Goal: Task Accomplishment & Management: Manage account settings

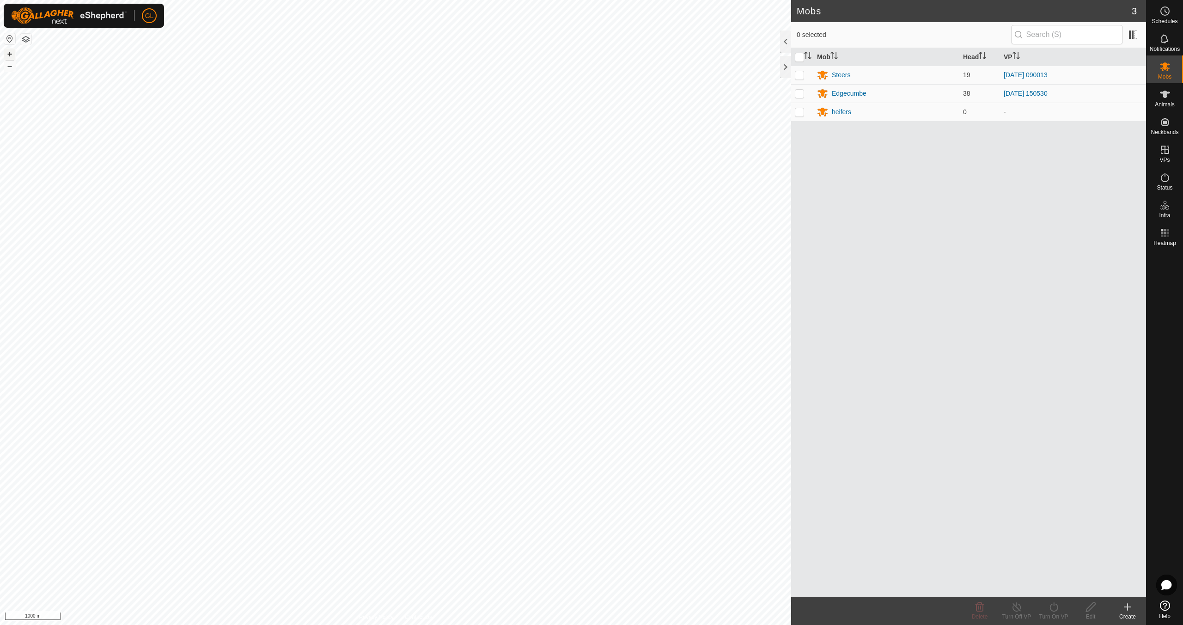
click at [10, 52] on button "+" at bounding box center [9, 54] width 11 height 11
click at [7, 51] on button "+" at bounding box center [9, 54] width 11 height 11
click at [6, 54] on button "+" at bounding box center [9, 54] width 11 height 11
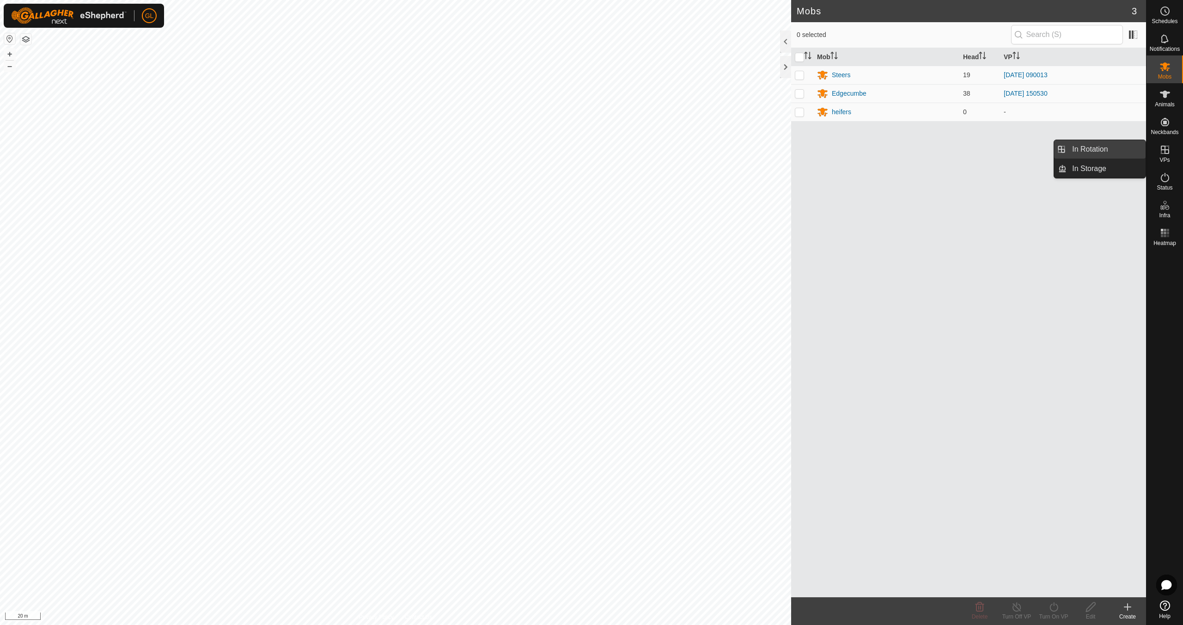
click at [1103, 149] on link "In Rotation" at bounding box center [1105, 149] width 79 height 18
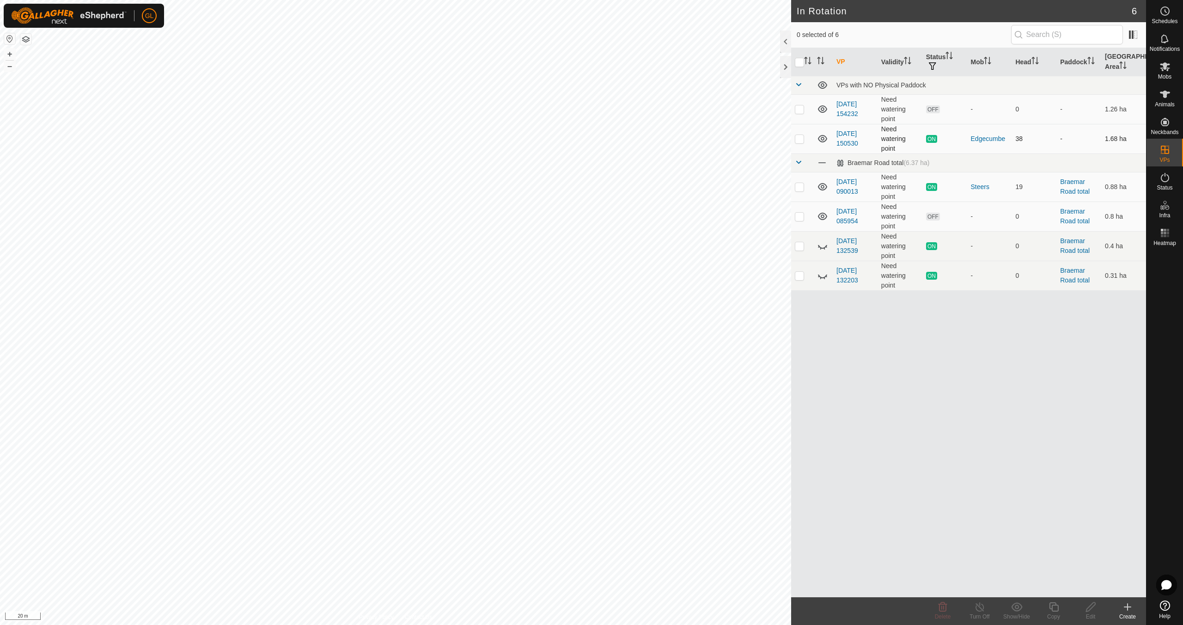
click at [801, 138] on p-checkbox at bounding box center [799, 138] width 9 height 7
checkbox input "true"
click at [1051, 607] on icon at bounding box center [1053, 606] width 9 height 9
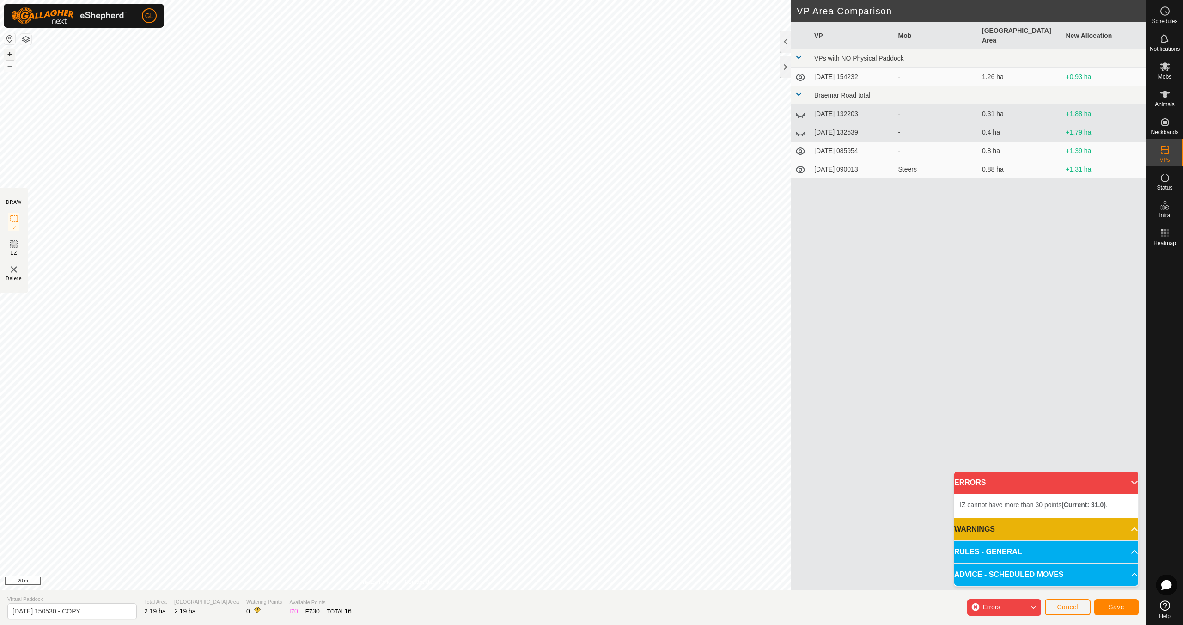
click at [10, 53] on button "+" at bounding box center [9, 54] width 11 height 11
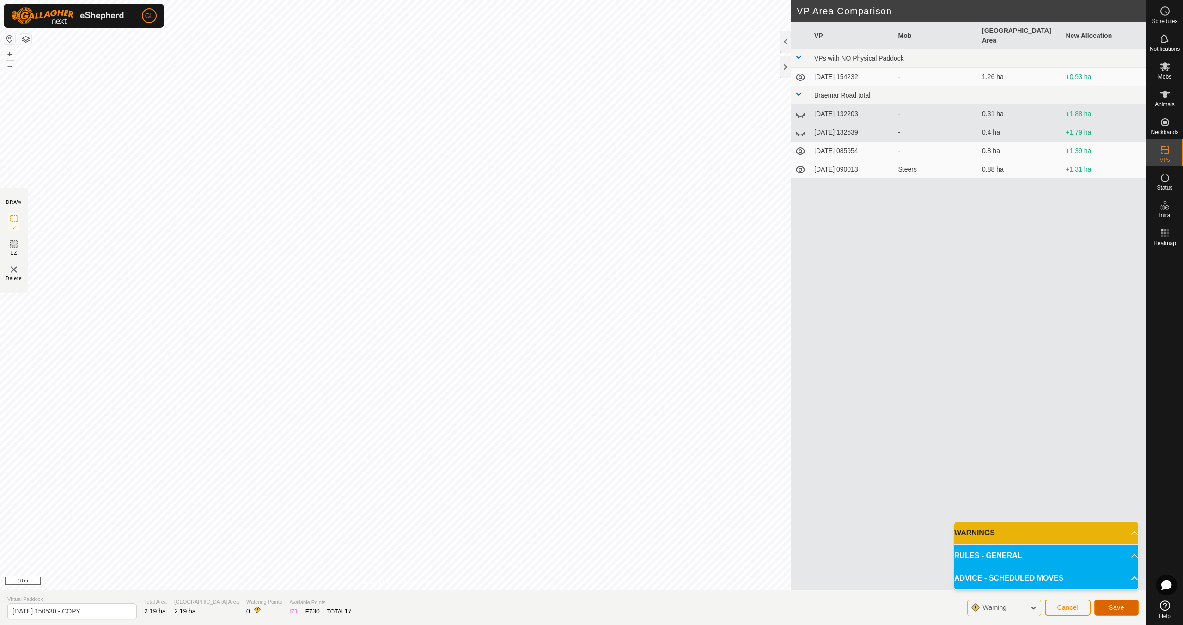
click at [1113, 607] on span "Save" at bounding box center [1116, 606] width 16 height 7
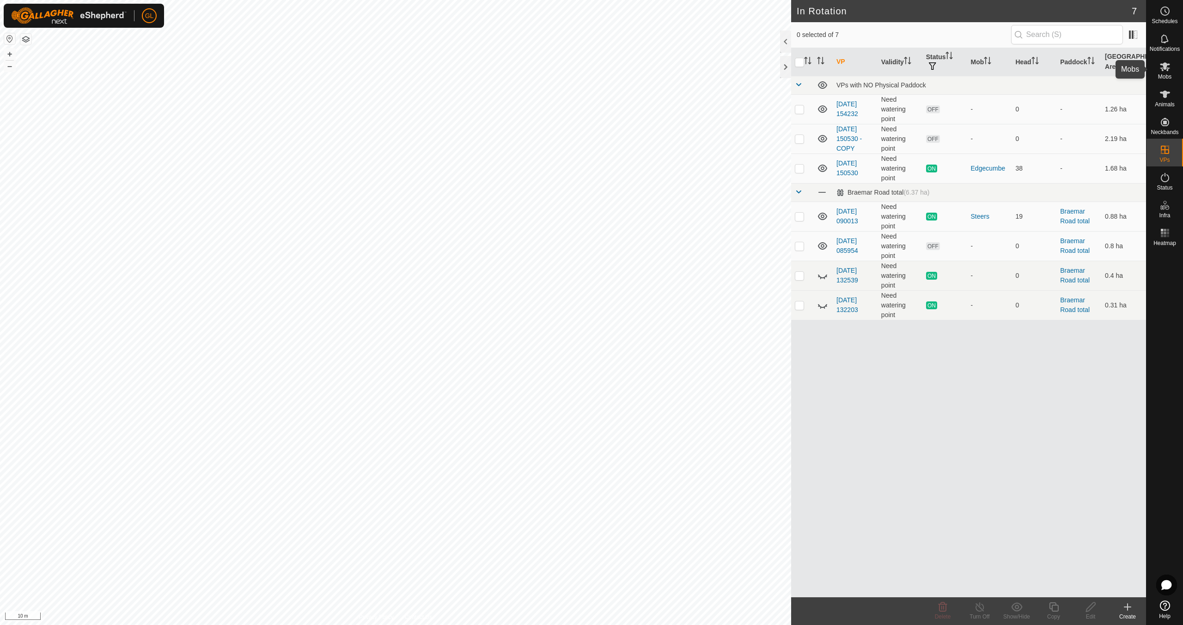
click at [1165, 71] on icon at bounding box center [1164, 66] width 11 height 11
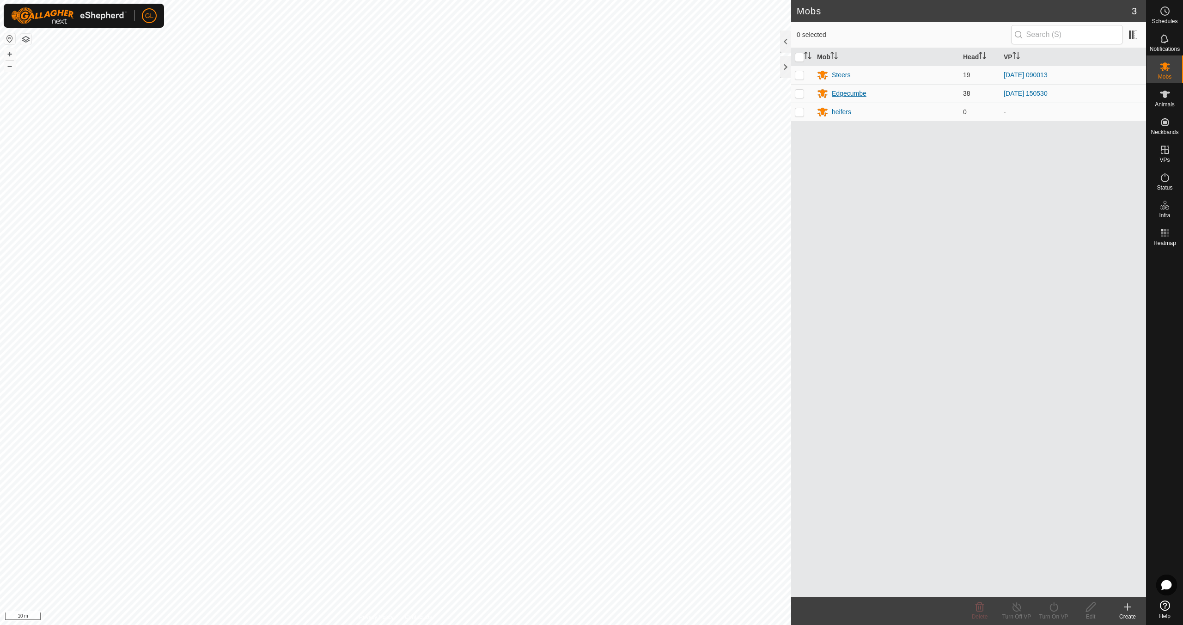
click at [852, 93] on div "Edgecumbe" at bounding box center [849, 94] width 35 height 10
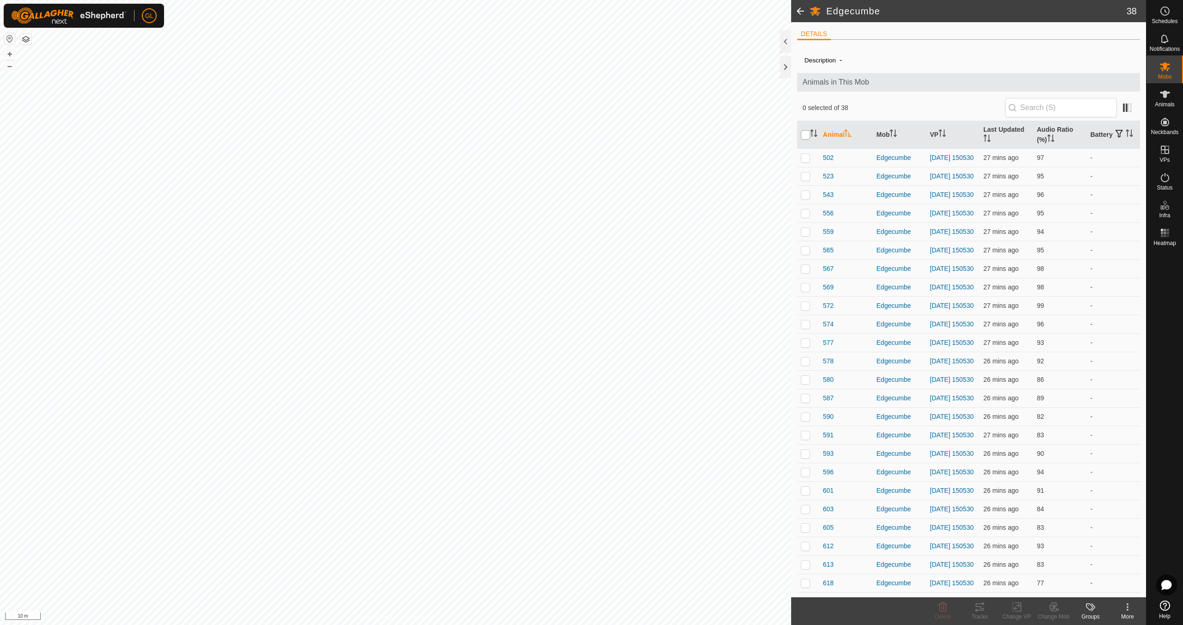
click at [807, 134] on input "checkbox" at bounding box center [805, 134] width 9 height 9
checkbox input "true"
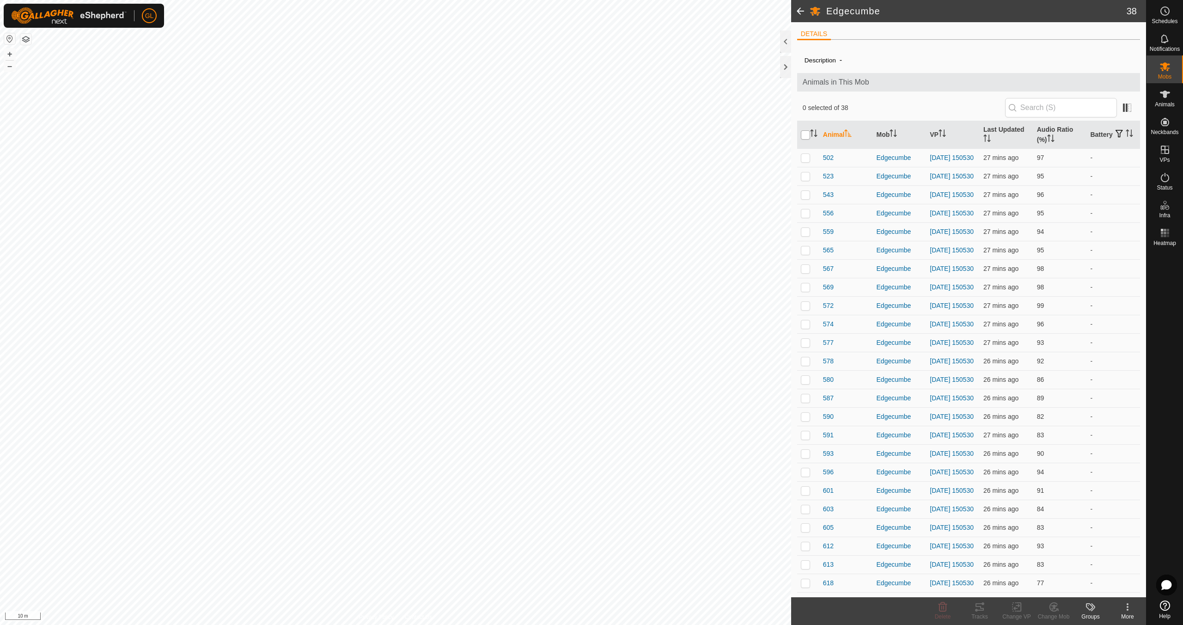
checkbox input "true"
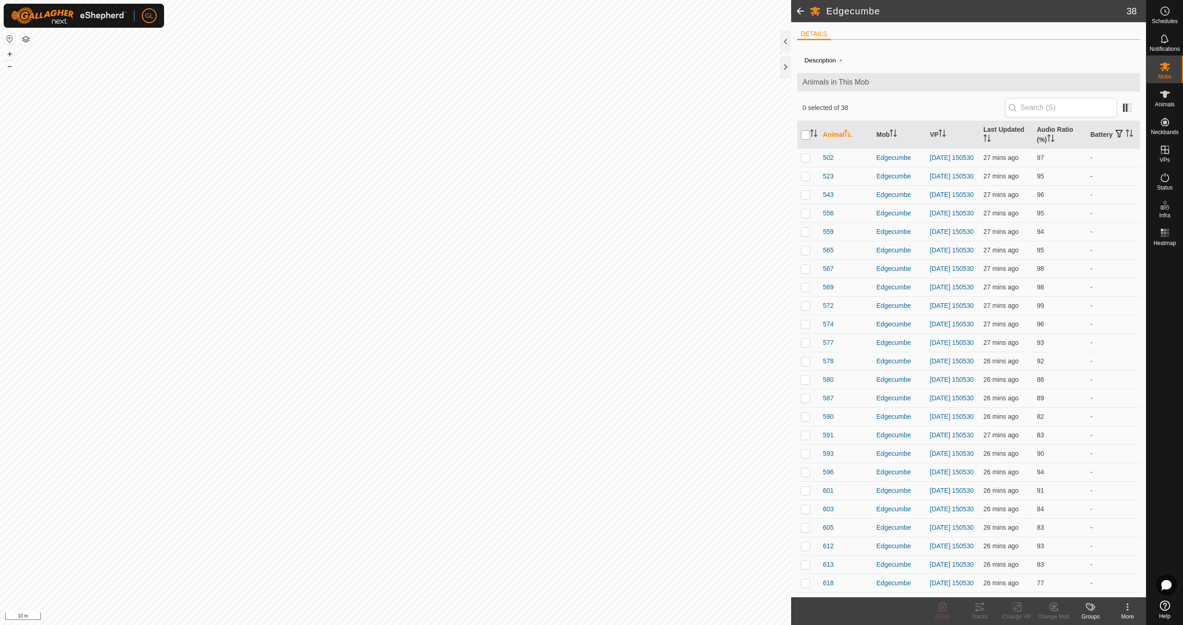
checkbox input "true"
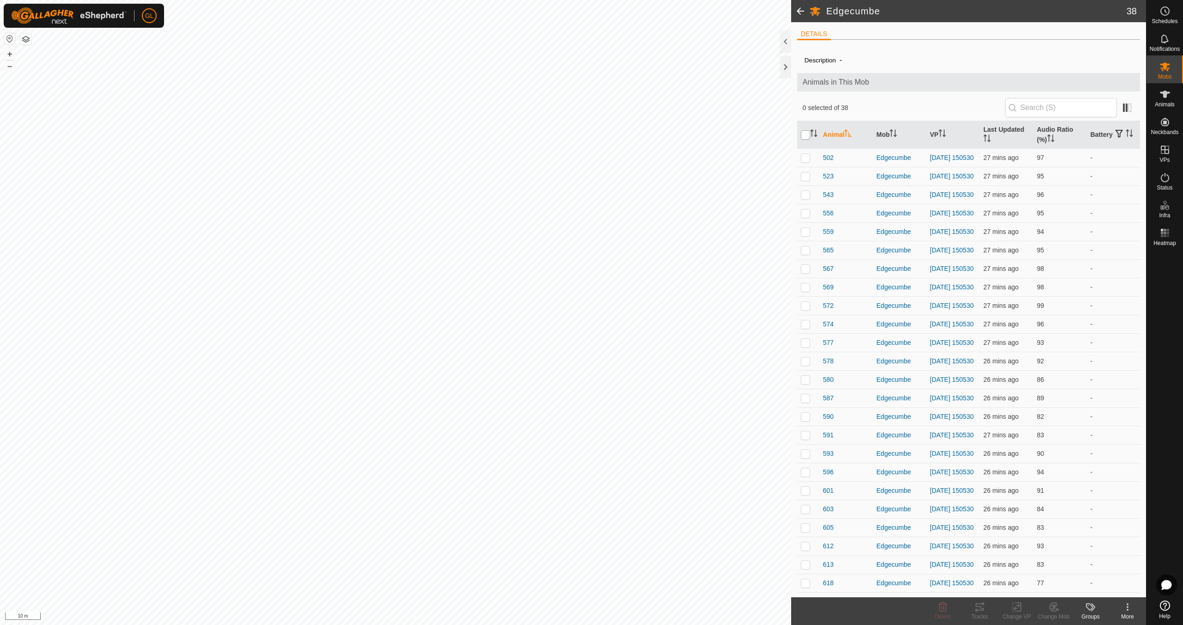
checkbox input "true"
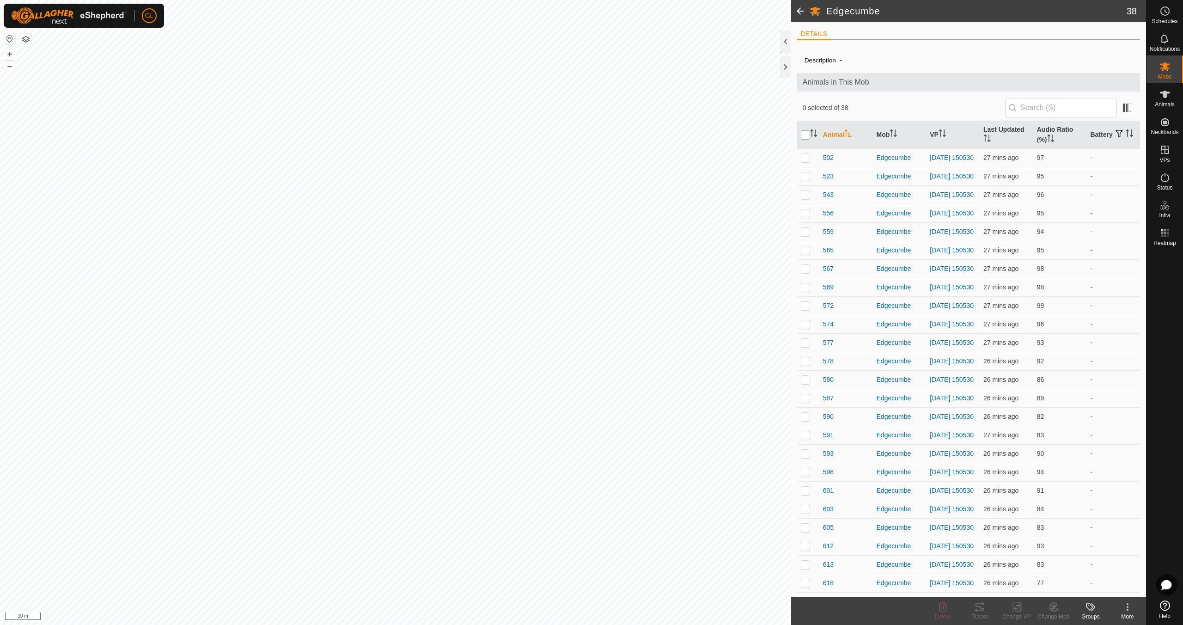
checkbox input "true"
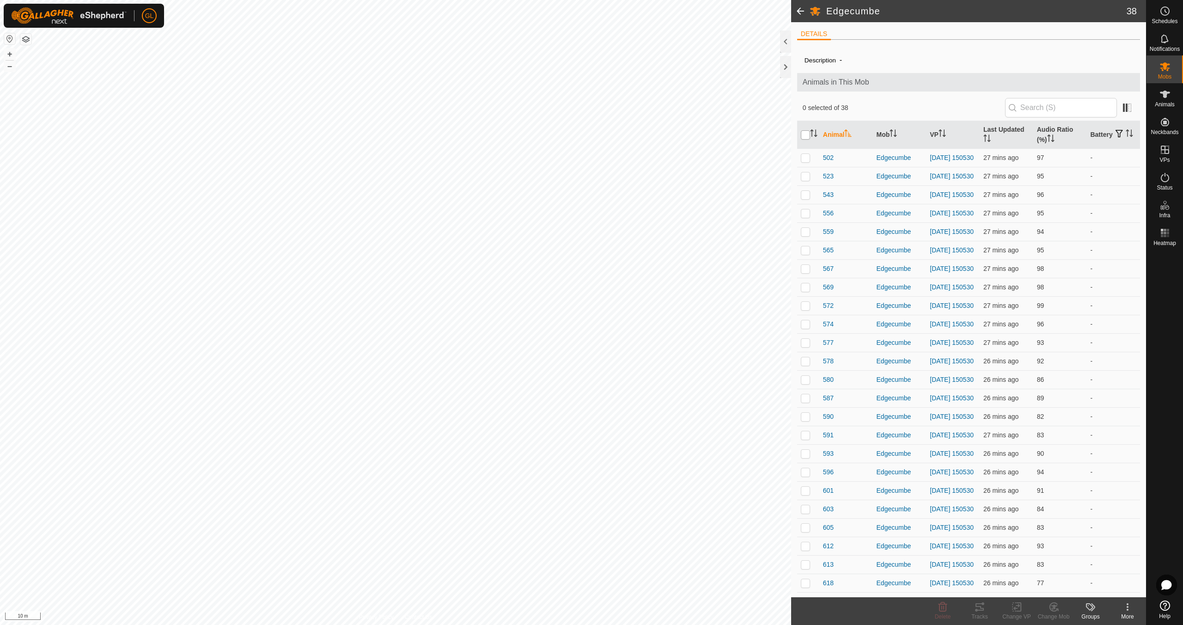
checkbox input "true"
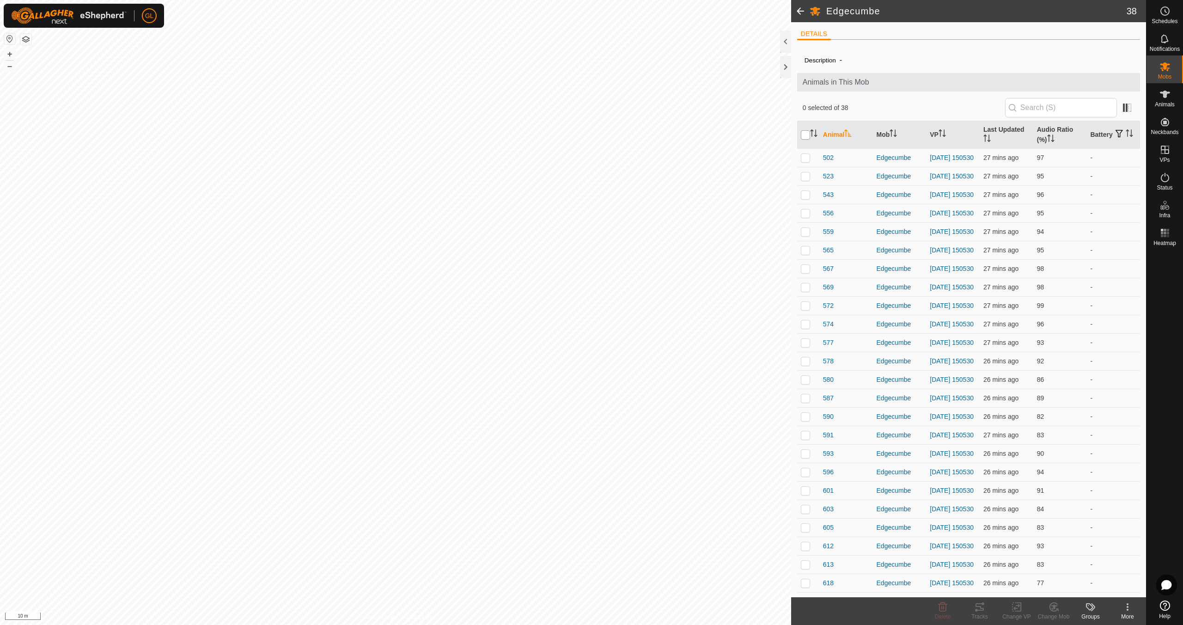
checkbox input "true"
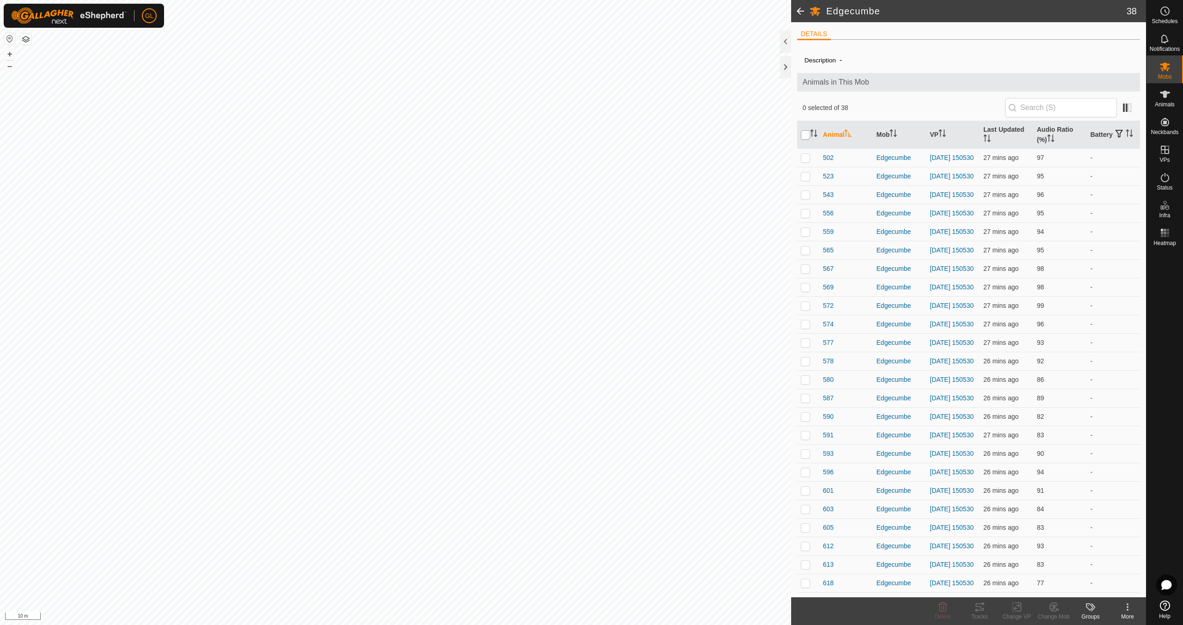
checkbox input "true"
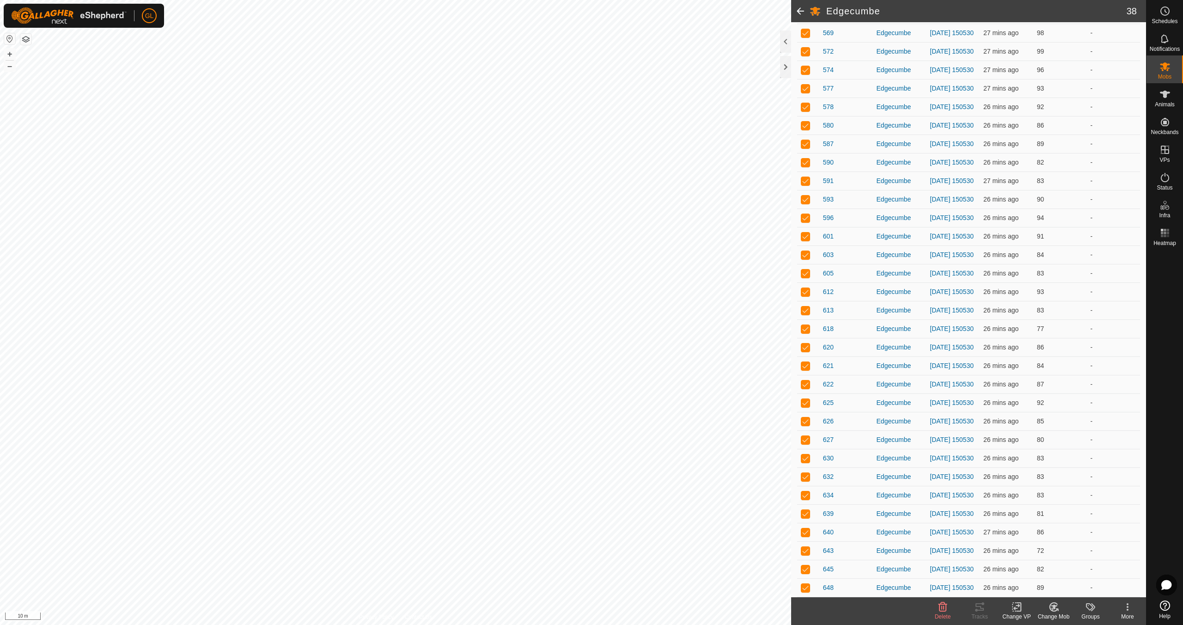
scroll to position [306, 0]
click at [1015, 608] on icon at bounding box center [1016, 607] width 6 height 6
click at [1034, 569] on link "Choose VP..." at bounding box center [1043, 567] width 91 height 18
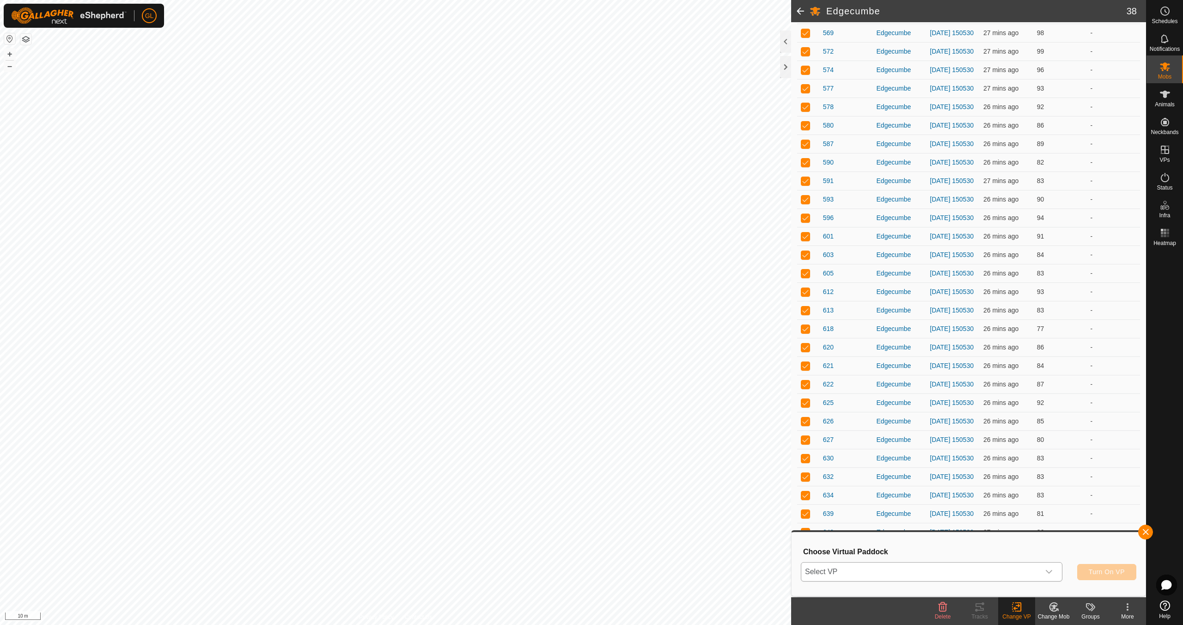
click at [1051, 571] on icon "dropdown trigger" at bounding box center [1049, 572] width 6 height 4
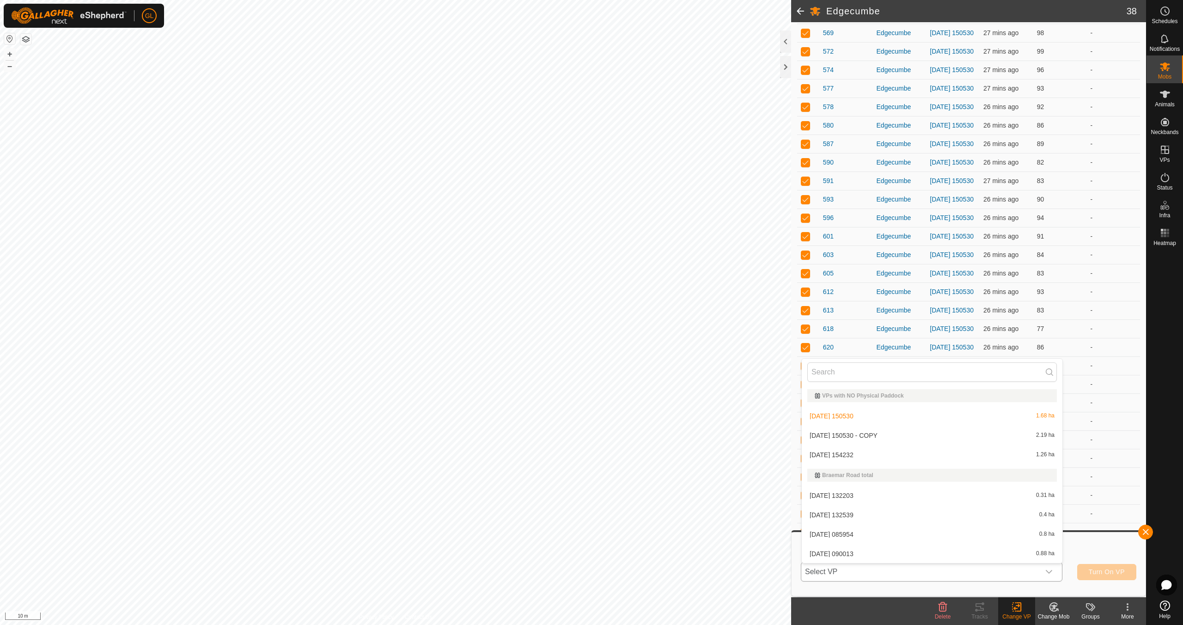
click at [923, 435] on li "[DATE] 150530 - COPY 2.19 ha" at bounding box center [932, 435] width 261 height 18
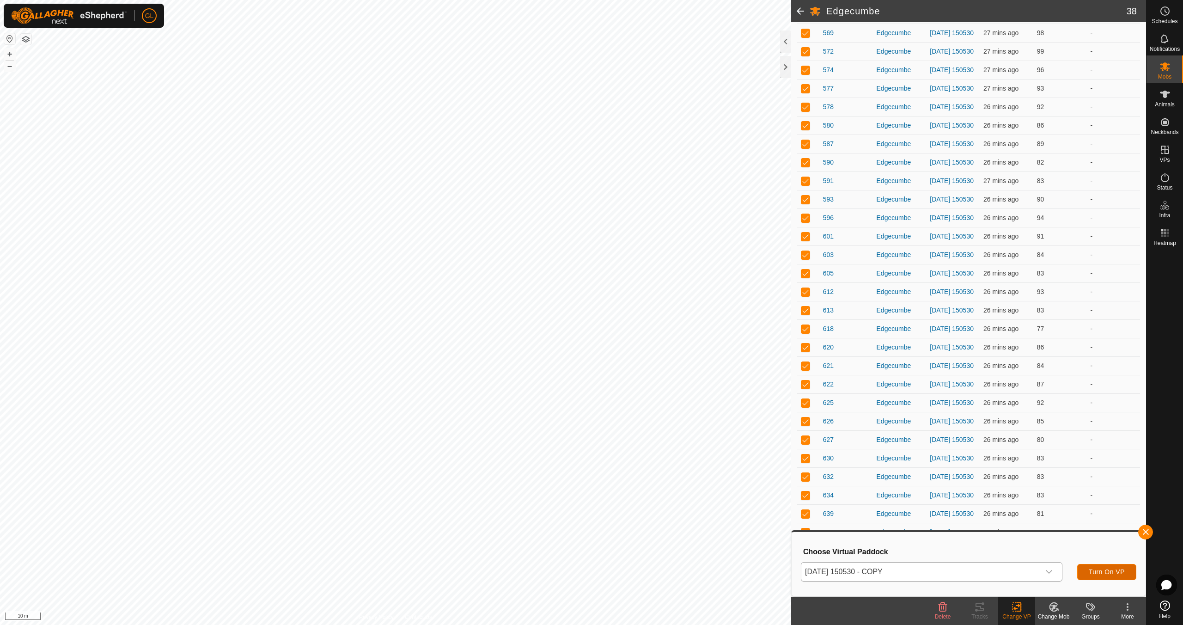
click at [1104, 570] on span "Turn On VP" at bounding box center [1107, 571] width 36 height 7
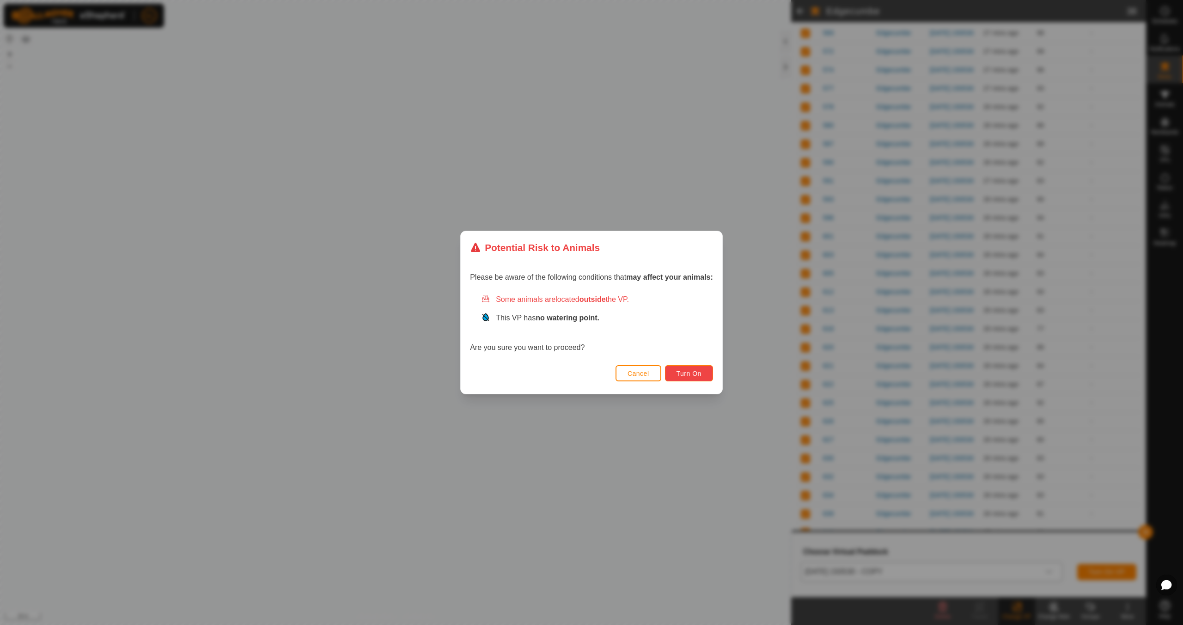
click at [694, 372] on span "Turn On" at bounding box center [688, 373] width 25 height 7
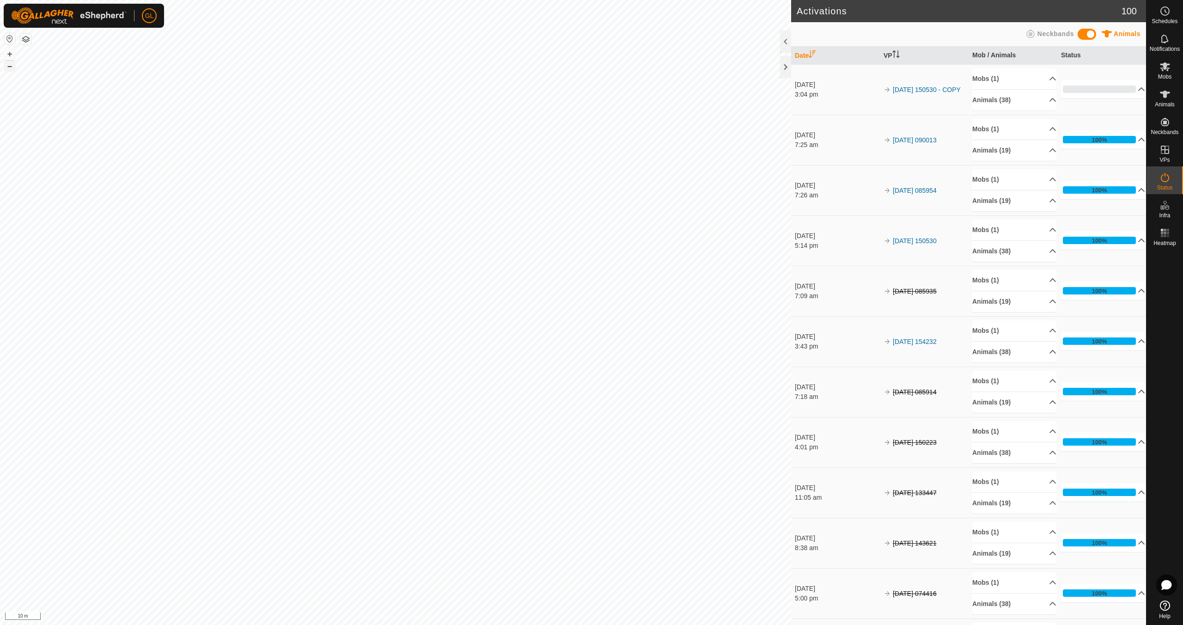
click at [9, 67] on button "–" at bounding box center [9, 66] width 11 height 11
click at [11, 67] on button "–" at bounding box center [9, 66] width 11 height 11
click at [11, 53] on button "+" at bounding box center [9, 54] width 11 height 11
click at [1165, 70] on icon at bounding box center [1164, 66] width 11 height 11
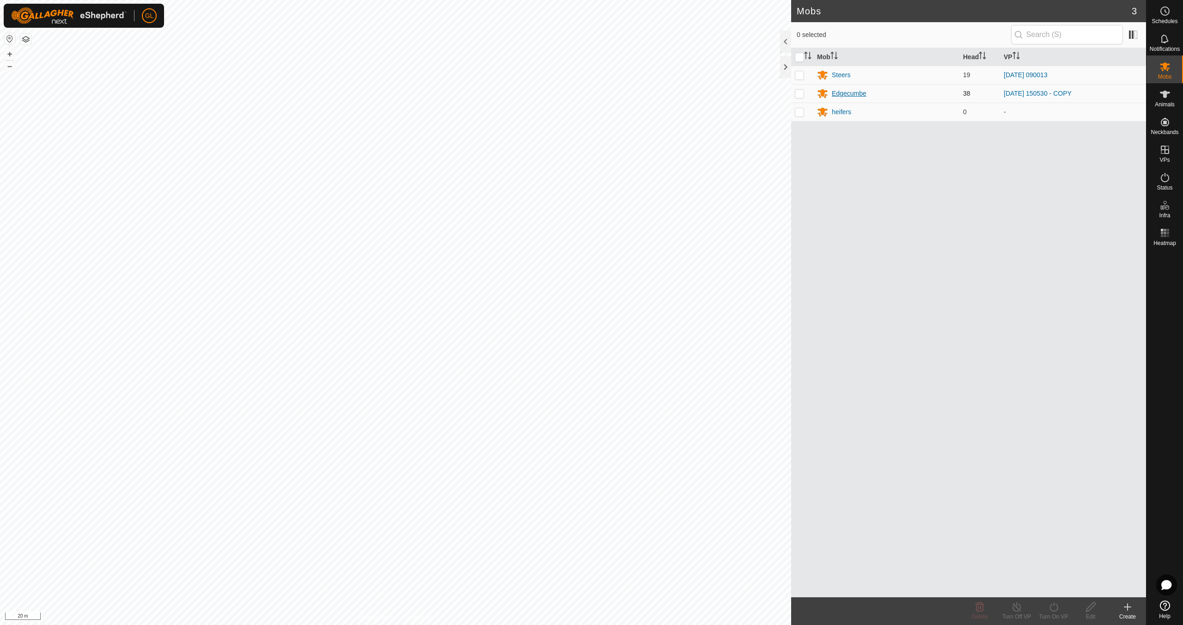
click at [851, 93] on div "Edgecumbe" at bounding box center [849, 94] width 35 height 10
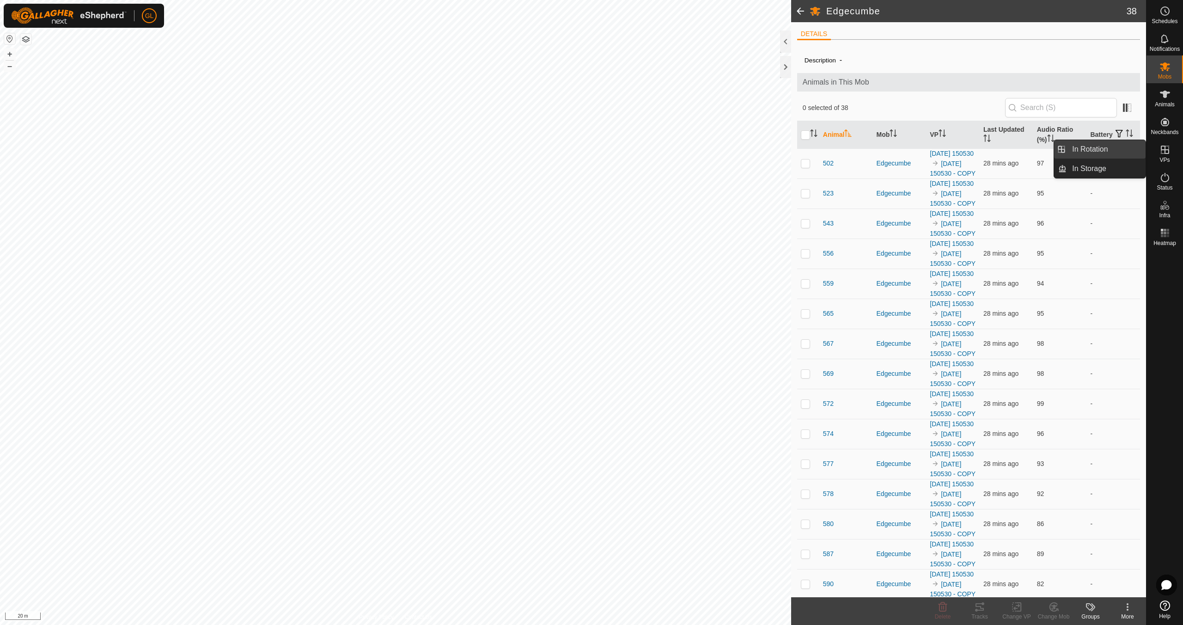
click at [1083, 149] on link "In Rotation" at bounding box center [1105, 149] width 79 height 18
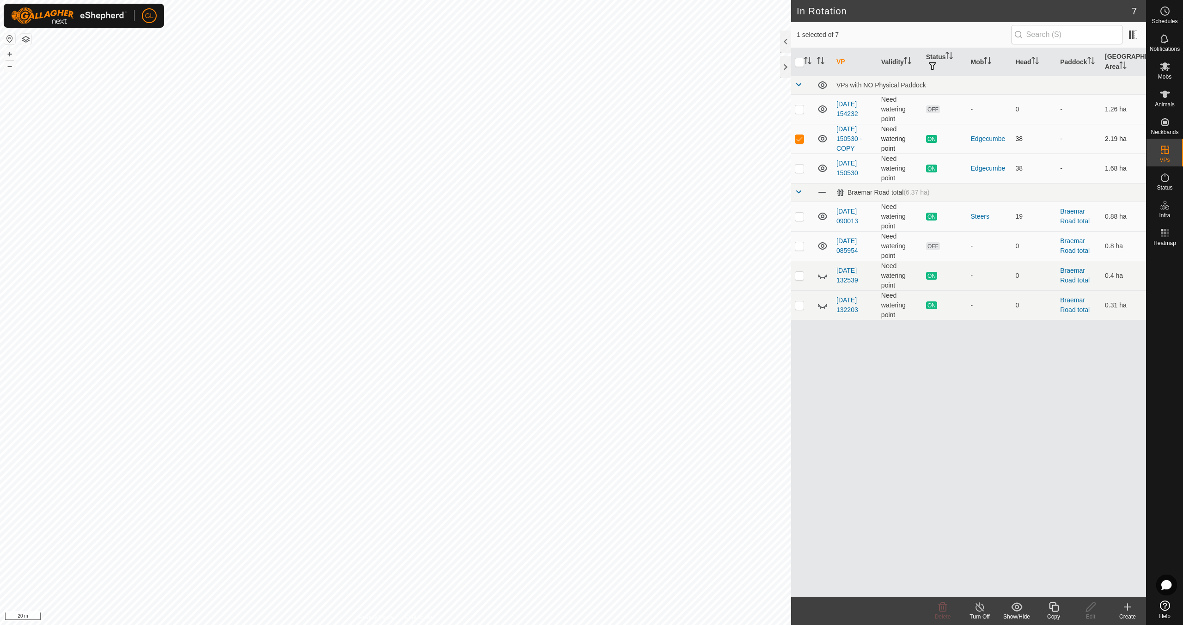
click at [803, 139] on p-checkbox at bounding box center [799, 138] width 9 height 7
checkbox input "false"
click at [7, 67] on button "–" at bounding box center [9, 66] width 11 height 11
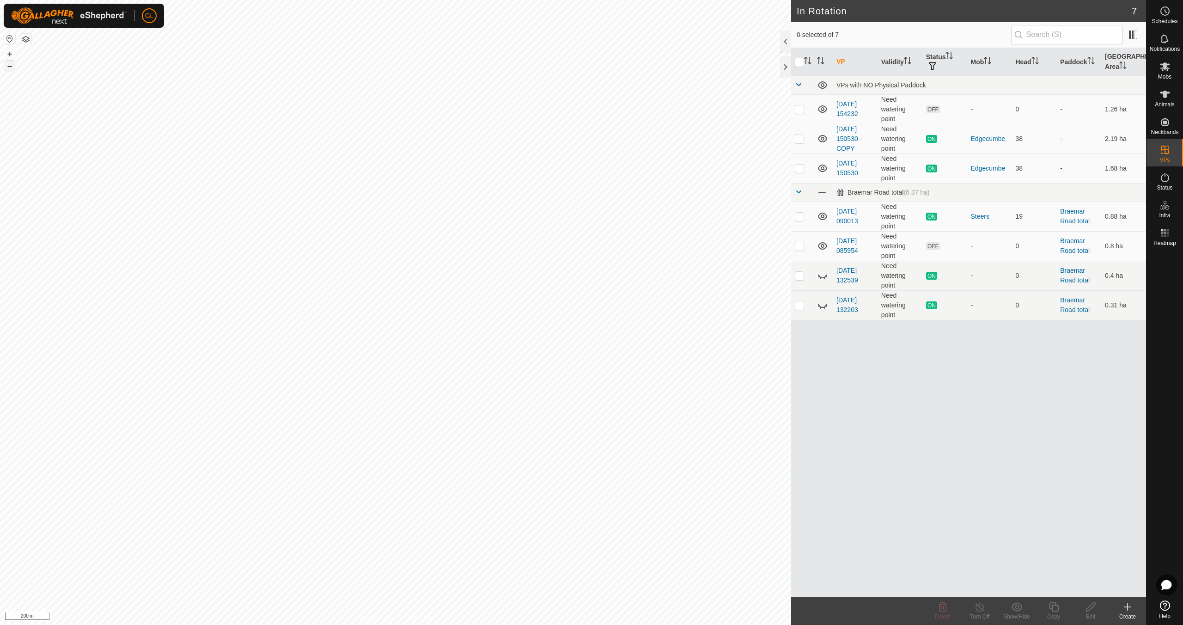
click at [7, 67] on button "–" at bounding box center [9, 66] width 11 height 11
click at [12, 53] on button "+" at bounding box center [9, 54] width 11 height 11
click at [9, 54] on button "+" at bounding box center [9, 54] width 11 height 11
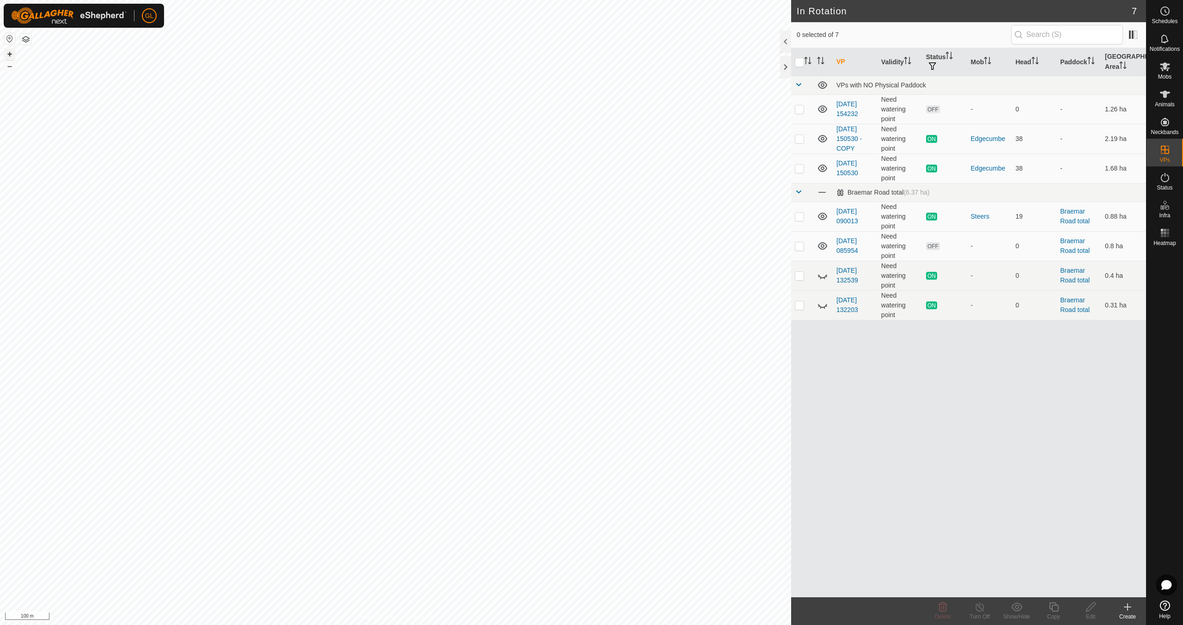
click at [8, 53] on button "+" at bounding box center [9, 54] width 11 height 11
click at [8, 52] on button "+" at bounding box center [9, 54] width 11 height 11
click at [800, 243] on p-checkbox at bounding box center [799, 245] width 9 height 7
click at [941, 607] on icon at bounding box center [942, 606] width 11 height 11
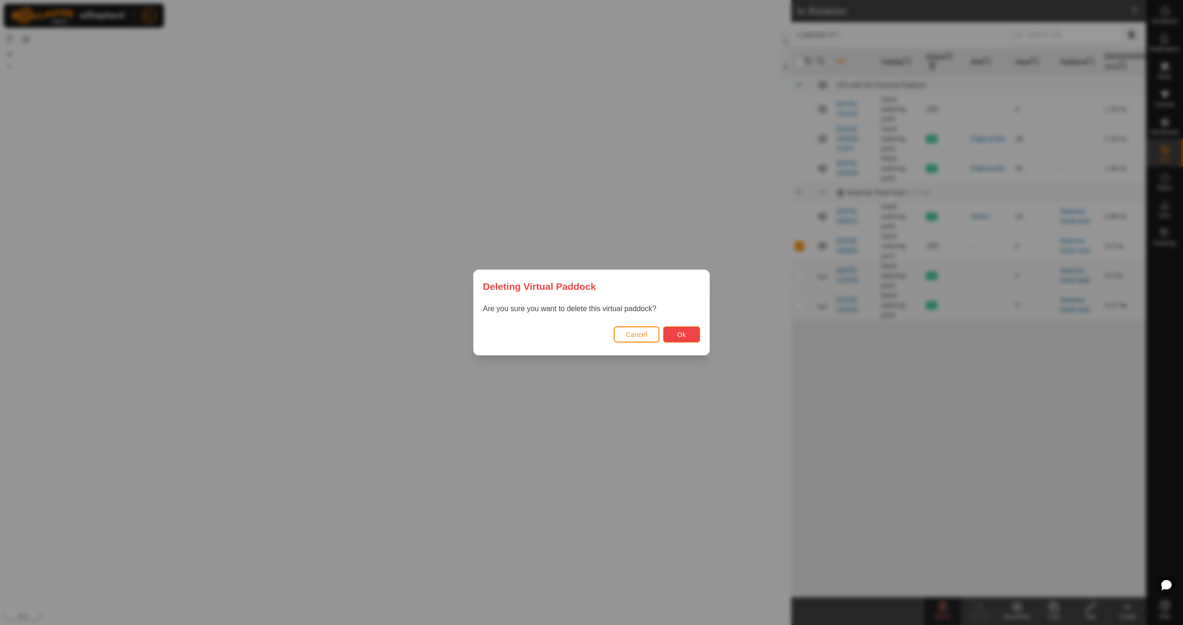
click at [687, 335] on button "Ok" at bounding box center [681, 334] width 37 height 16
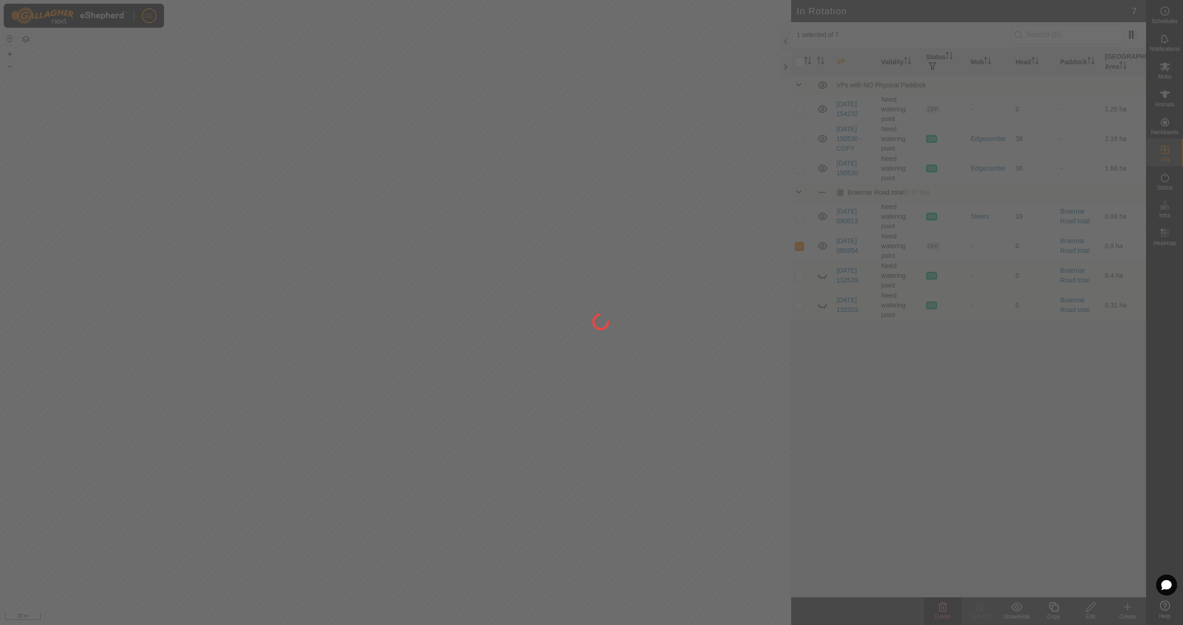
checkbox input "false"
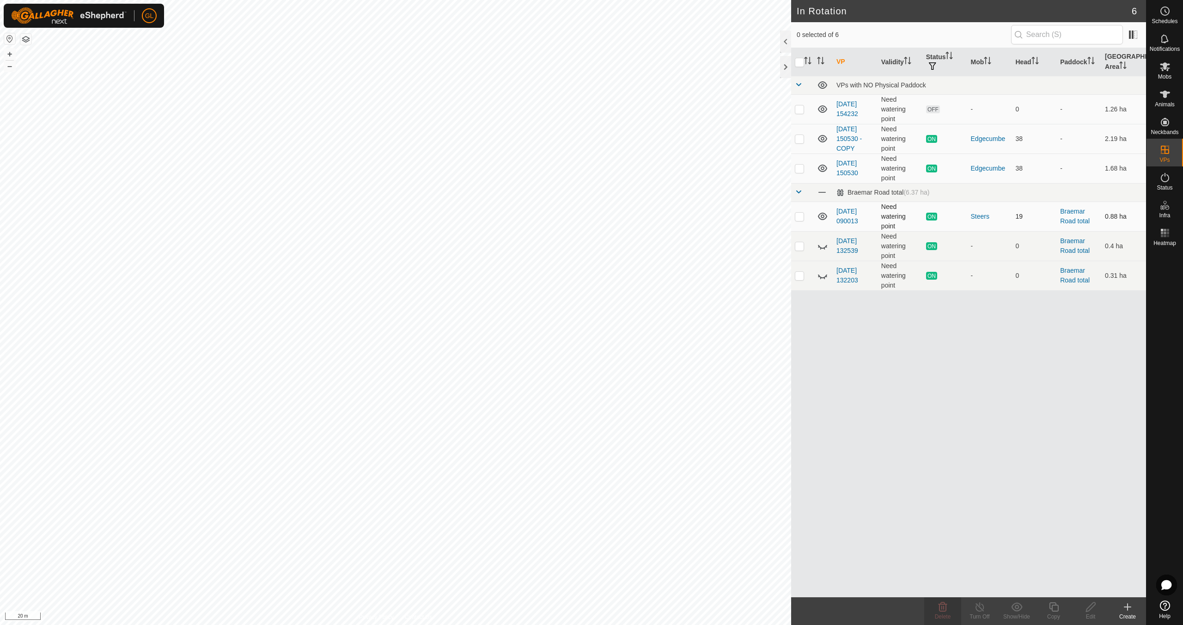
click at [797, 216] on p-checkbox at bounding box center [799, 216] width 9 height 7
checkbox input "true"
click at [1057, 609] on icon at bounding box center [1053, 606] width 9 height 9
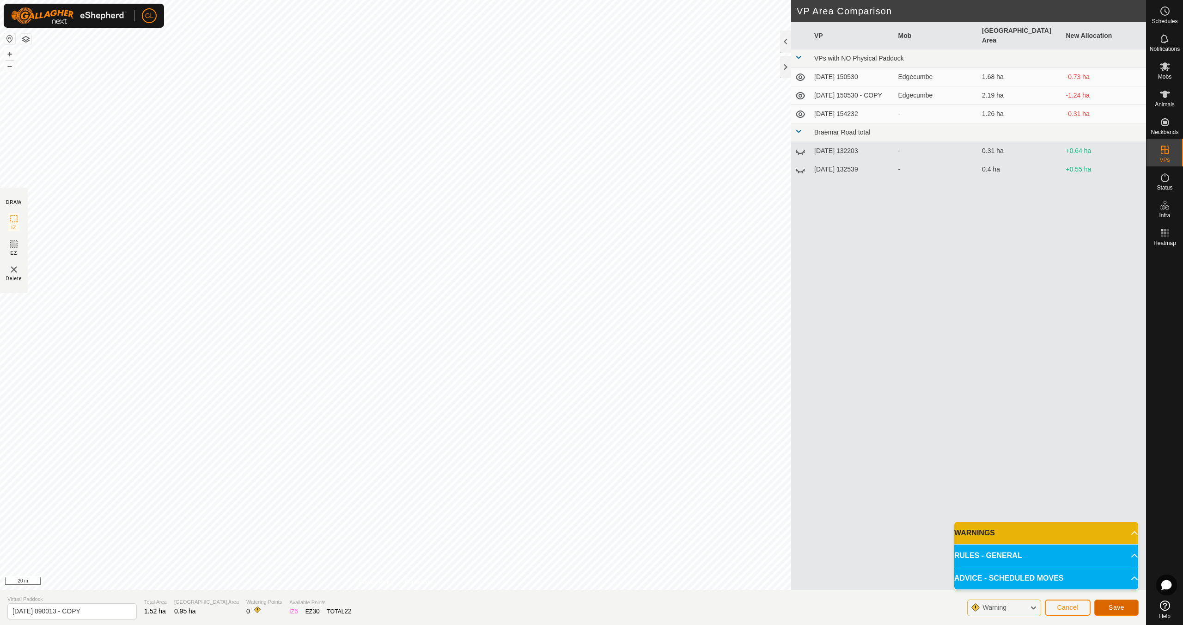
click at [1113, 606] on span "Save" at bounding box center [1116, 606] width 16 height 7
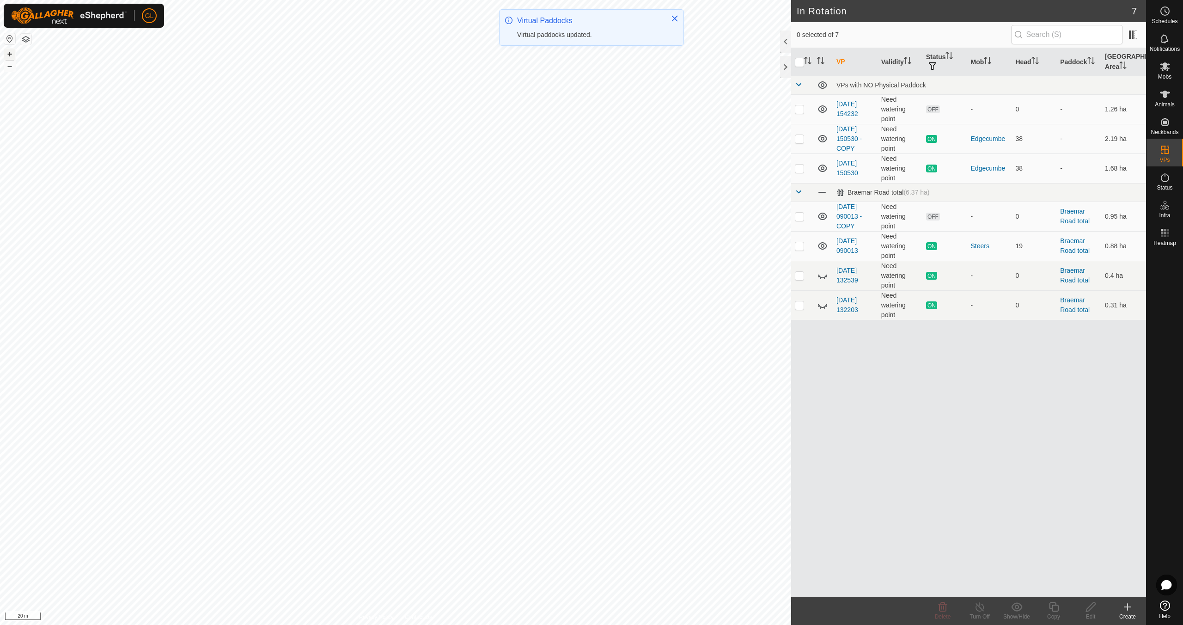
click at [10, 56] on button "+" at bounding box center [9, 54] width 11 height 11
click at [798, 219] on p-checkbox at bounding box center [799, 216] width 9 height 7
checkbox input "true"
click at [1089, 609] on icon at bounding box center [1091, 606] width 12 height 11
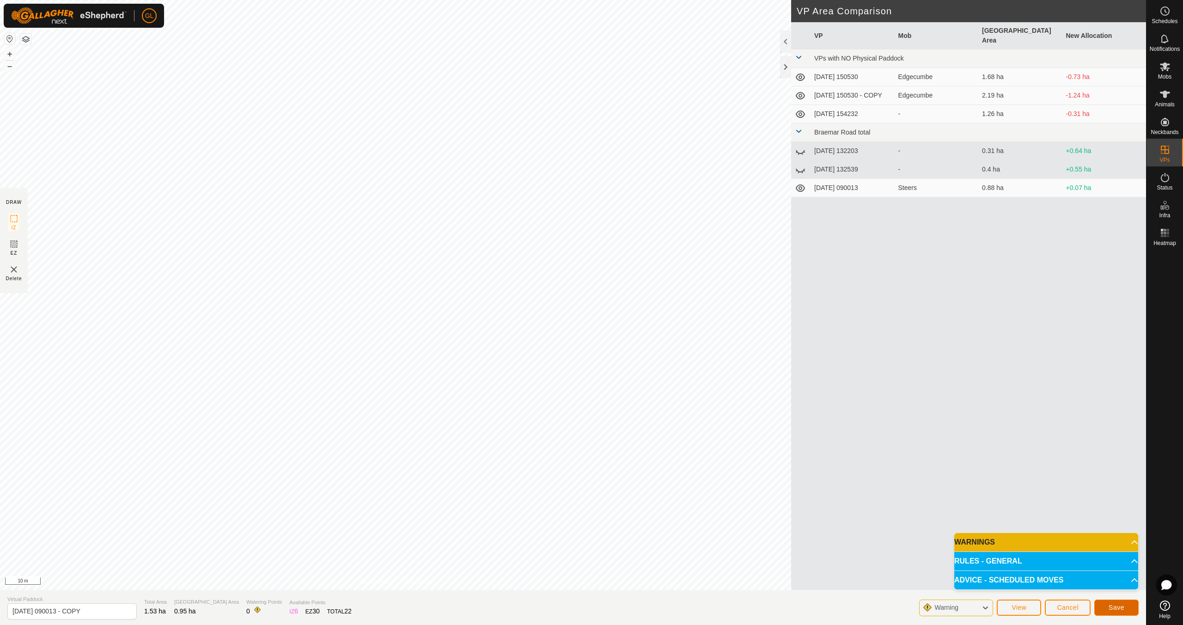
click at [1115, 603] on button "Save" at bounding box center [1116, 607] width 44 height 16
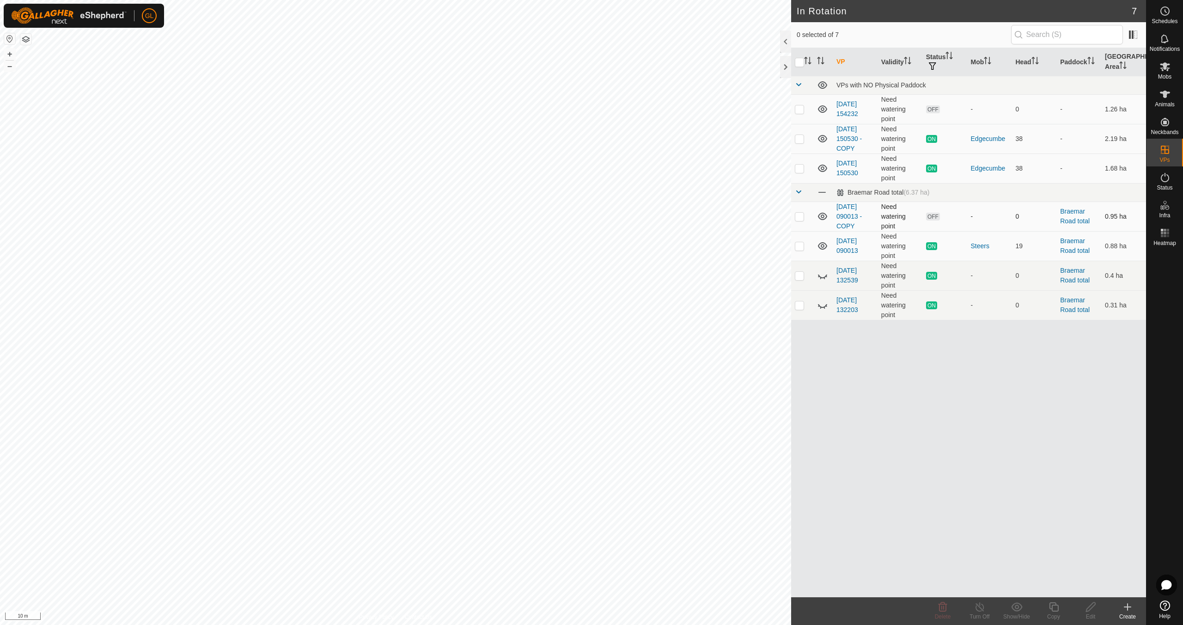
click at [798, 213] on p-checkbox at bounding box center [799, 216] width 9 height 7
checkbox input "true"
click at [1094, 609] on icon at bounding box center [1091, 606] width 12 height 11
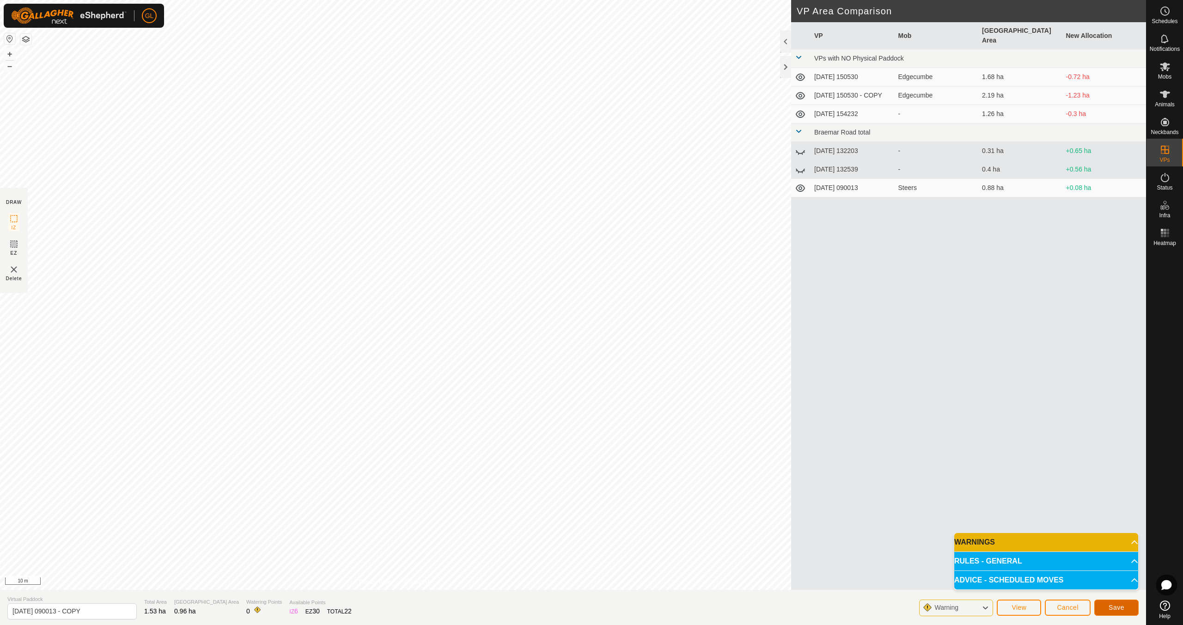
click at [1115, 606] on span "Save" at bounding box center [1116, 606] width 16 height 7
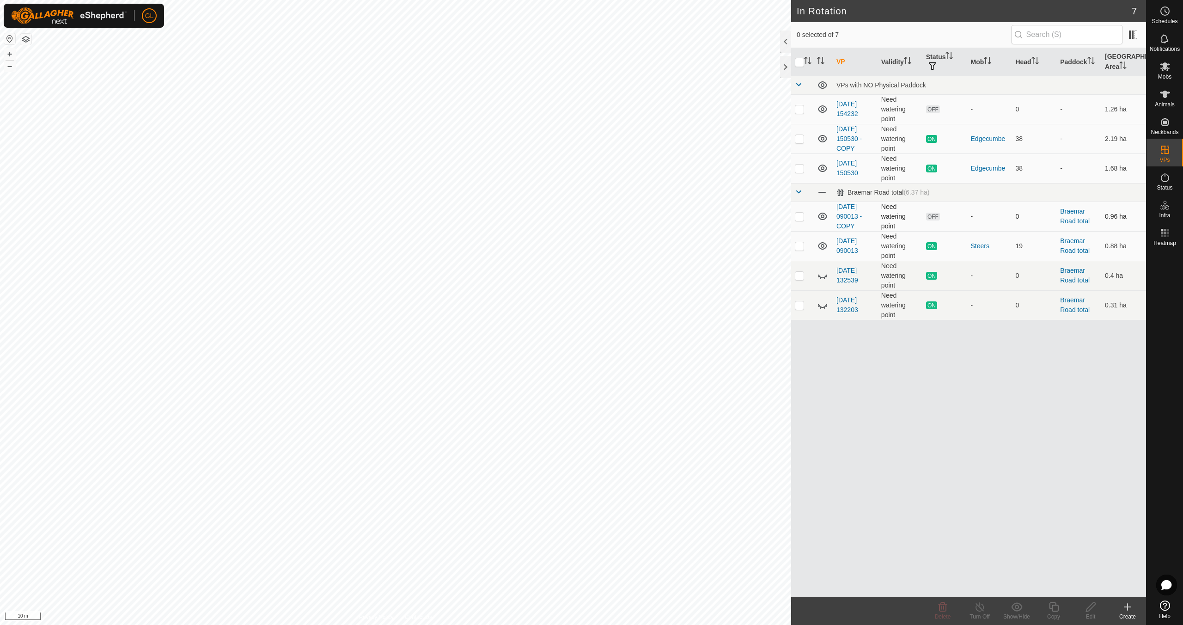
click at [797, 215] on p-checkbox at bounding box center [799, 216] width 9 height 7
checkbox input "true"
click at [1056, 608] on icon at bounding box center [1054, 606] width 12 height 11
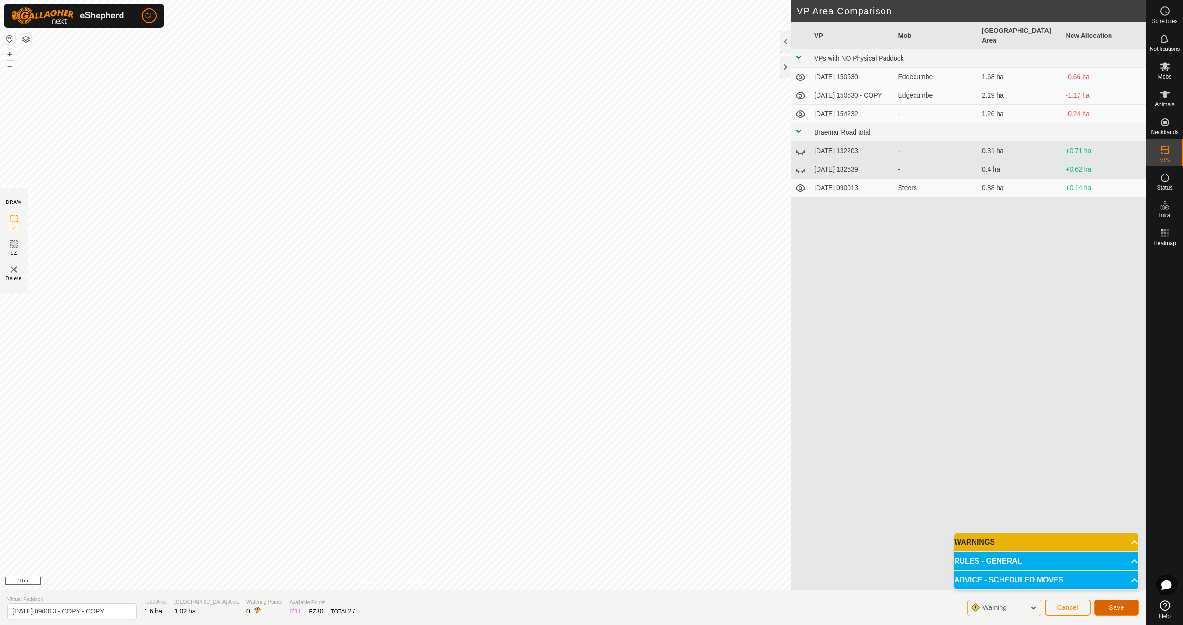
click at [1117, 606] on span "Save" at bounding box center [1116, 606] width 16 height 7
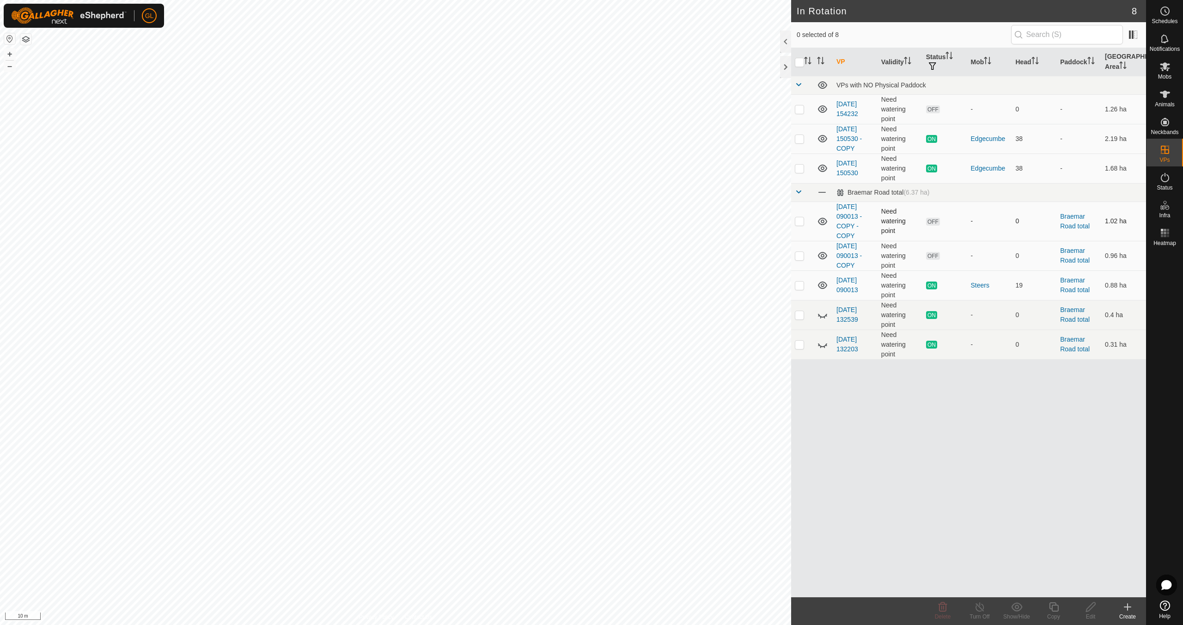
click at [801, 220] on p-checkbox at bounding box center [799, 220] width 9 height 7
checkbox input "true"
click at [1094, 607] on icon at bounding box center [1091, 606] width 12 height 11
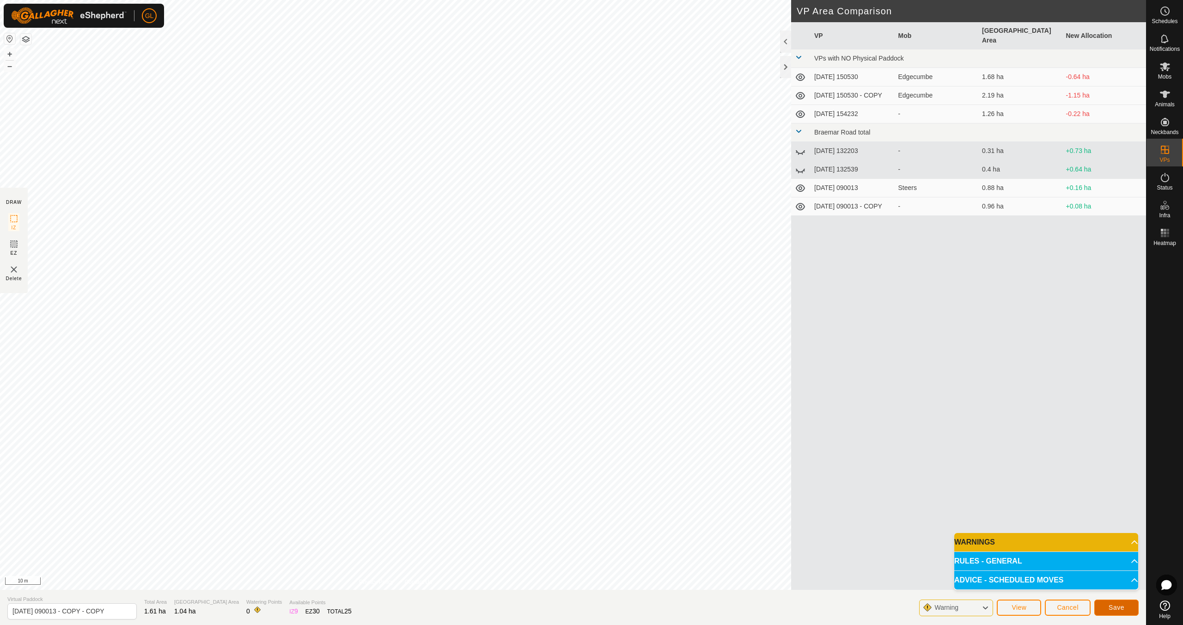
click at [1113, 606] on span "Save" at bounding box center [1116, 606] width 16 height 7
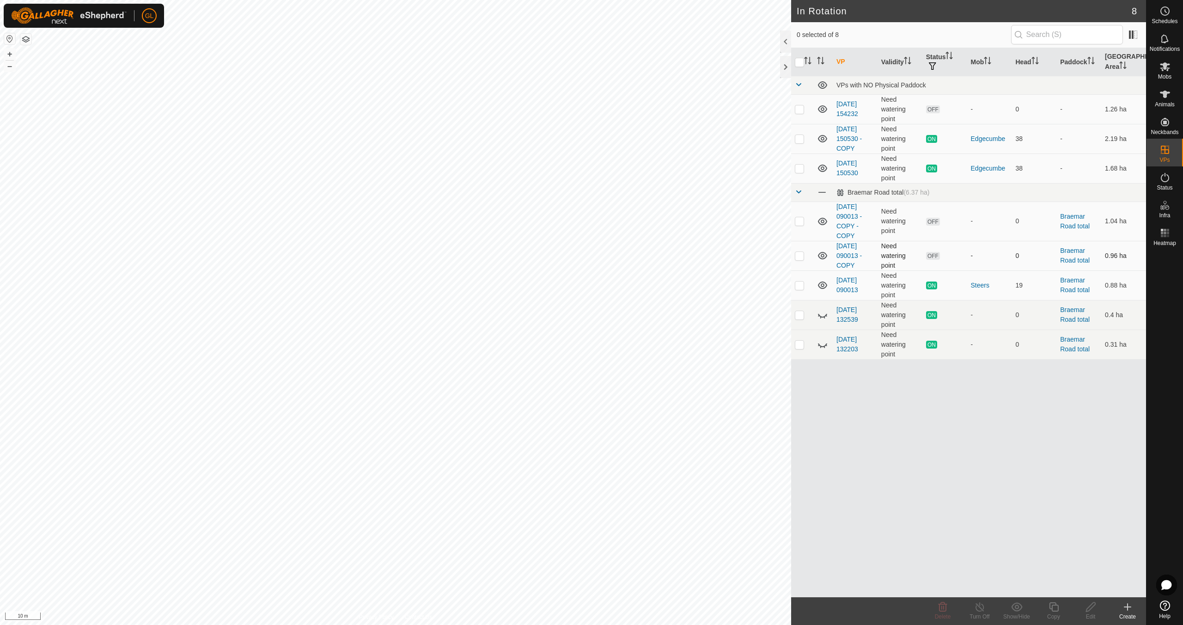
click at [801, 256] on p-checkbox at bounding box center [799, 255] width 9 height 7
checkbox input "true"
click at [1052, 610] on icon at bounding box center [1053, 606] width 9 height 9
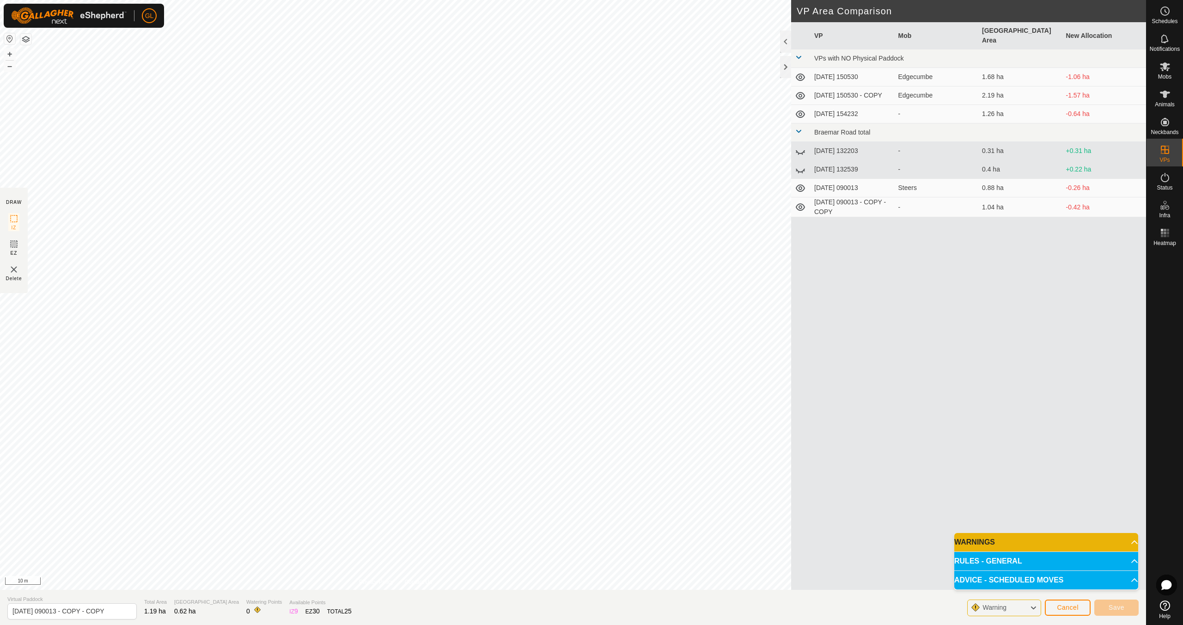
drag, startPoint x: 896, startPoint y: 505, endPoint x: 852, endPoint y: 385, distance: 128.1
click at [852, 384] on div "VP Mob [GEOGRAPHIC_DATA] Area New Allocation VPs with NO Physical Paddock [DATE…" at bounding box center [968, 317] width 355 height 590
click at [8, 67] on button "–" at bounding box center [9, 66] width 11 height 11
click at [1032, 607] on icon at bounding box center [1032, 608] width 7 height 12
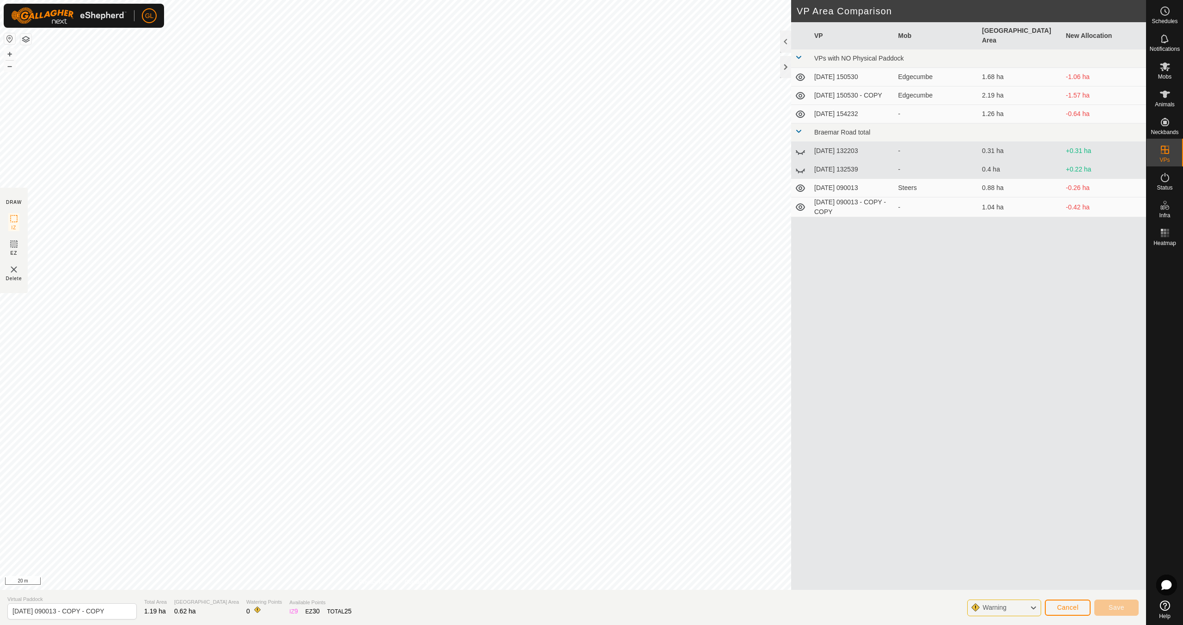
click at [1032, 607] on icon at bounding box center [1032, 608] width 7 height 12
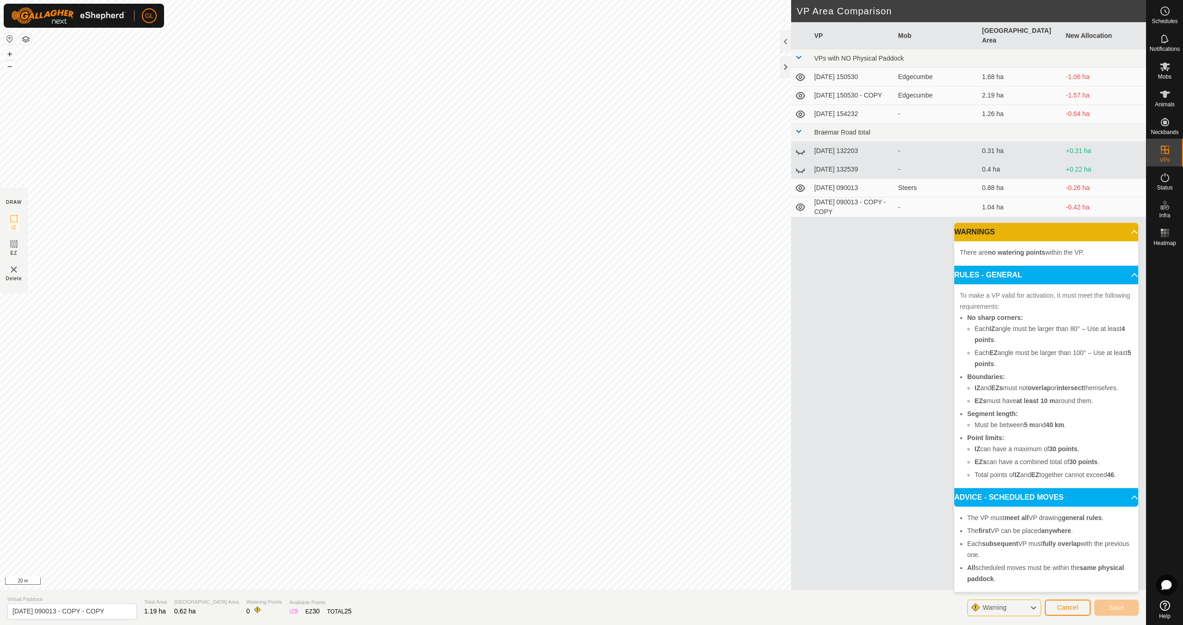
click at [1035, 607] on icon at bounding box center [1032, 608] width 7 height 12
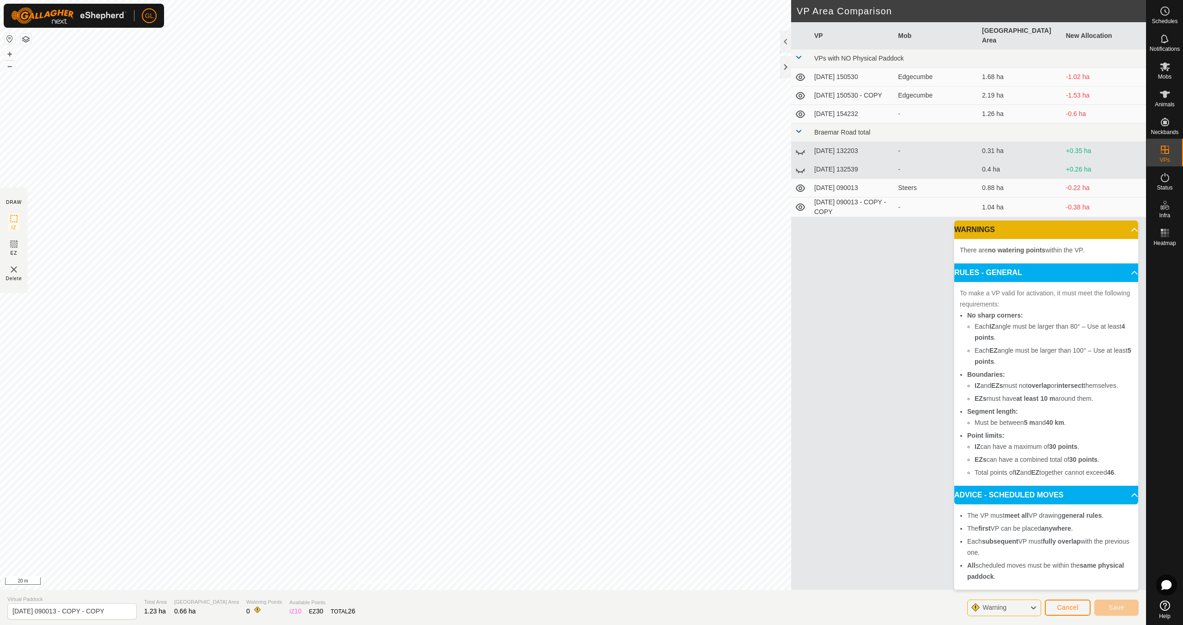
click at [1035, 607] on icon at bounding box center [1032, 608] width 7 height 12
click at [1068, 606] on span "Cancel" at bounding box center [1068, 606] width 22 height 7
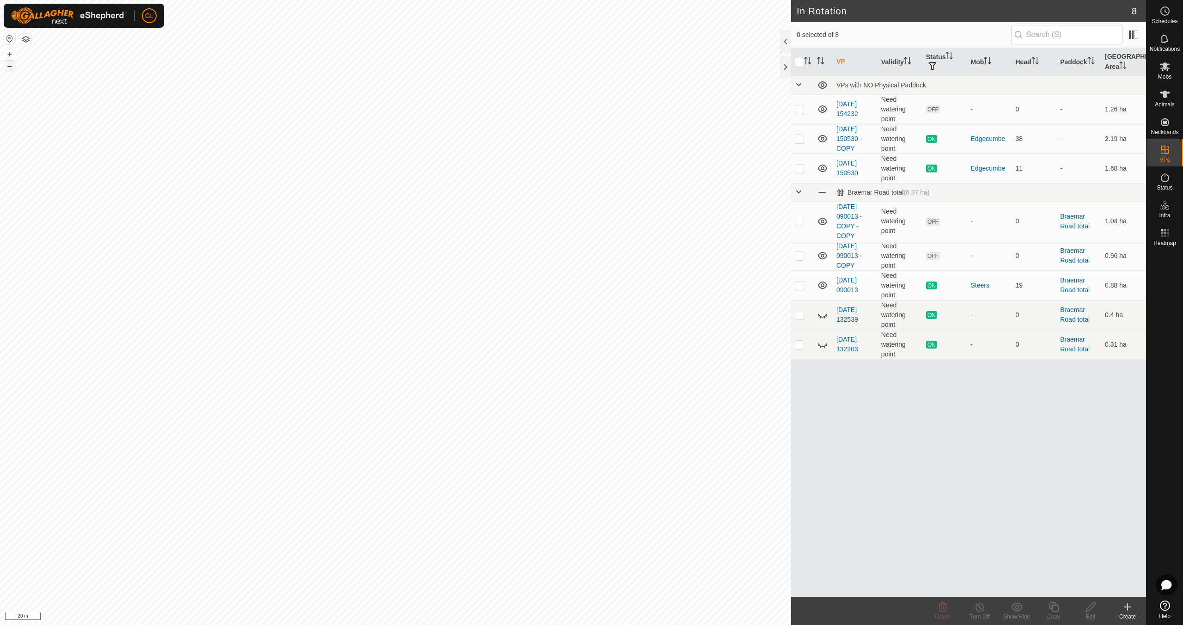
click at [6, 66] on button "–" at bounding box center [9, 66] width 11 height 11
click at [6, 65] on button "–" at bounding box center [9, 66] width 11 height 11
click at [8, 64] on button "–" at bounding box center [9, 66] width 11 height 11
click at [8, 63] on button "–" at bounding box center [9, 66] width 11 height 11
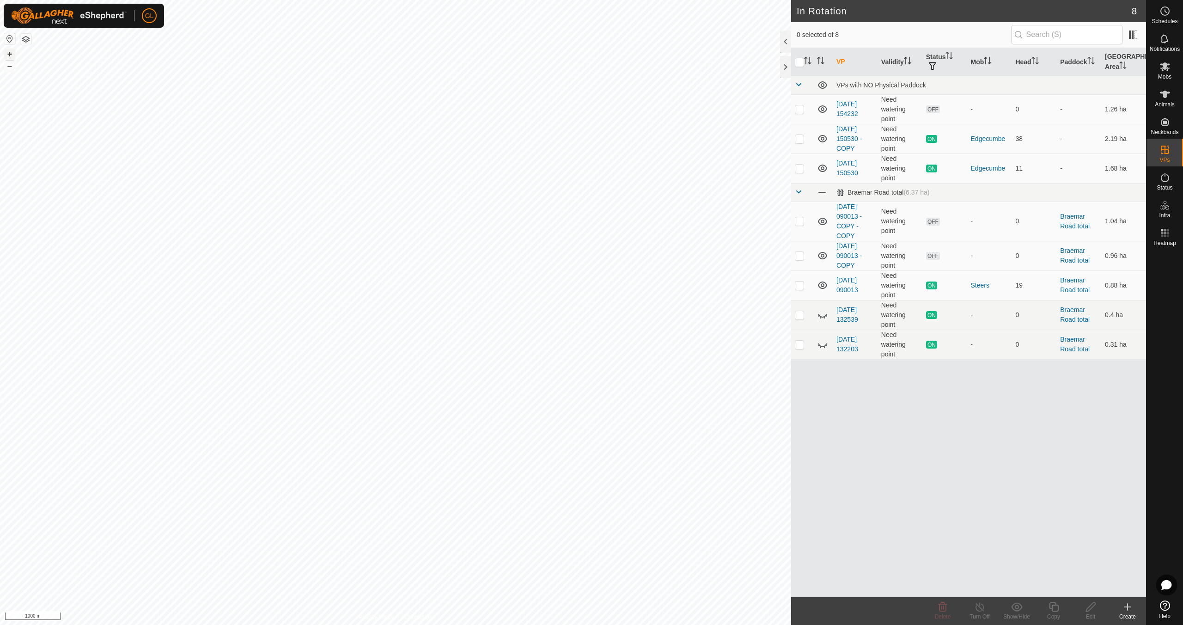
click at [10, 51] on button "+" at bounding box center [9, 54] width 11 height 11
click at [8, 53] on button "+" at bounding box center [9, 54] width 11 height 11
click at [9, 53] on button "+" at bounding box center [9, 54] width 11 height 11
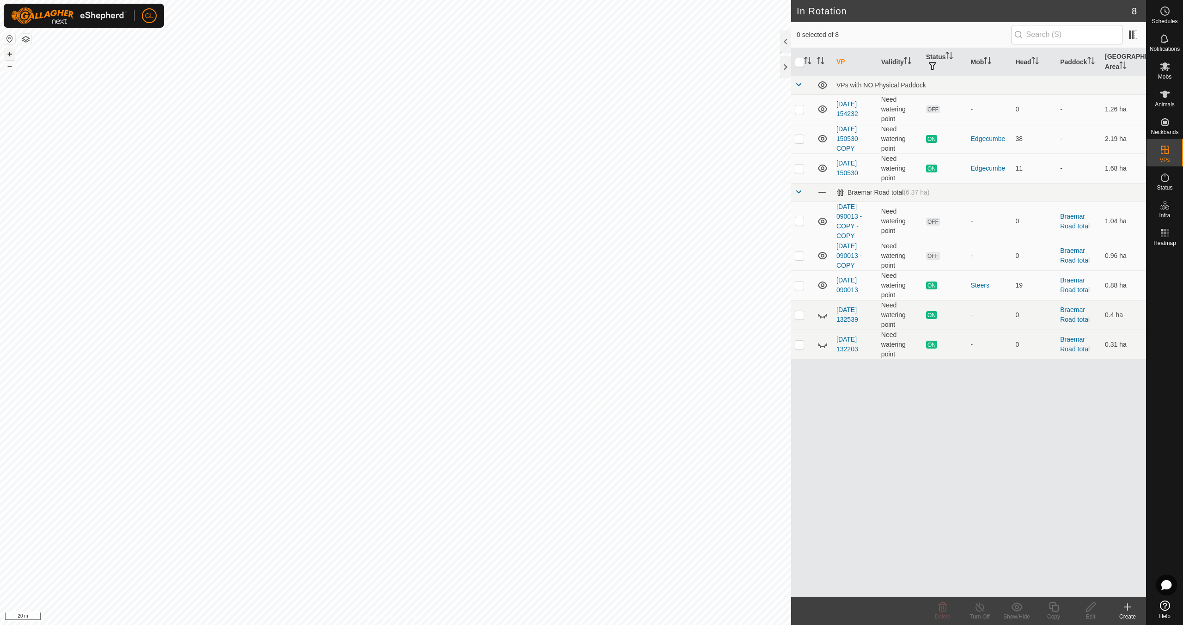
click at [9, 52] on button "+" at bounding box center [9, 54] width 11 height 11
click at [12, 67] on button "–" at bounding box center [9, 66] width 11 height 11
click at [10, 68] on button "–" at bounding box center [9, 66] width 11 height 11
click at [798, 139] on p-checkbox at bounding box center [799, 138] width 9 height 7
checkbox input "true"
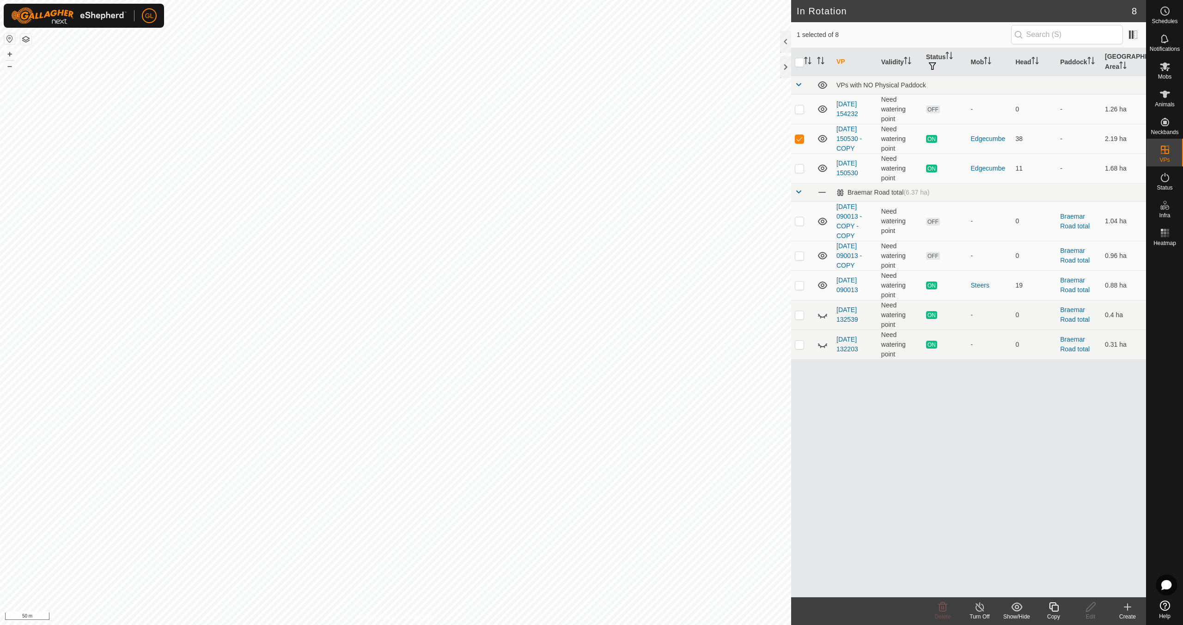
click at [1051, 609] on icon at bounding box center [1054, 606] width 12 height 11
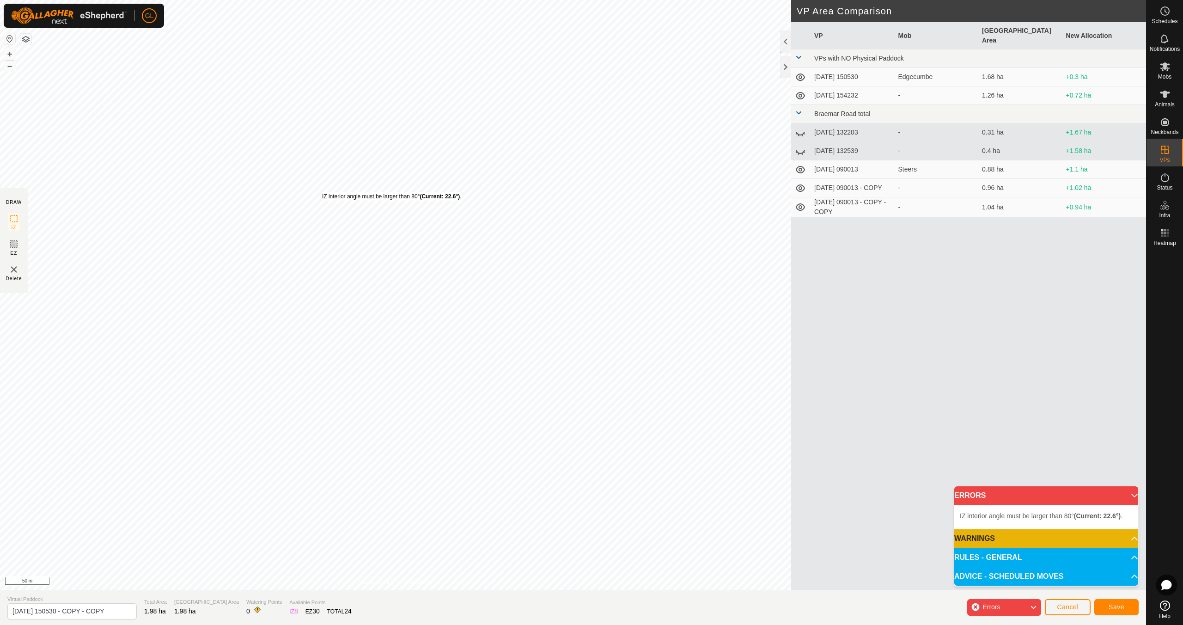
click at [322, 192] on div "IZ interior angle must be larger than 80° (Current: 22.6°) ." at bounding box center [392, 196] width 140 height 8
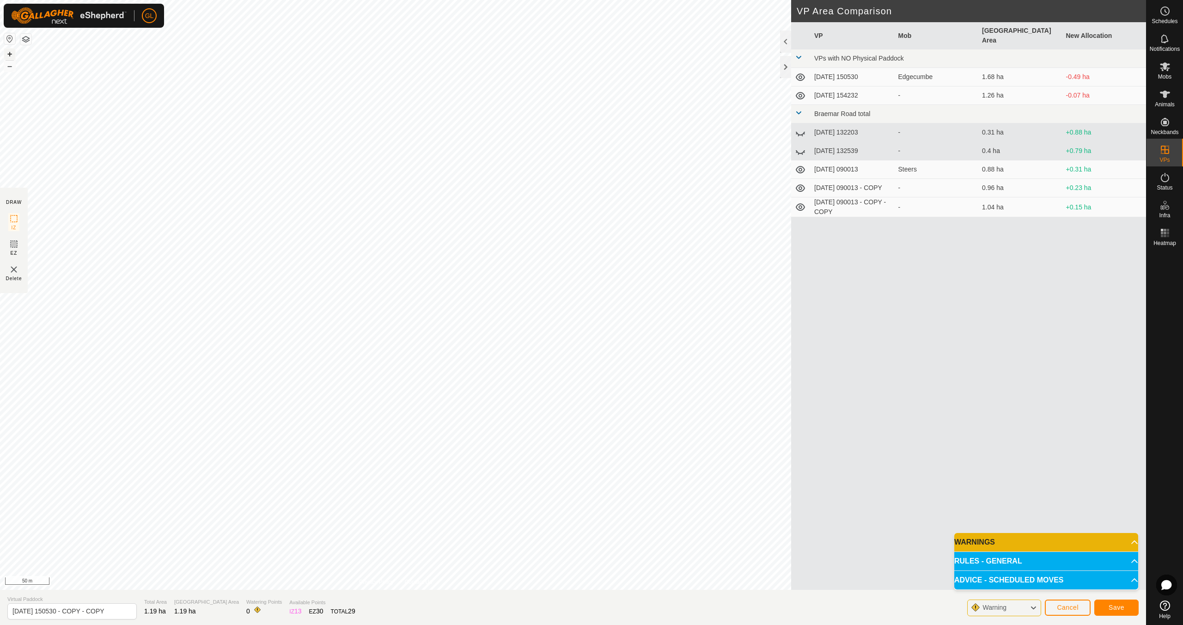
click at [10, 55] on button "+" at bounding box center [9, 54] width 11 height 11
click at [1114, 607] on span "Save" at bounding box center [1116, 606] width 16 height 7
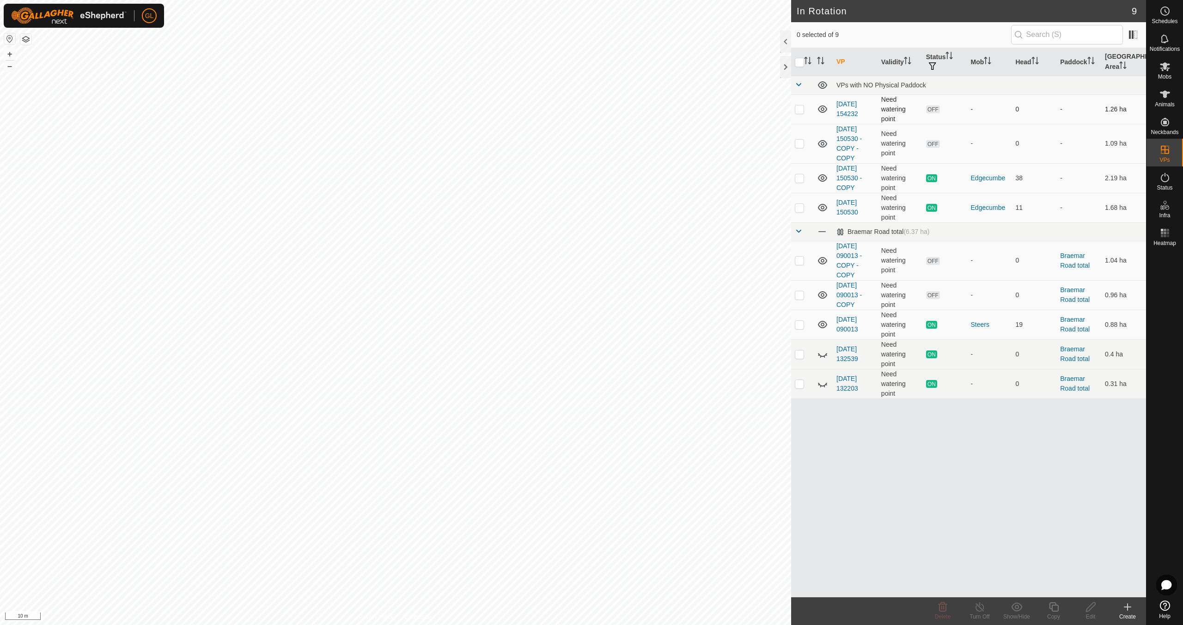
click at [803, 110] on p-checkbox at bounding box center [799, 108] width 9 height 7
checkbox input "false"
click at [800, 145] on p-checkbox at bounding box center [799, 143] width 9 height 7
checkbox input "true"
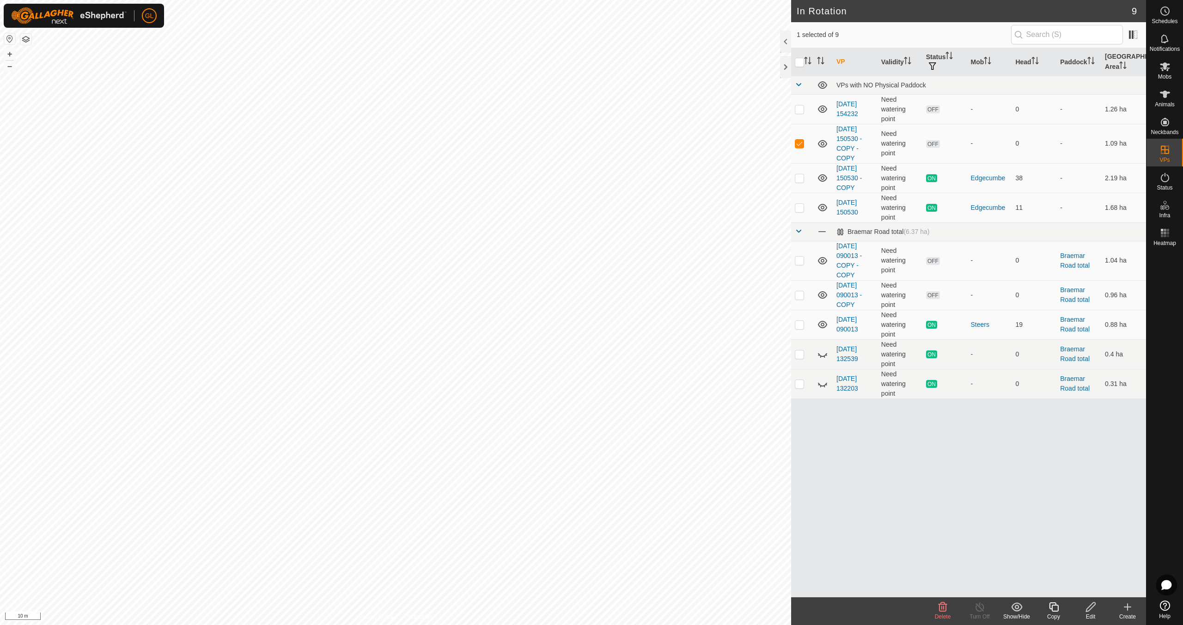
click at [1092, 608] on icon at bounding box center [1091, 606] width 12 height 11
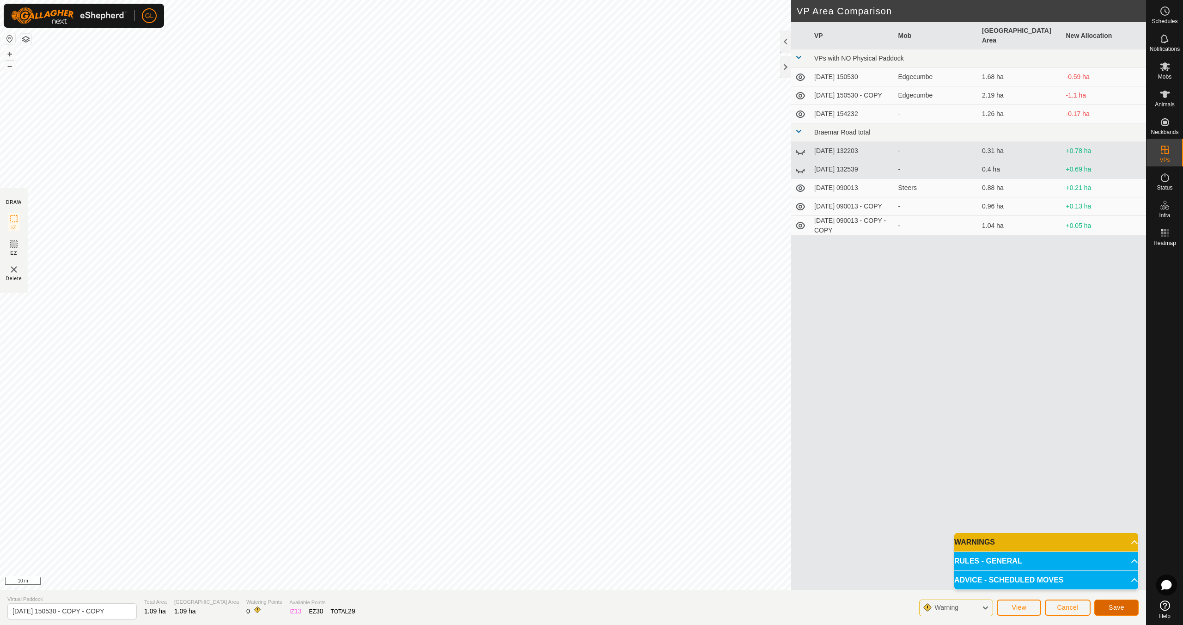
click at [1120, 608] on span "Save" at bounding box center [1116, 606] width 16 height 7
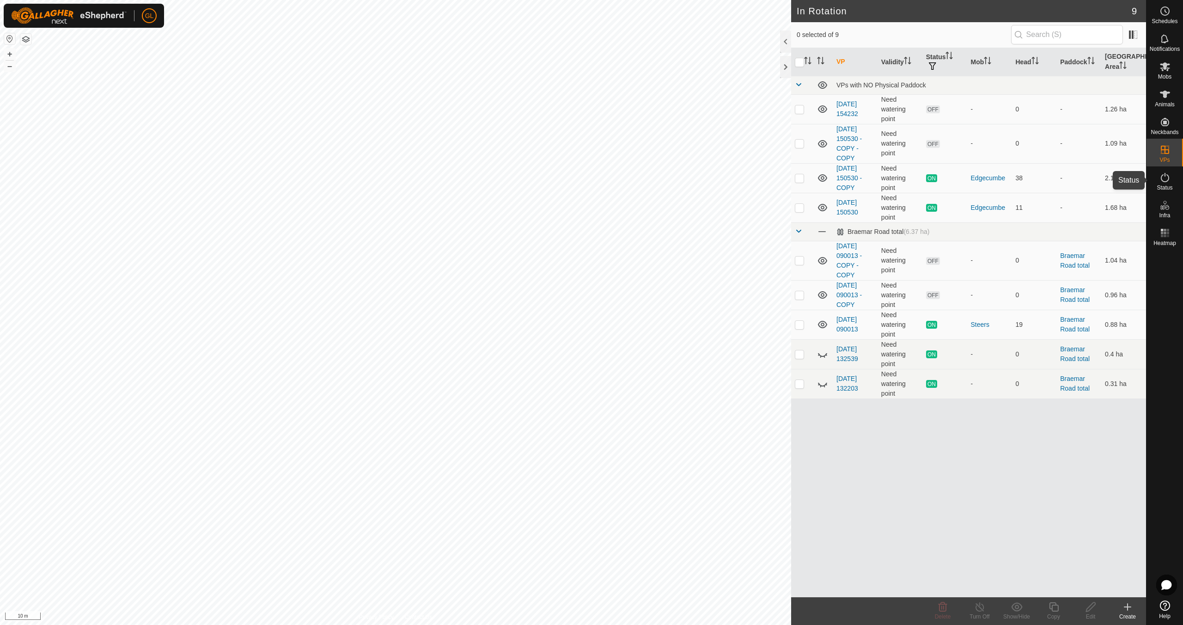
click at [1164, 182] on icon at bounding box center [1164, 177] width 11 height 11
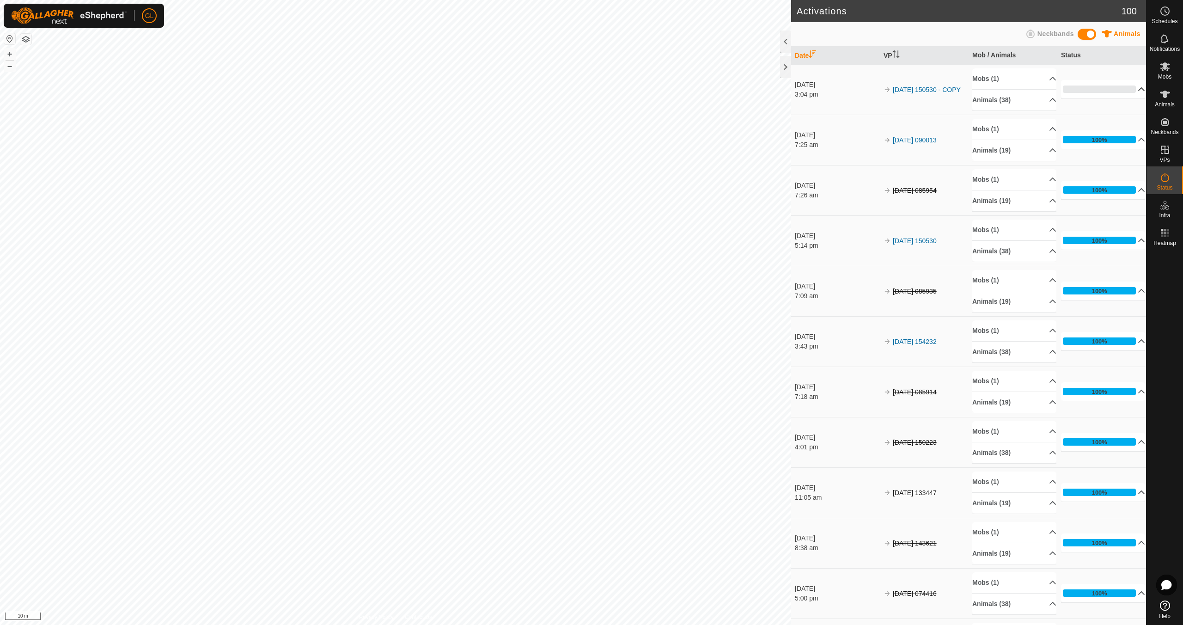
click at [1130, 89] on p-accordion-header "0%" at bounding box center [1103, 89] width 84 height 18
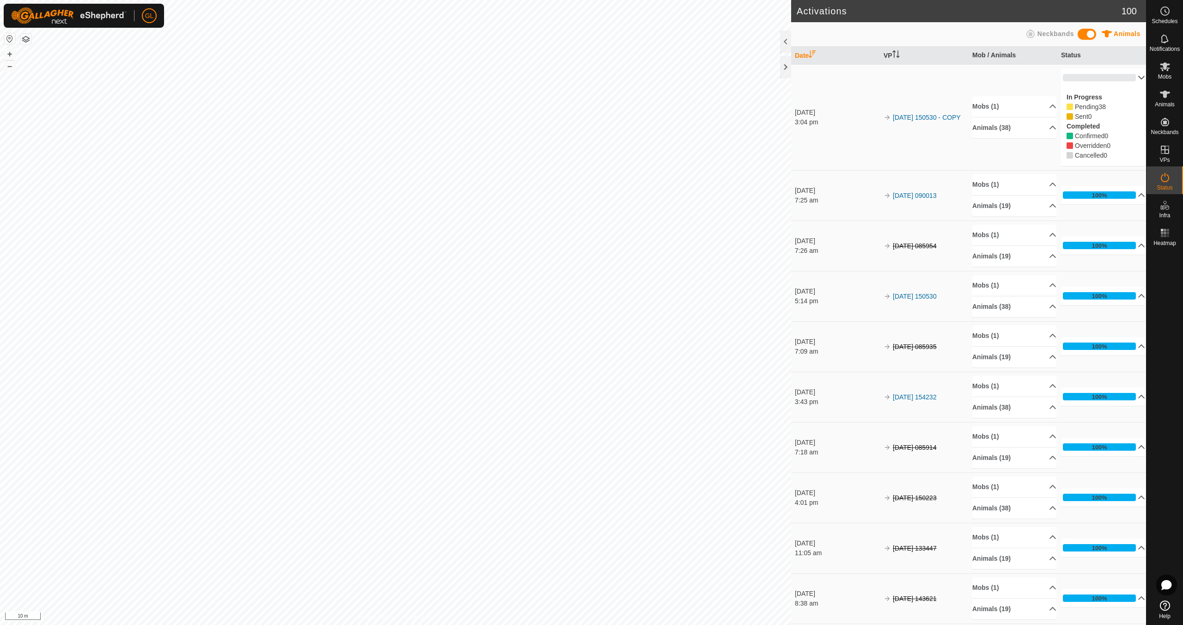
click at [1127, 76] on p-accordion-header "0%" at bounding box center [1103, 77] width 84 height 18
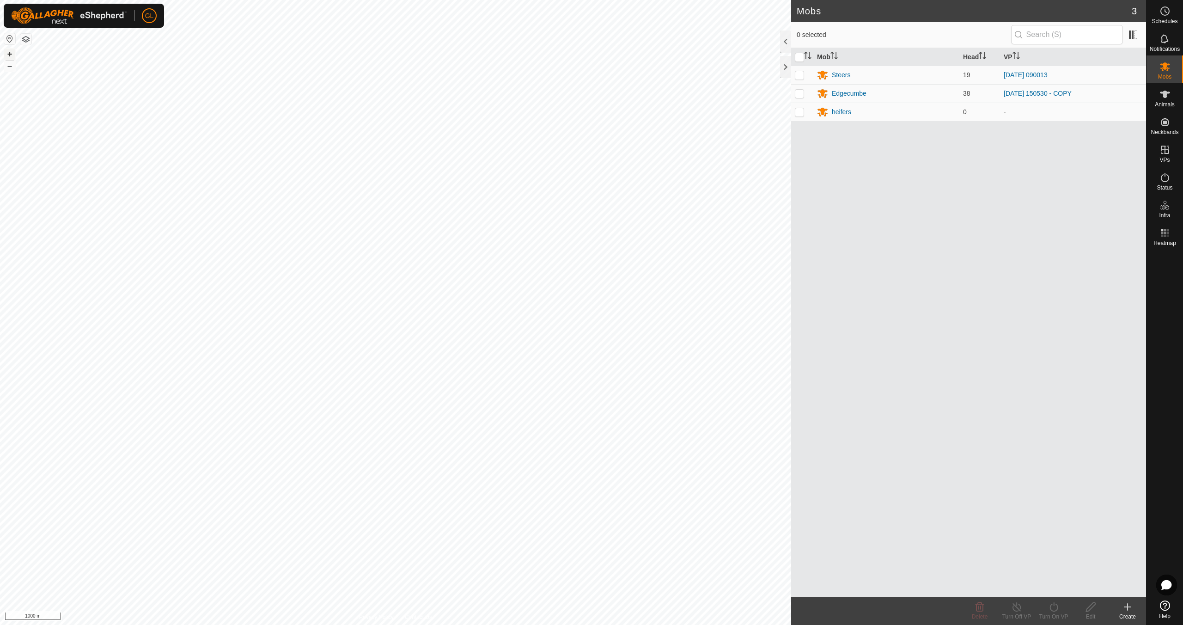
click at [12, 56] on button "+" at bounding box center [9, 54] width 11 height 11
click at [11, 54] on button "+" at bounding box center [9, 54] width 11 height 11
click at [847, 95] on div "Edgecumbe" at bounding box center [849, 94] width 35 height 10
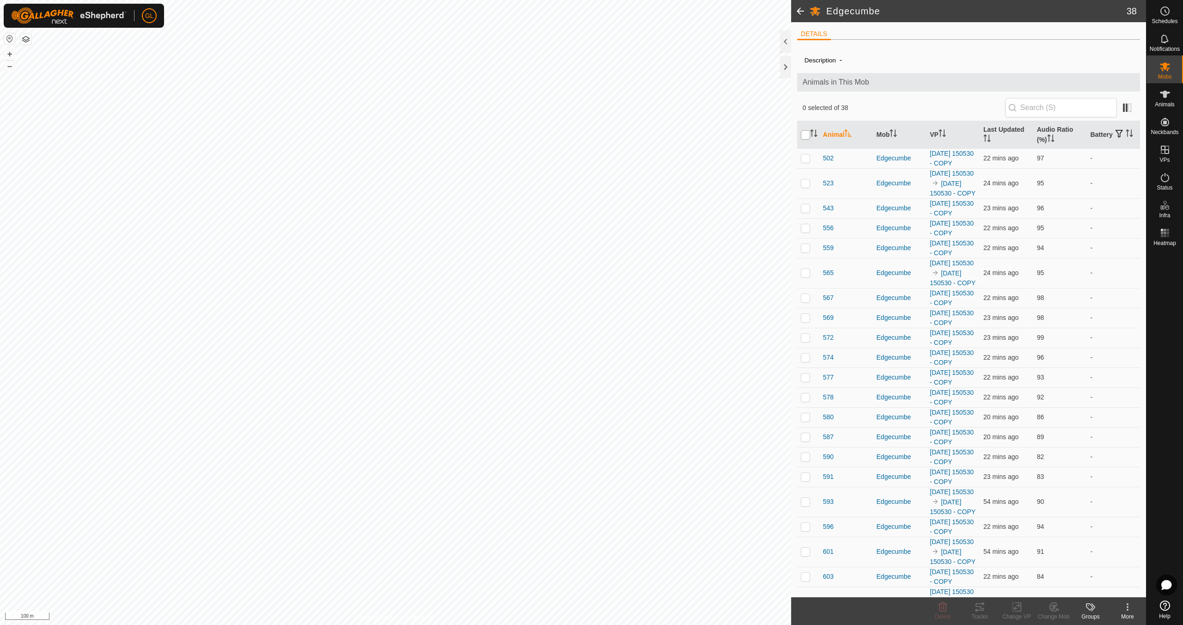
click at [805, 136] on input "checkbox" at bounding box center [805, 134] width 9 height 9
checkbox input "true"
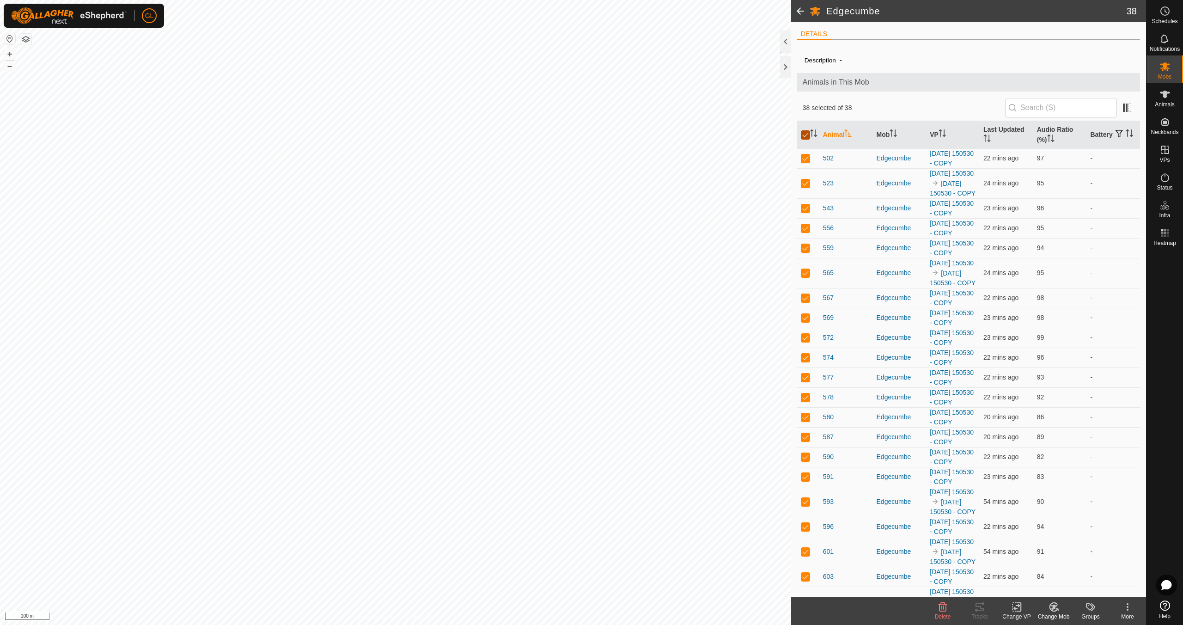
checkbox input "true"
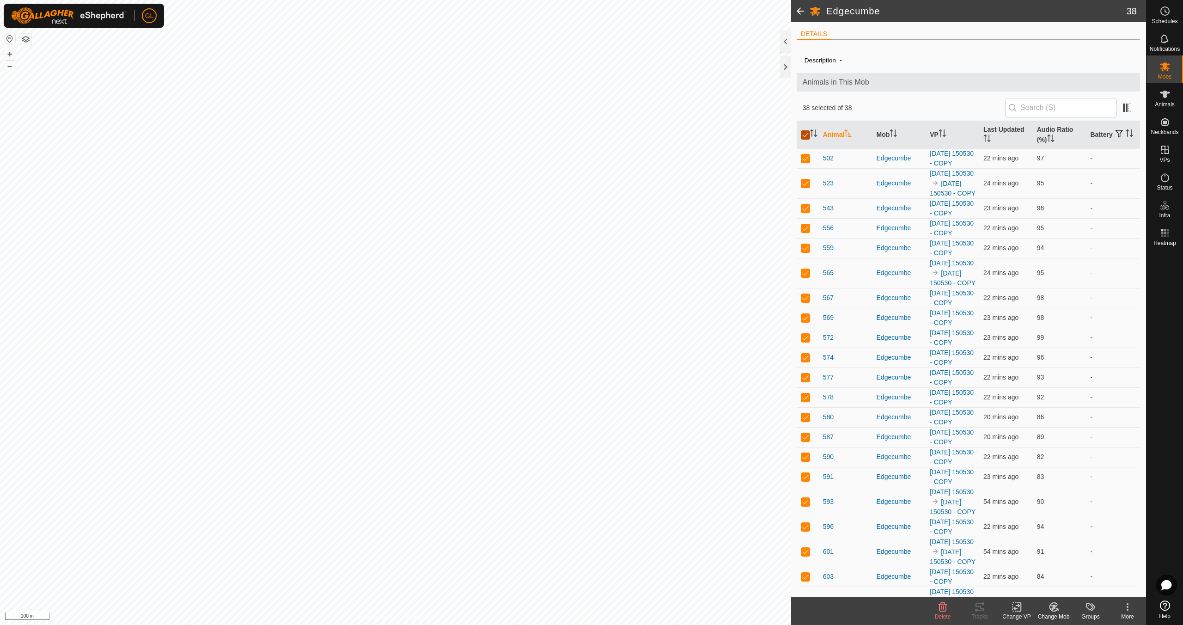
checkbox input "true"
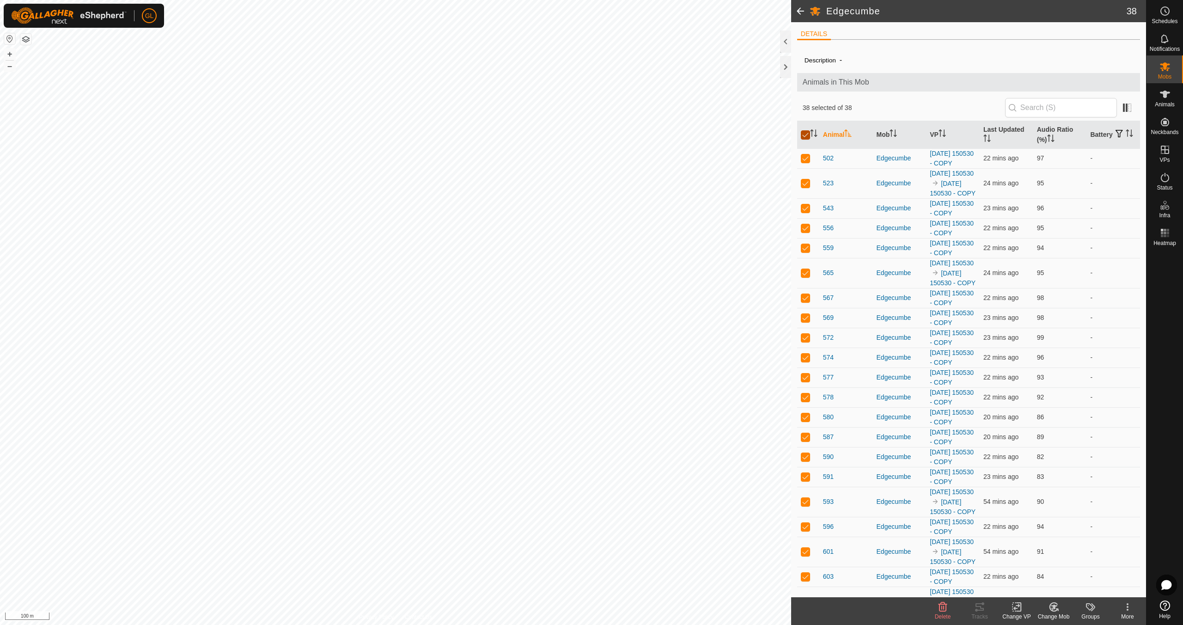
checkbox input "true"
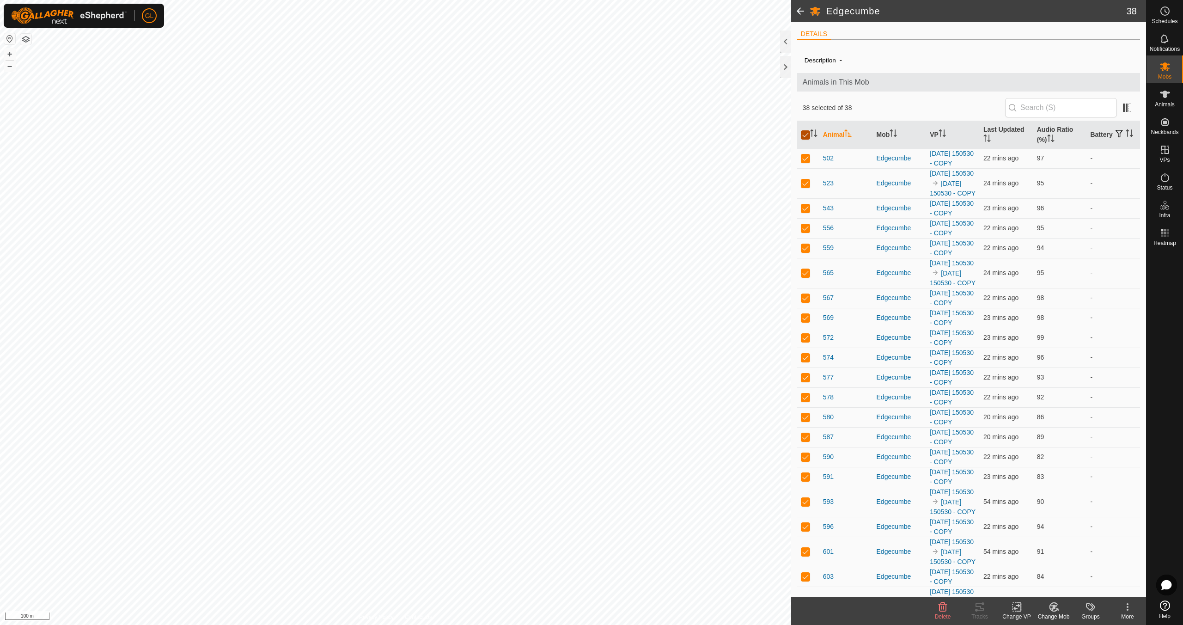
checkbox input "true"
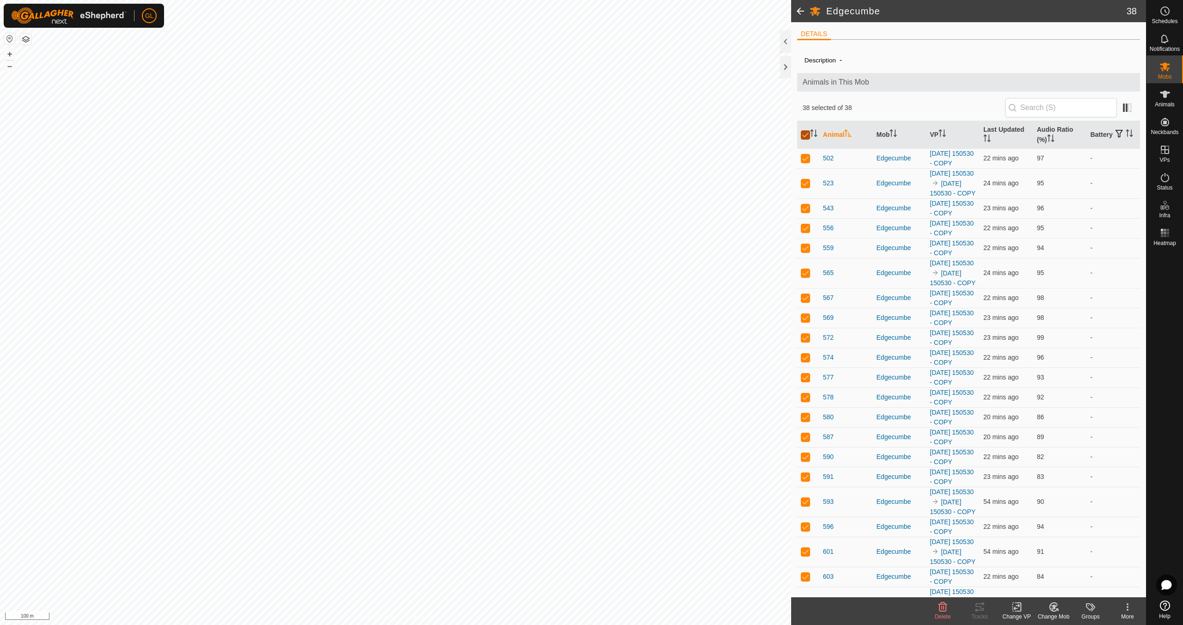
checkbox input "true"
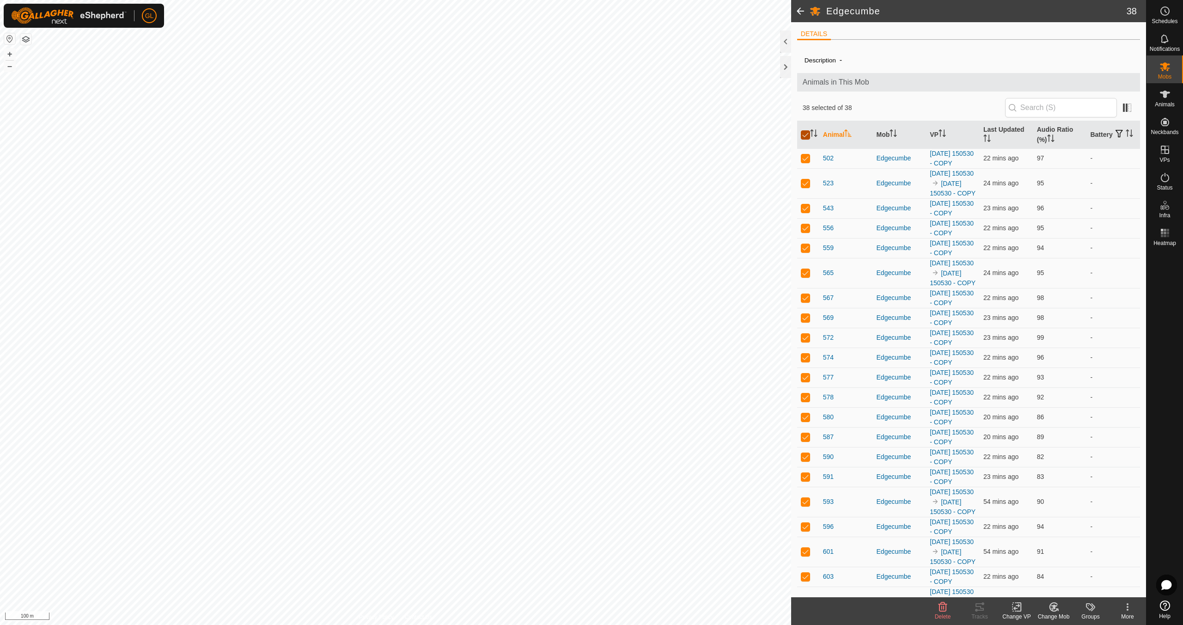
checkbox input "true"
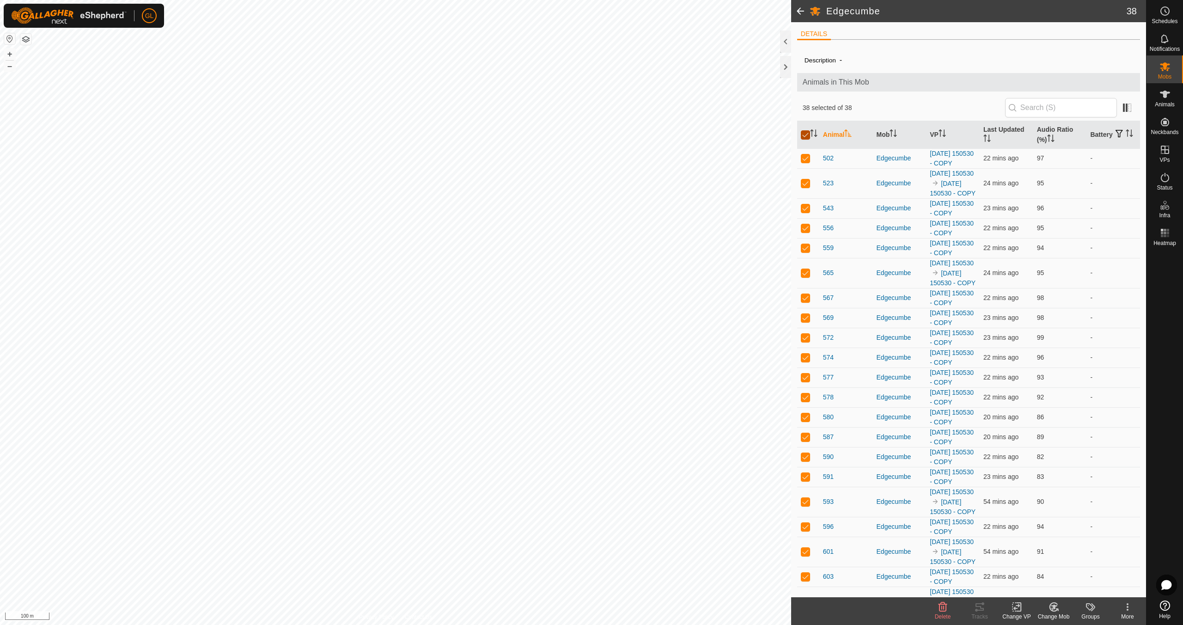
checkbox input "true"
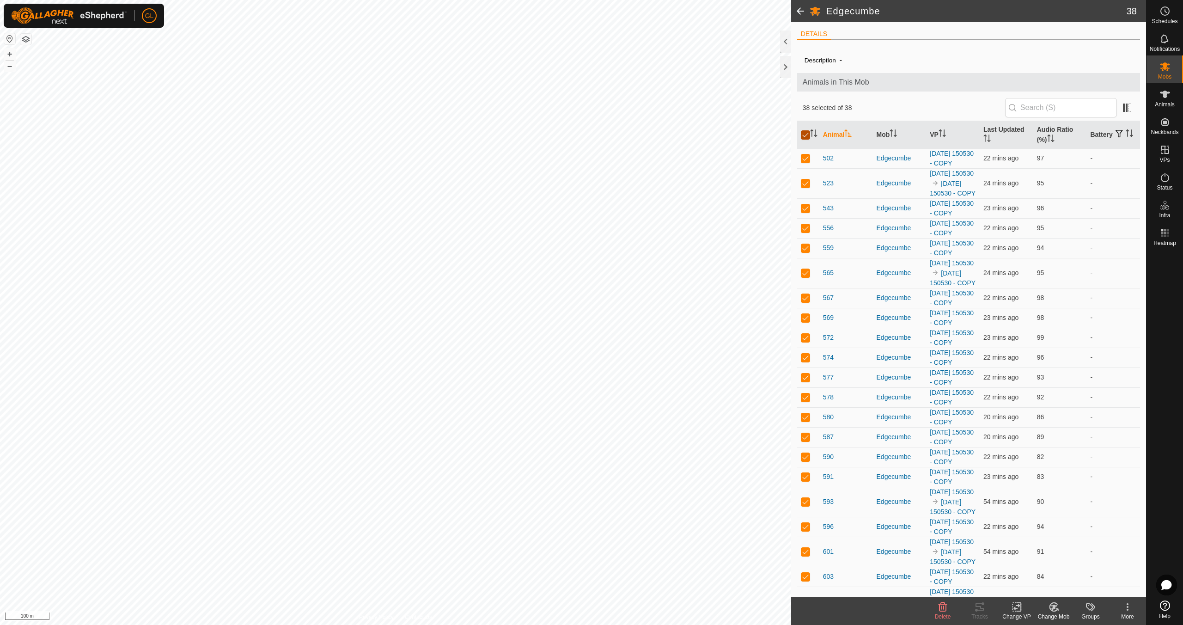
checkbox input "true"
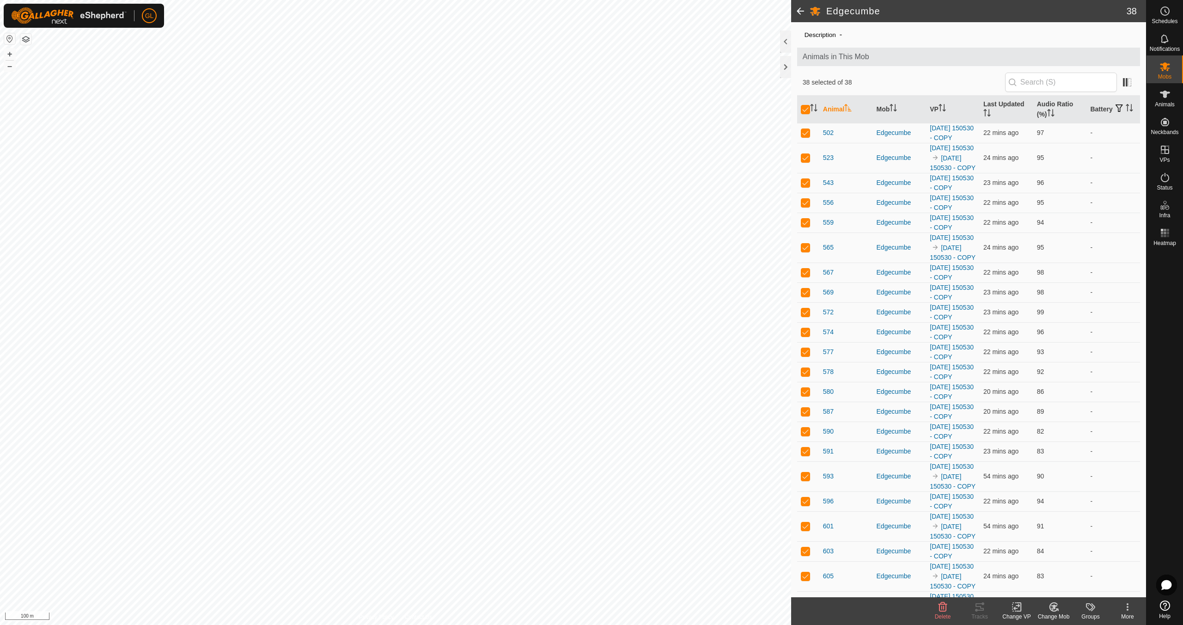
scroll to position [24, 0]
click at [1165, 180] on icon at bounding box center [1164, 177] width 11 height 11
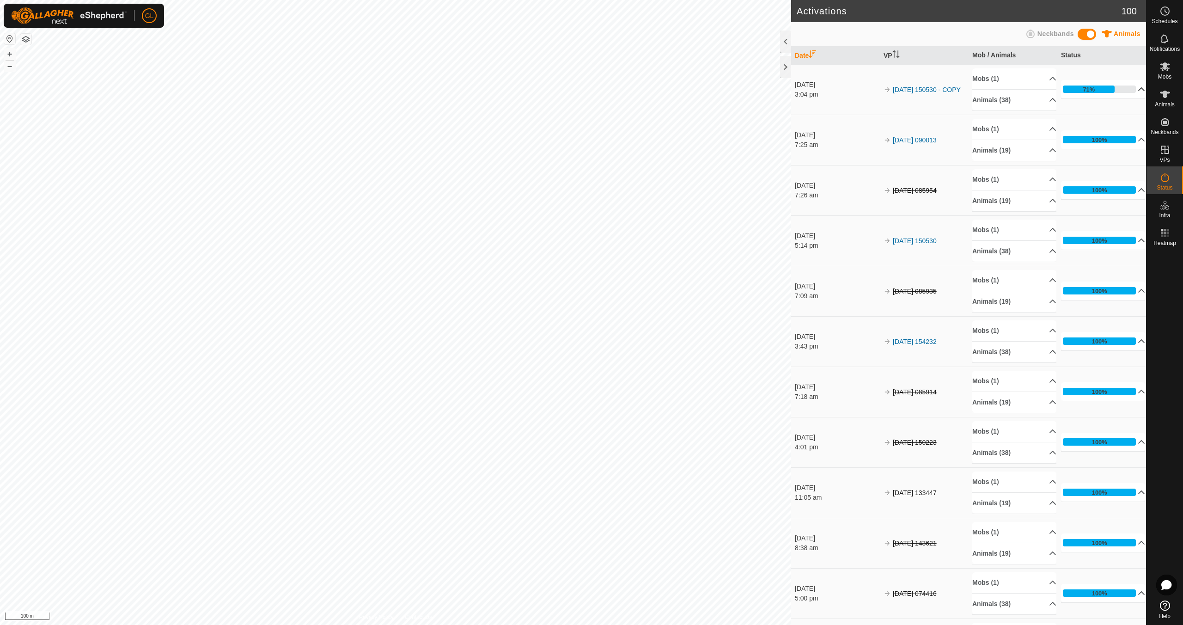
click at [1130, 88] on p-accordion-header "71%" at bounding box center [1103, 89] width 84 height 18
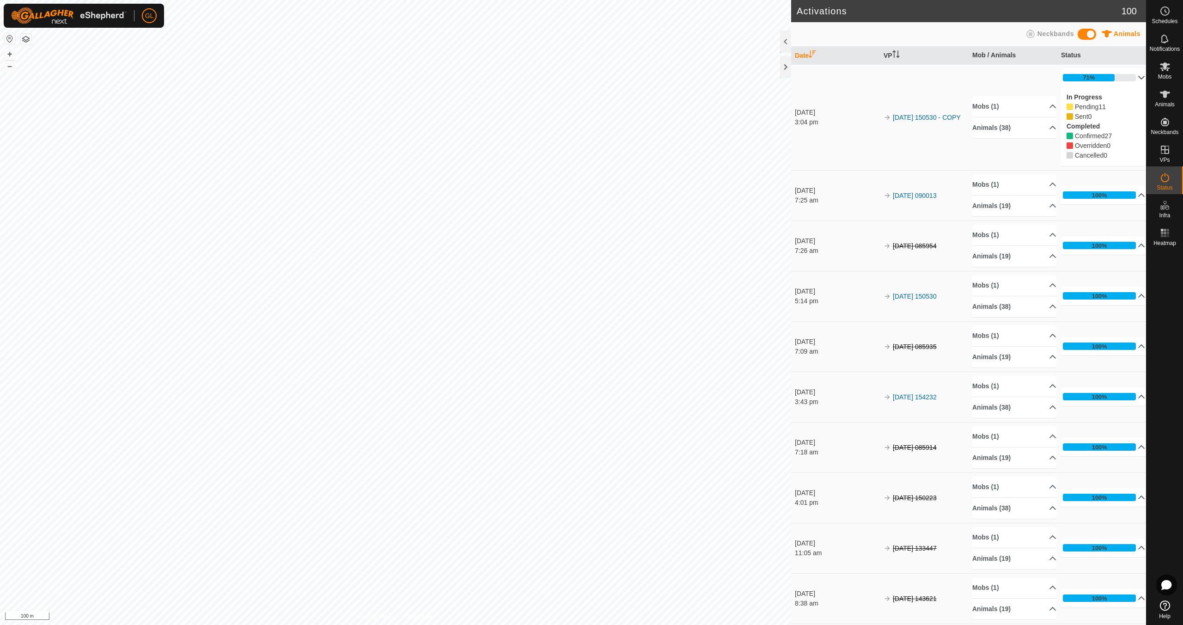
click at [1130, 77] on p-accordion-header "71%" at bounding box center [1103, 77] width 84 height 18
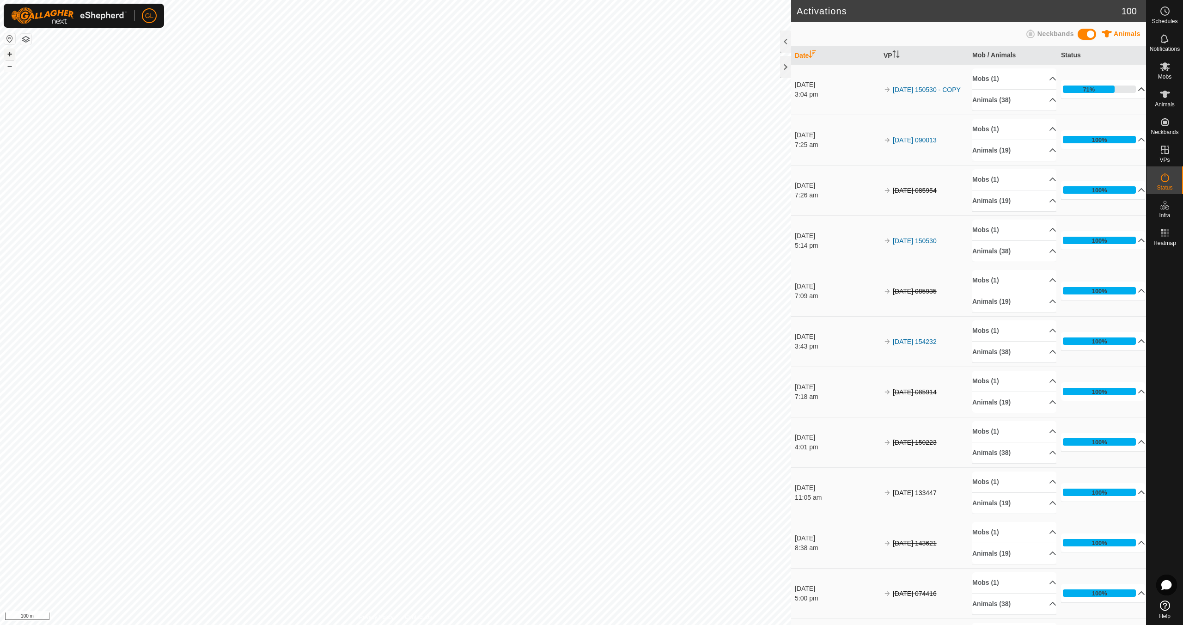
click at [11, 53] on button "+" at bounding box center [9, 54] width 11 height 11
click at [10, 52] on button "+" at bounding box center [9, 54] width 11 height 11
click at [1166, 76] on span "Mobs" at bounding box center [1164, 77] width 13 height 6
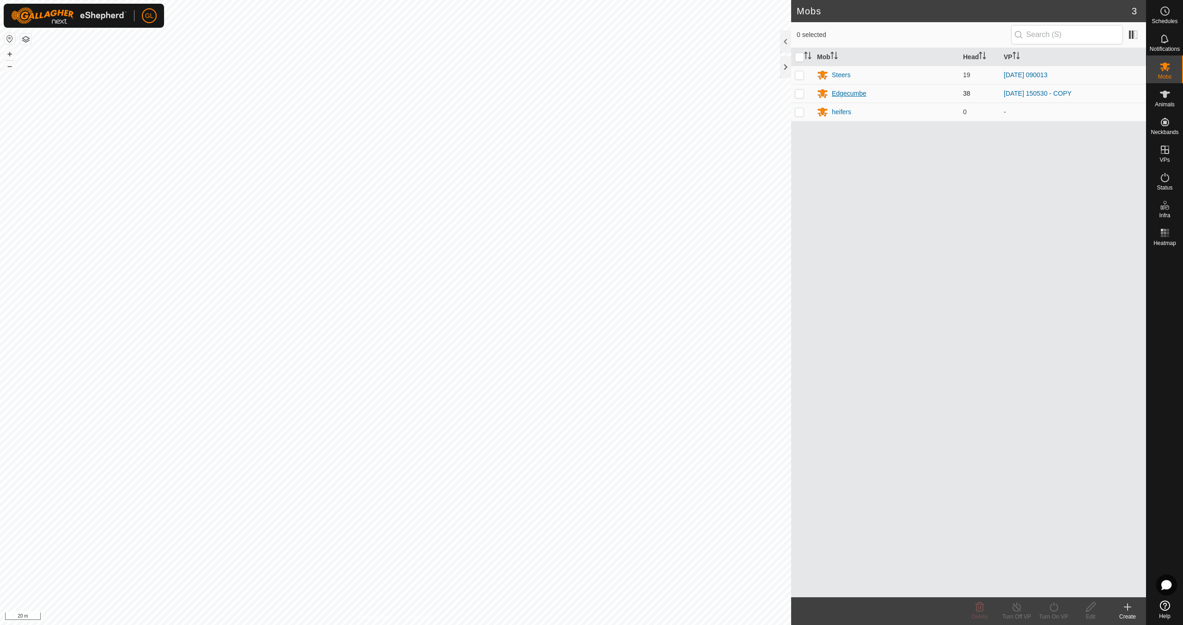
click at [854, 91] on div "Edgecumbe" at bounding box center [849, 94] width 35 height 10
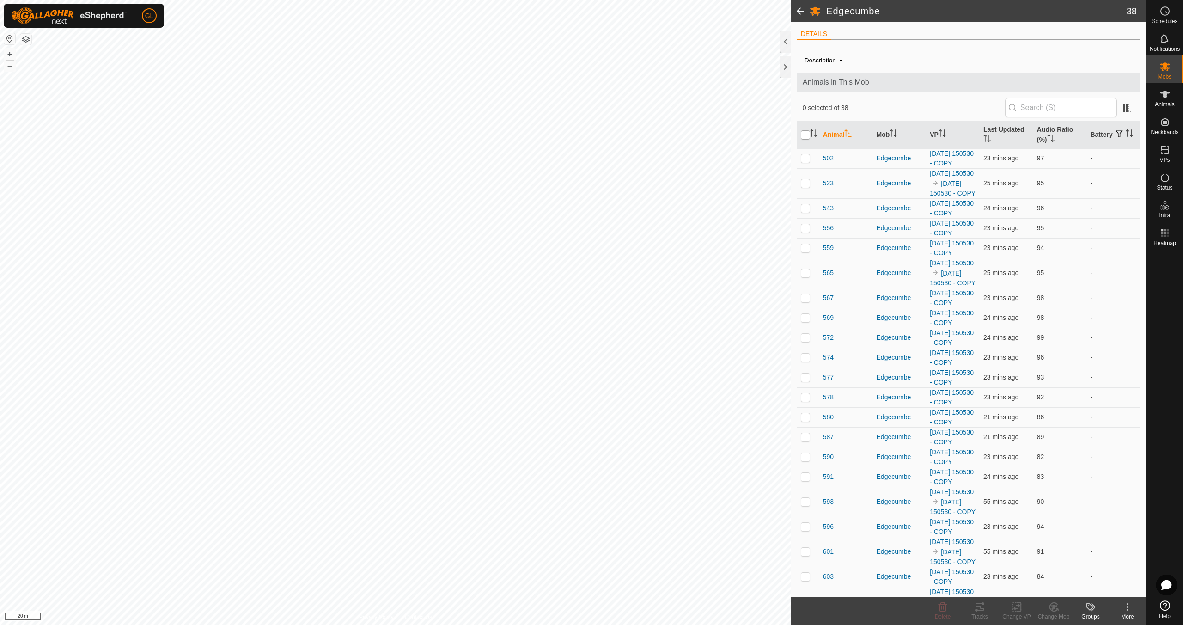
click at [803, 133] on input "checkbox" at bounding box center [805, 134] width 9 height 9
checkbox input "true"
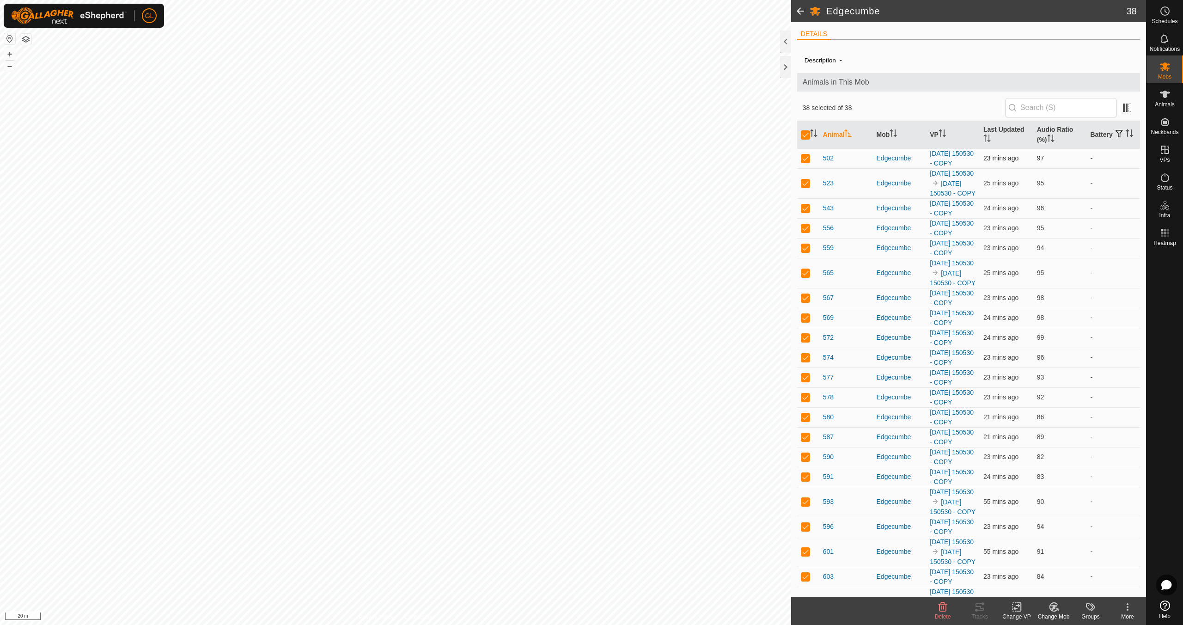
checkbox input "true"
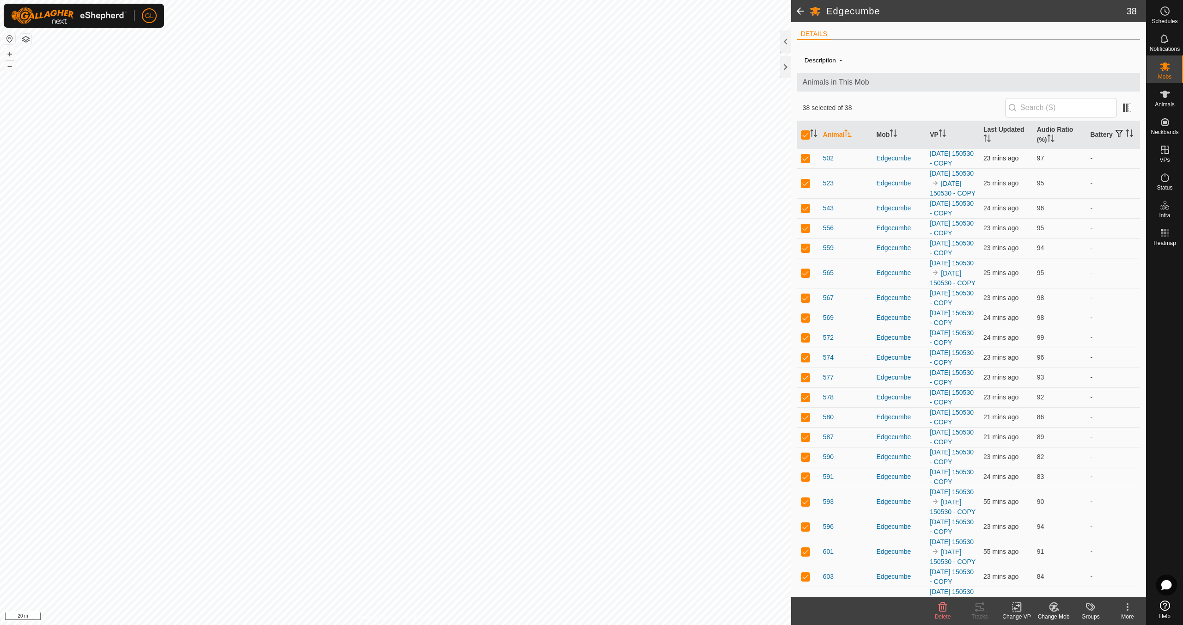
checkbox input "true"
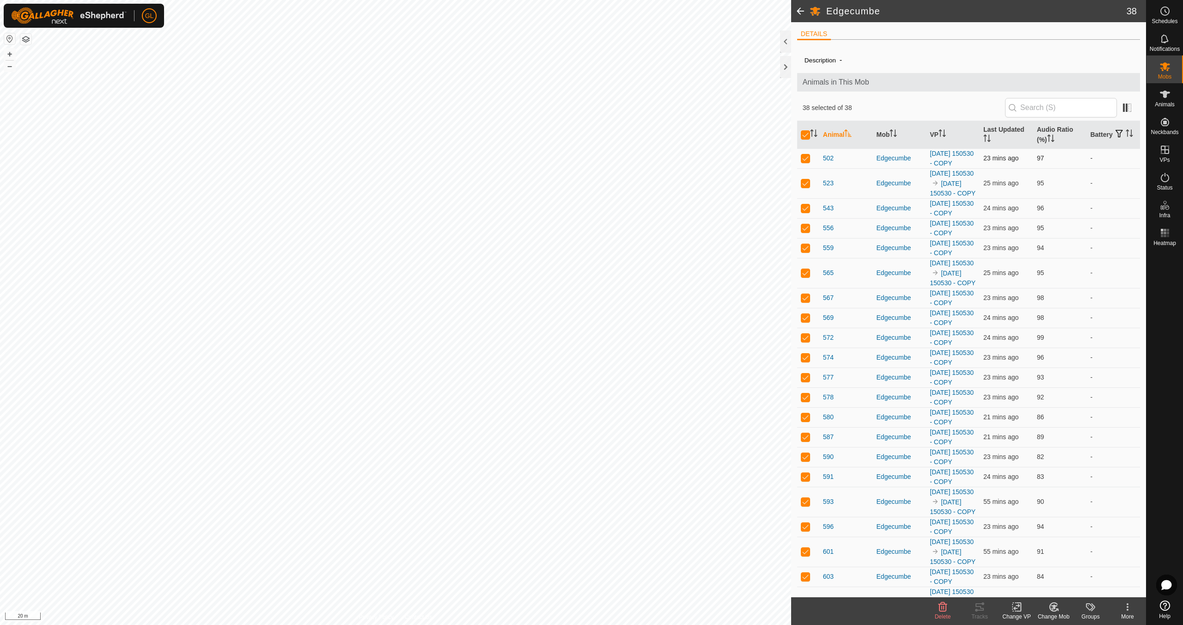
checkbox input "true"
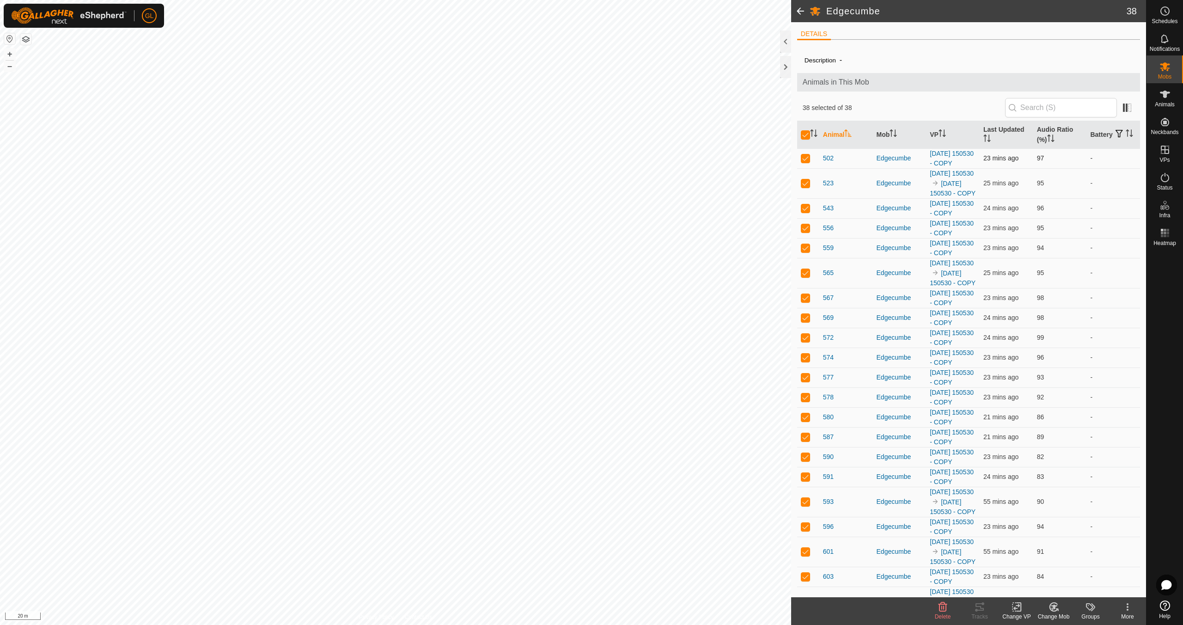
checkbox input "true"
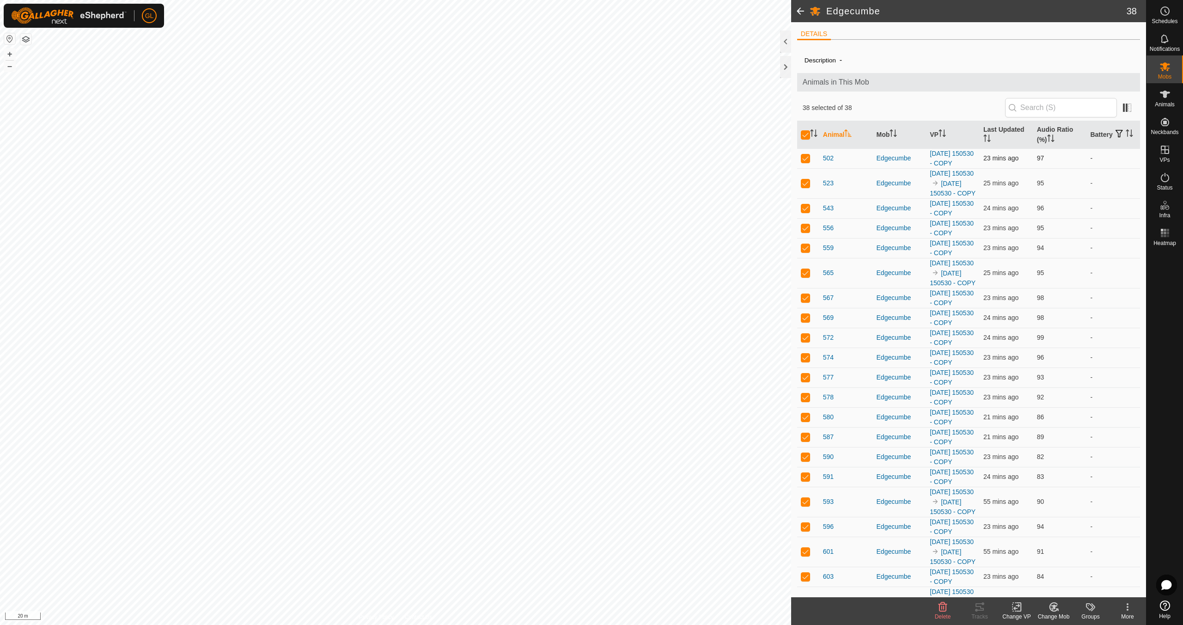
checkbox input "true"
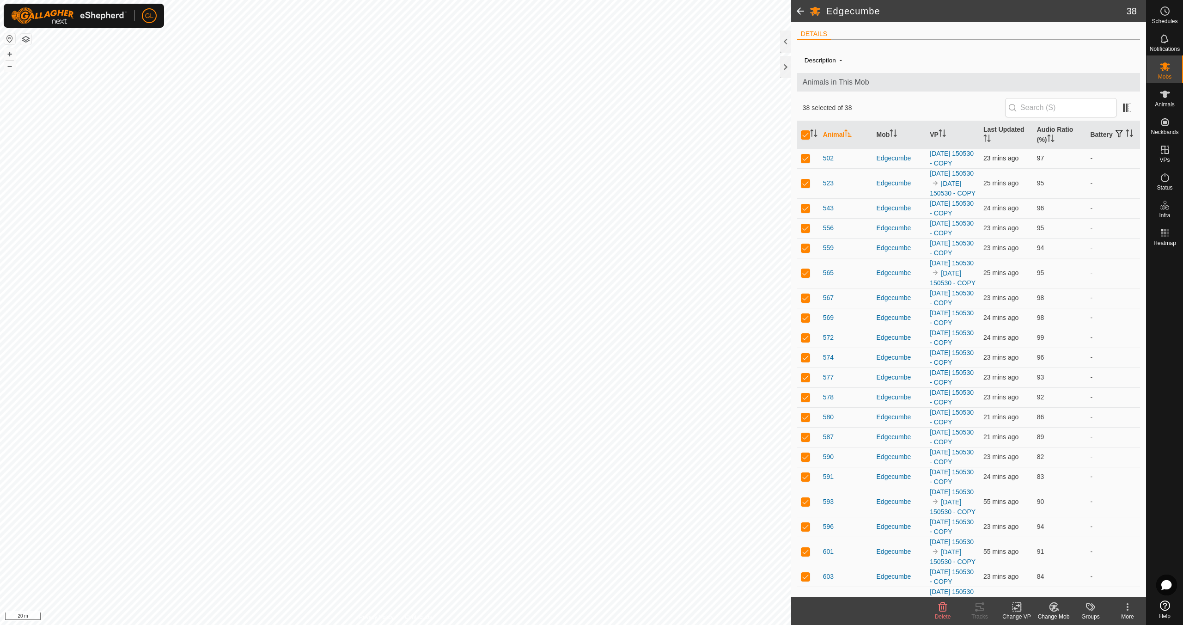
checkbox input "true"
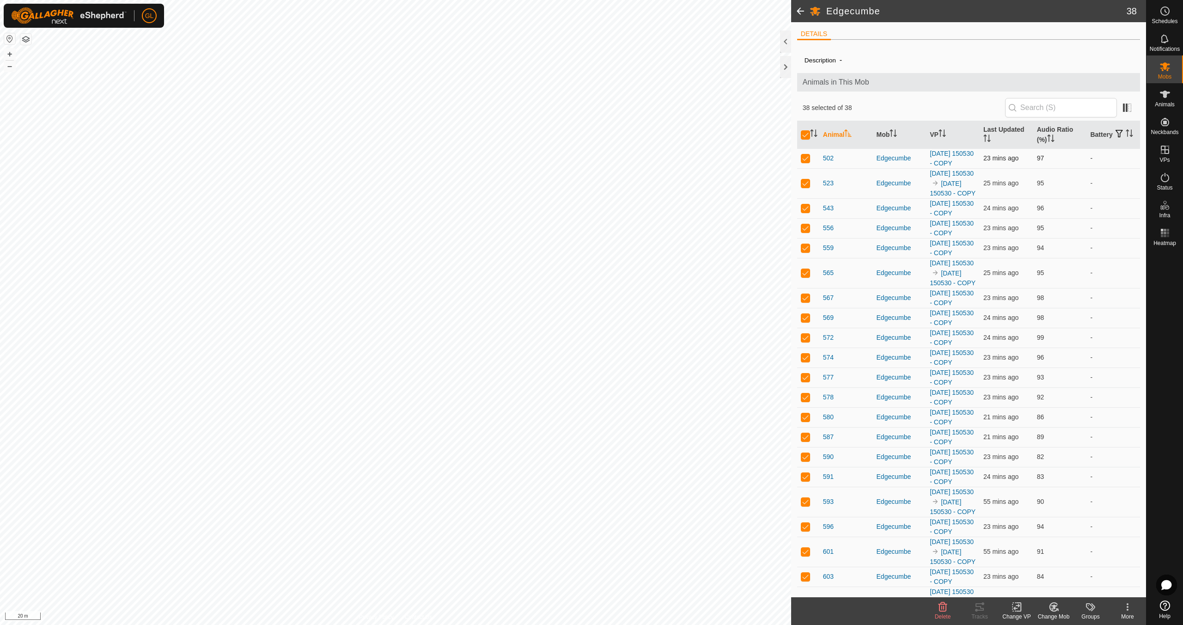
checkbox input "true"
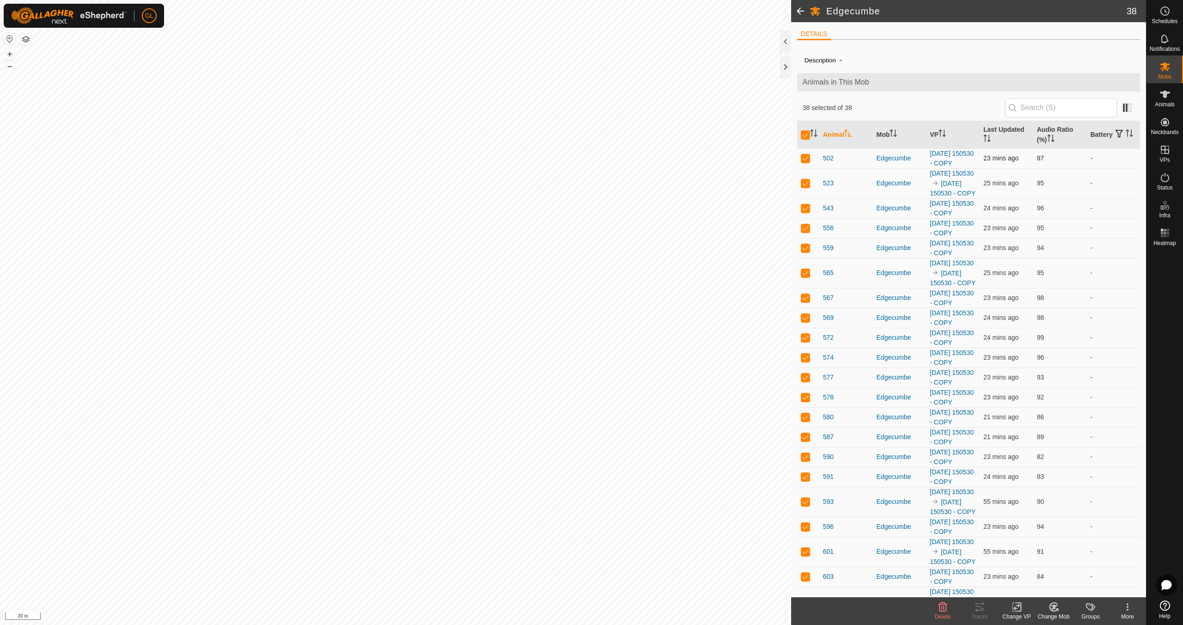
checkbox input "true"
click at [1015, 606] on icon at bounding box center [1017, 606] width 12 height 11
click at [1038, 570] on link "Choose VP..." at bounding box center [1043, 567] width 91 height 18
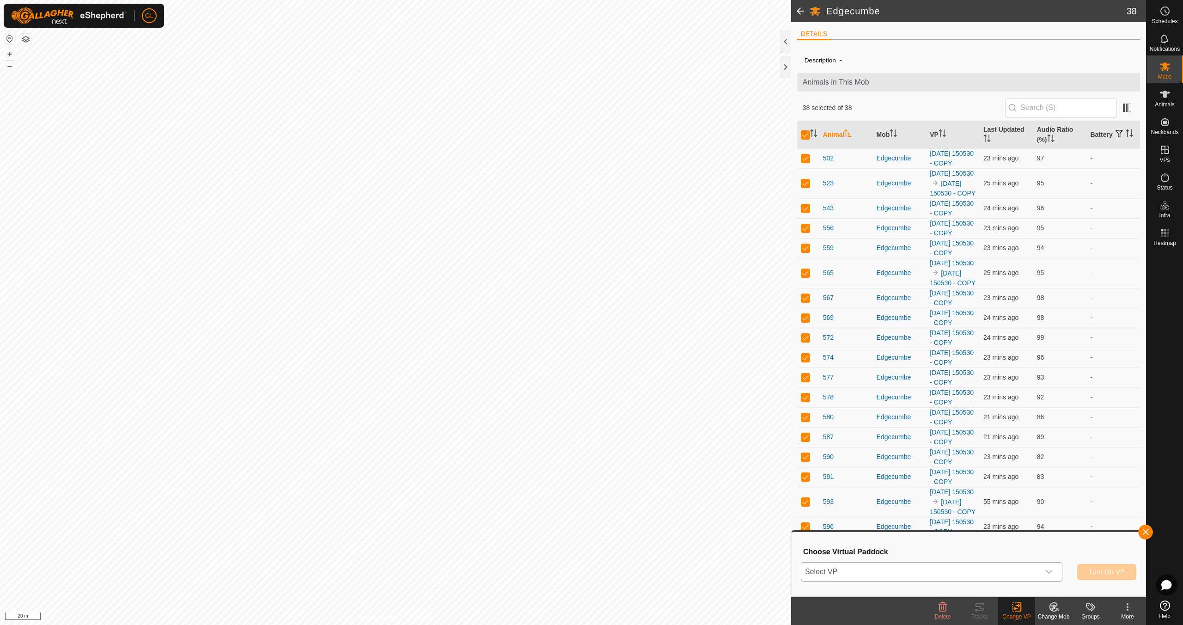
click at [1050, 569] on icon "dropdown trigger" at bounding box center [1048, 571] width 7 height 7
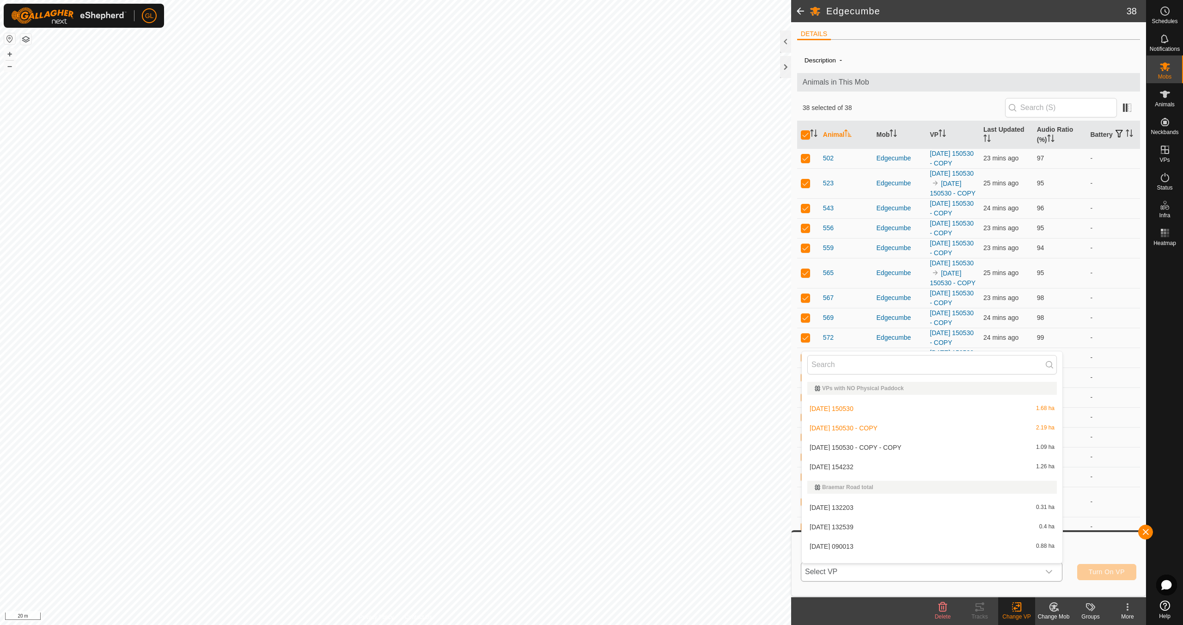
scroll to position [12, 0]
click at [929, 435] on li "2025-08-09 150530 - COPY - COPY 1.09 ha" at bounding box center [932, 435] width 261 height 18
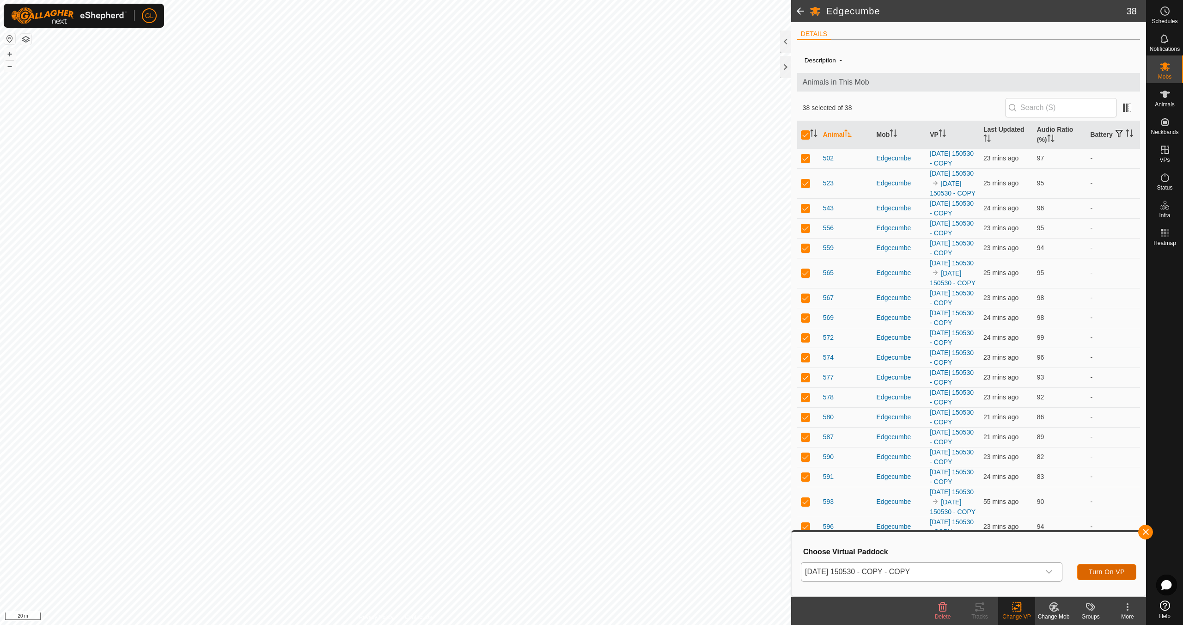
click at [1108, 574] on span "Turn On VP" at bounding box center [1107, 571] width 36 height 7
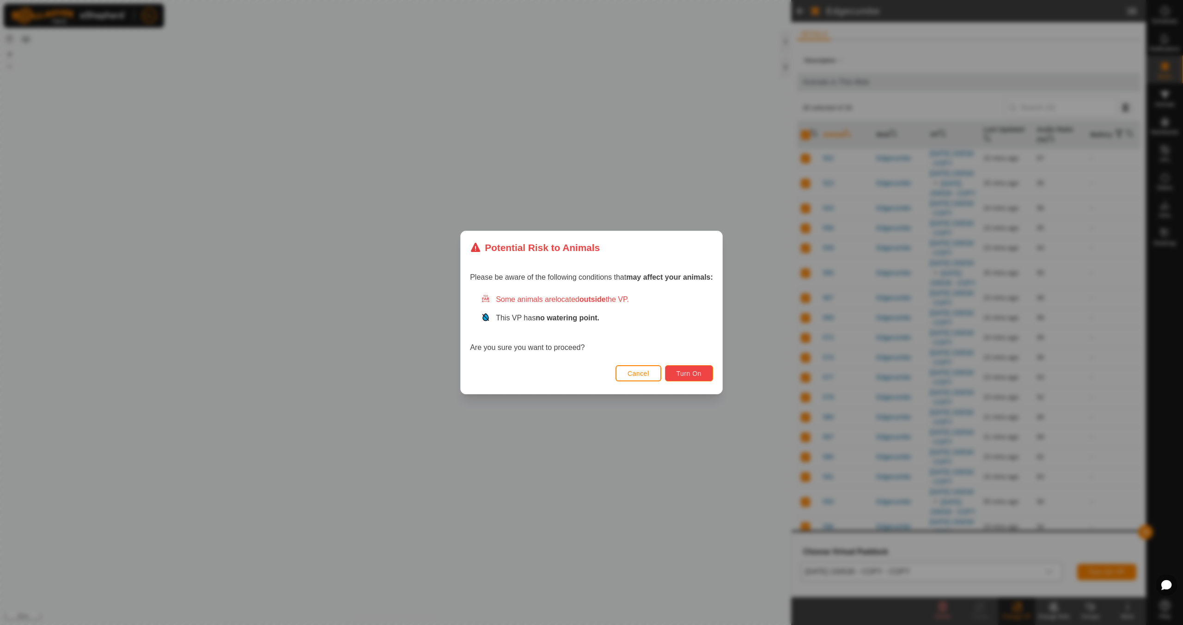
click at [687, 372] on span "Turn On" at bounding box center [688, 373] width 25 height 7
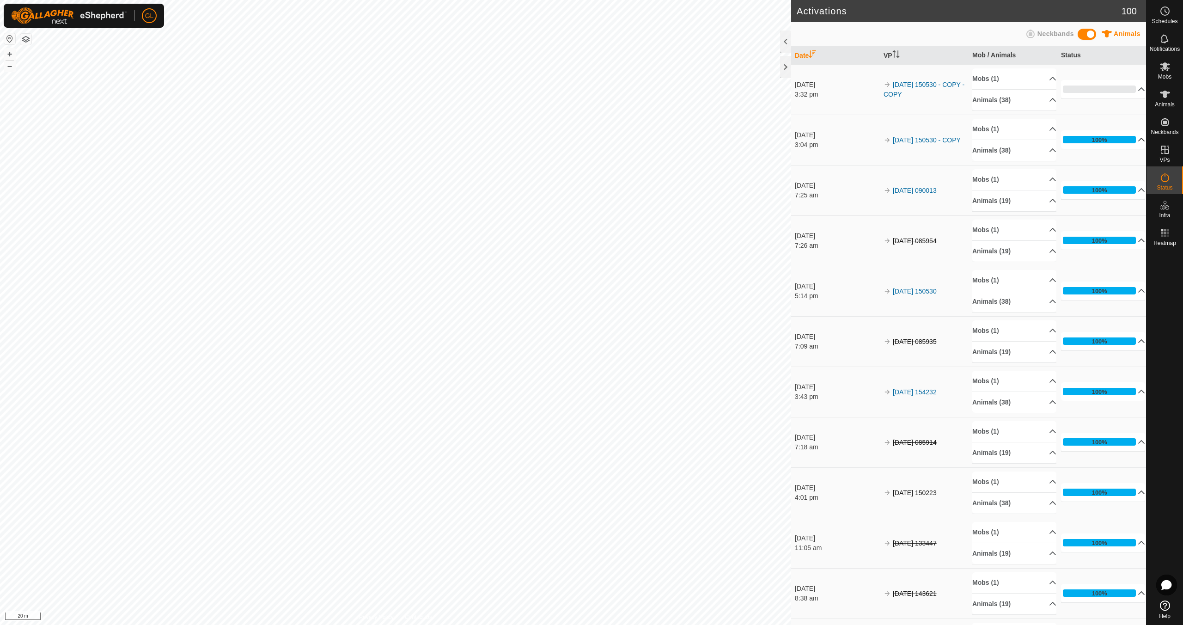
click at [1130, 139] on p-accordion-header "100%" at bounding box center [1103, 139] width 84 height 18
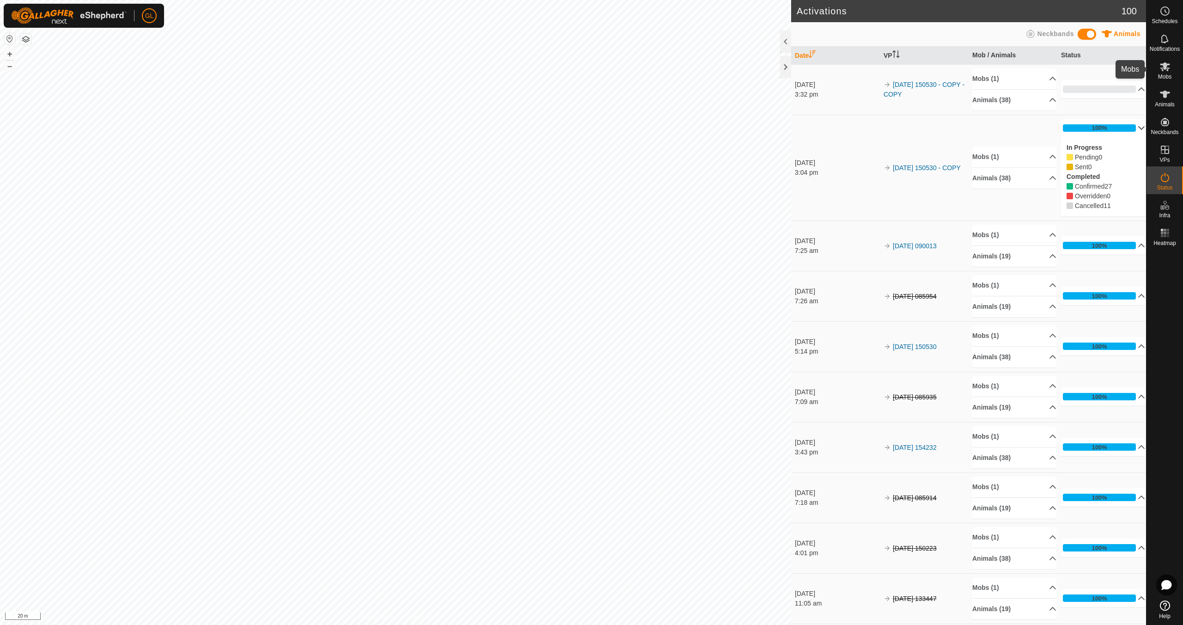
click at [1167, 68] on icon at bounding box center [1164, 66] width 11 height 11
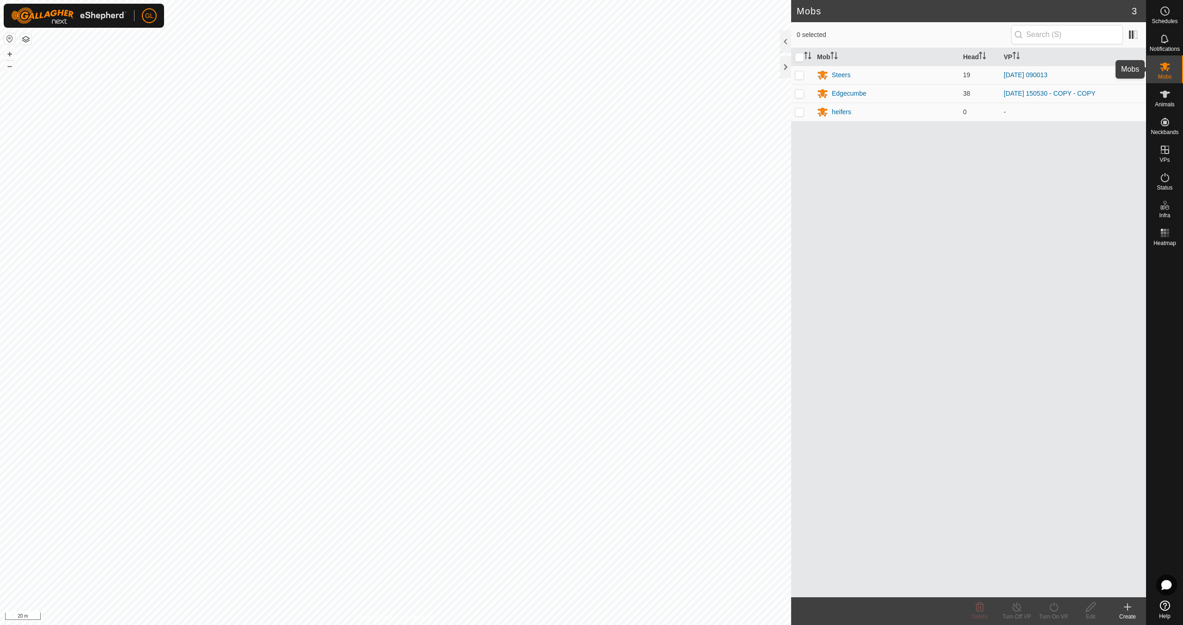
click at [1164, 68] on icon at bounding box center [1165, 66] width 10 height 9
click at [858, 92] on div "Edgecumbe" at bounding box center [849, 94] width 35 height 10
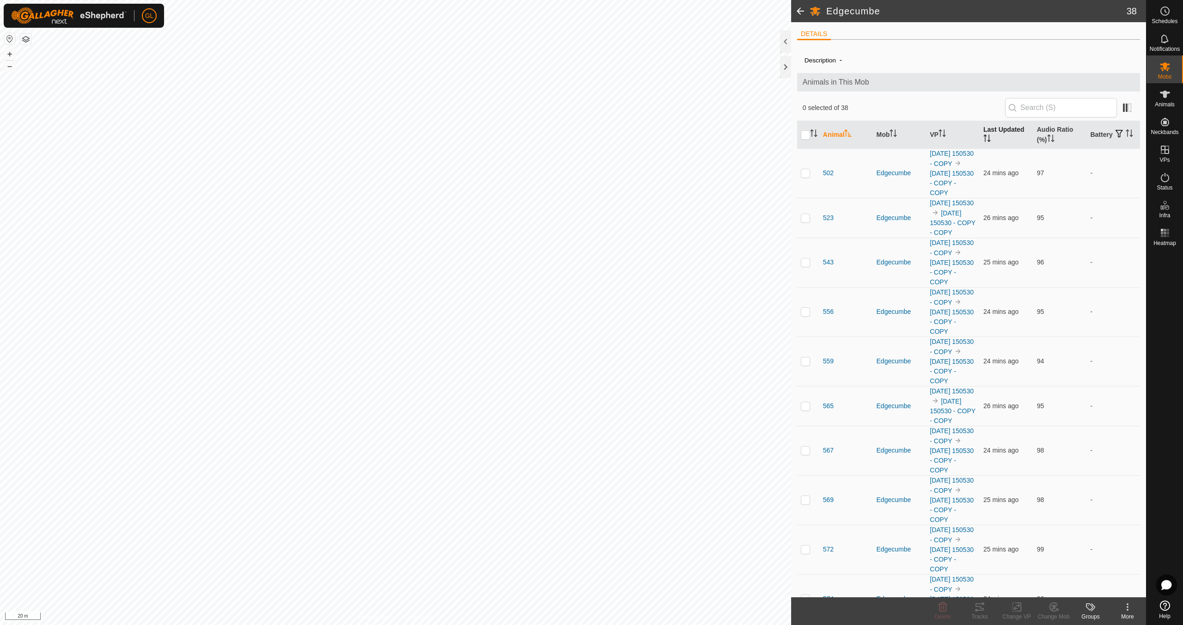
click at [986, 138] on icon "Activate to sort" at bounding box center [986, 137] width 7 height 7
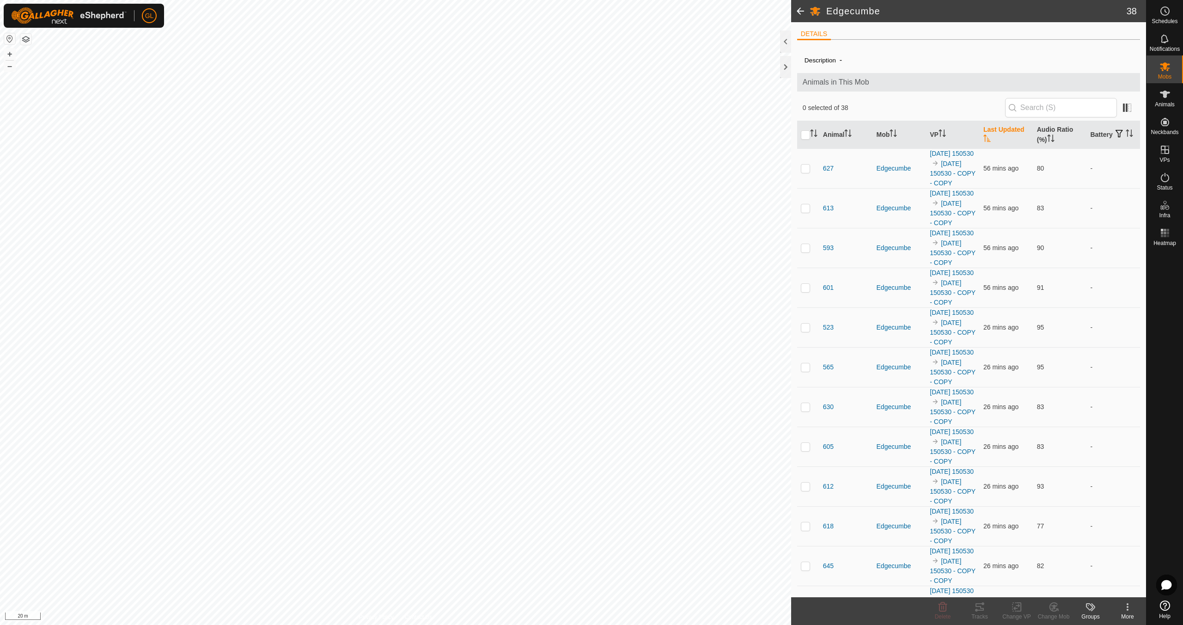
click at [986, 138] on icon "Activate to sort" at bounding box center [986, 137] width 7 height 7
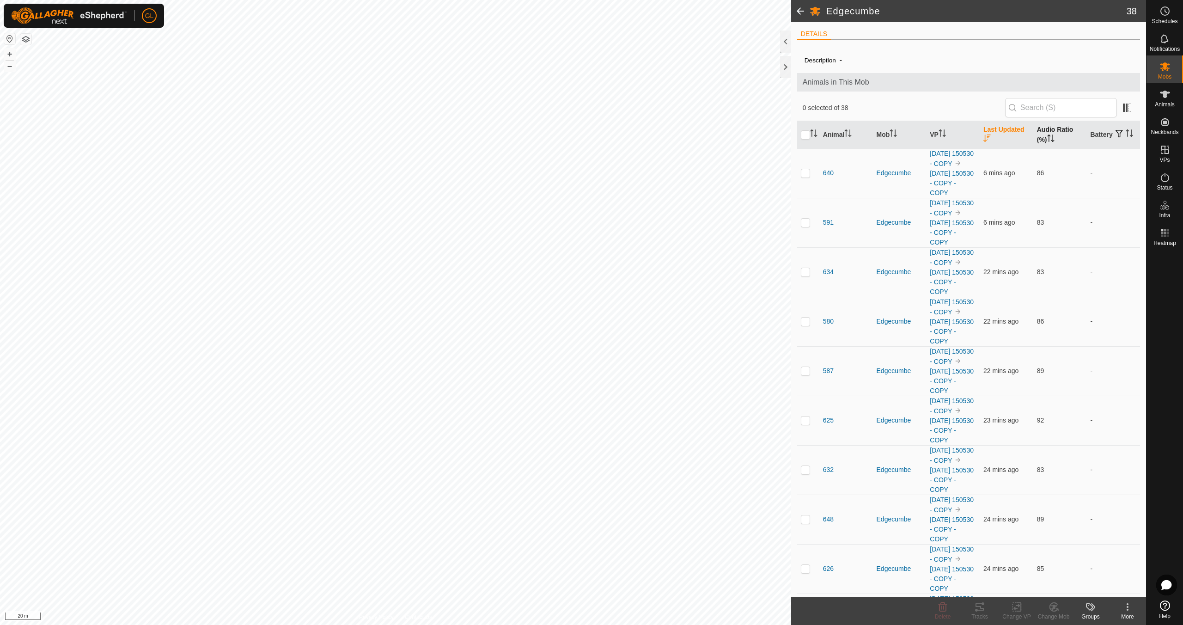
click at [1047, 136] on icon "Activate to sort" at bounding box center [1050, 137] width 7 height 7
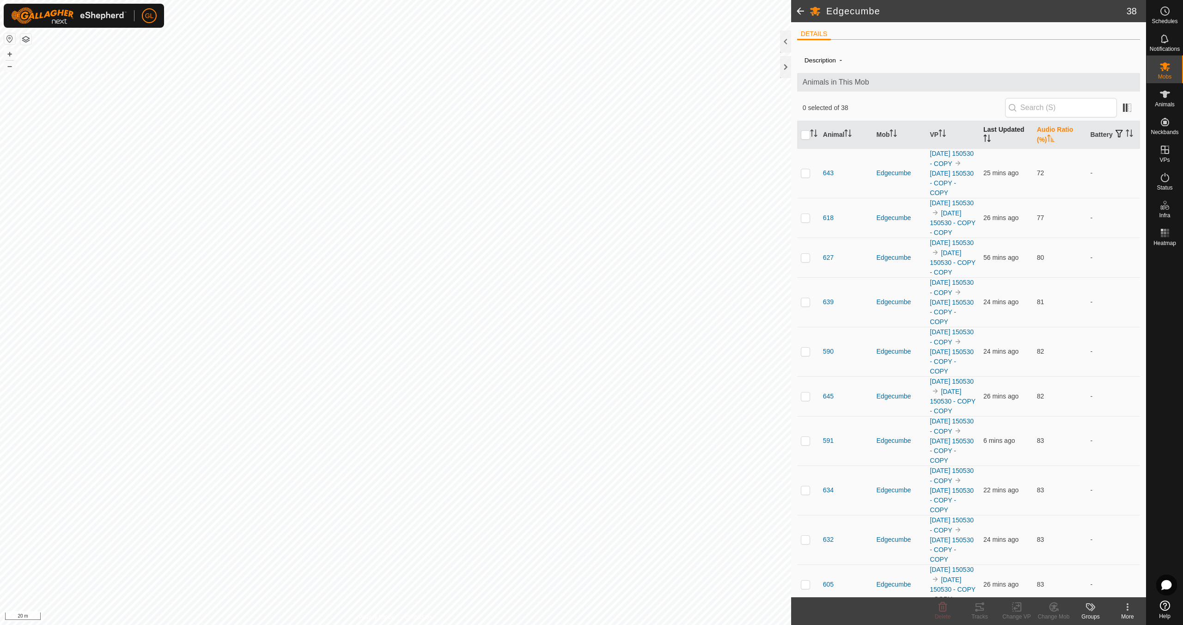
click at [1047, 134] on icon "Activate to sort" at bounding box center [1050, 137] width 7 height 7
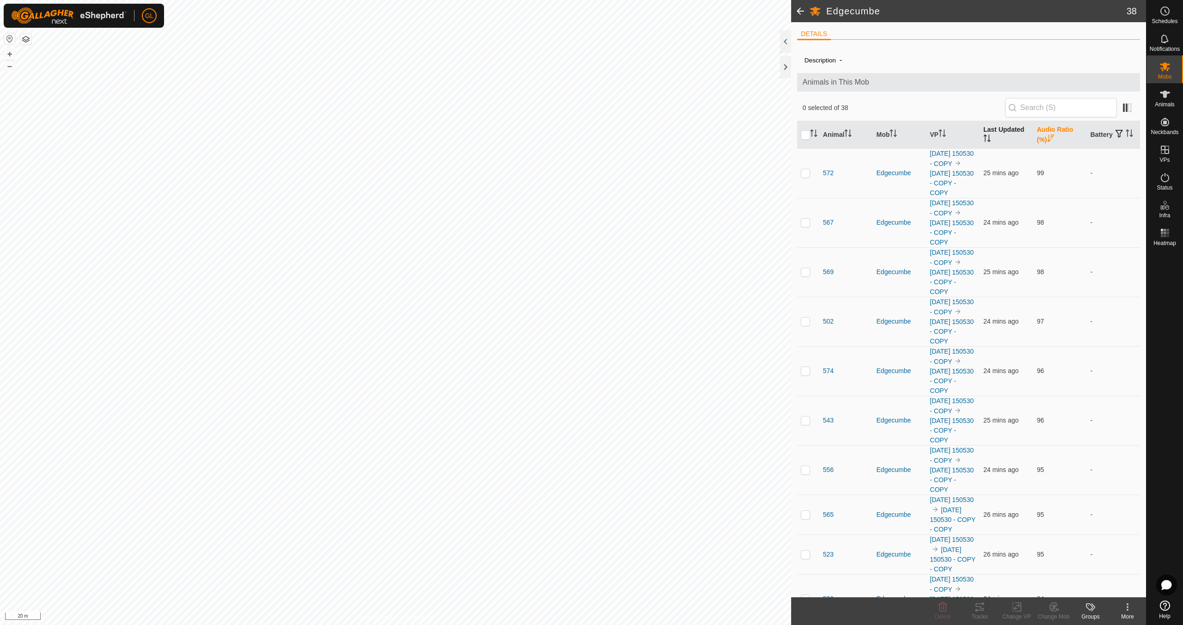
click at [1047, 134] on icon "Activate to sort" at bounding box center [1050, 137] width 7 height 7
